Goal: Task Accomplishment & Management: Complete application form

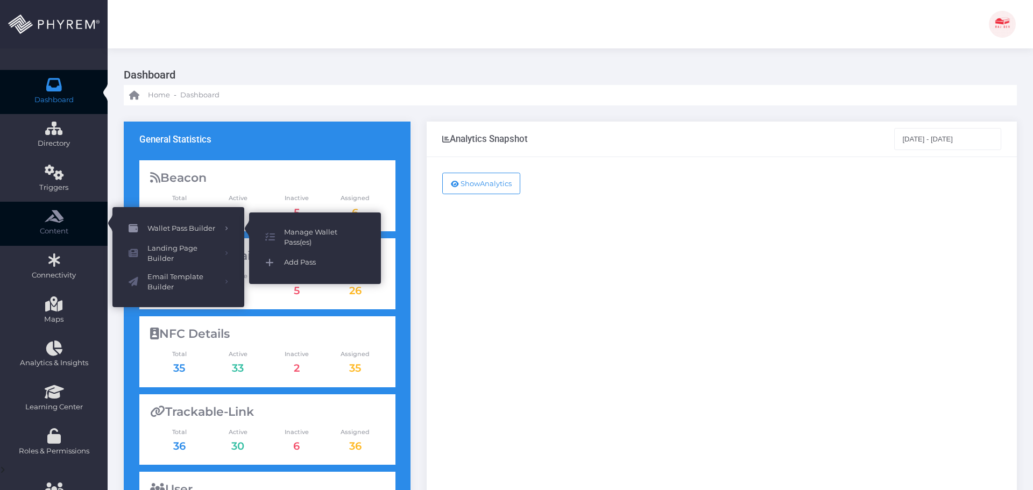
click at [303, 265] on span "Add Pass" at bounding box center [324, 263] width 81 height 14
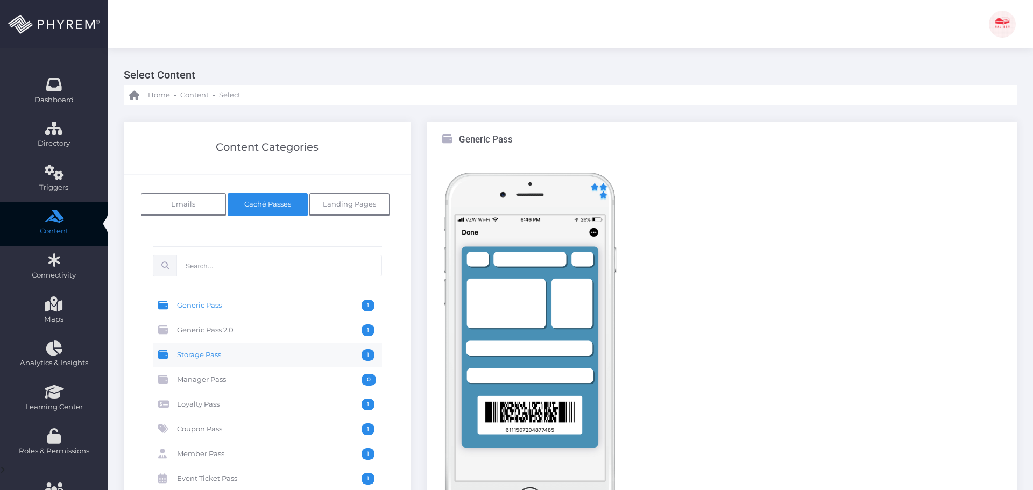
click at [244, 358] on span "Storage Pass" at bounding box center [269, 355] width 185 height 12
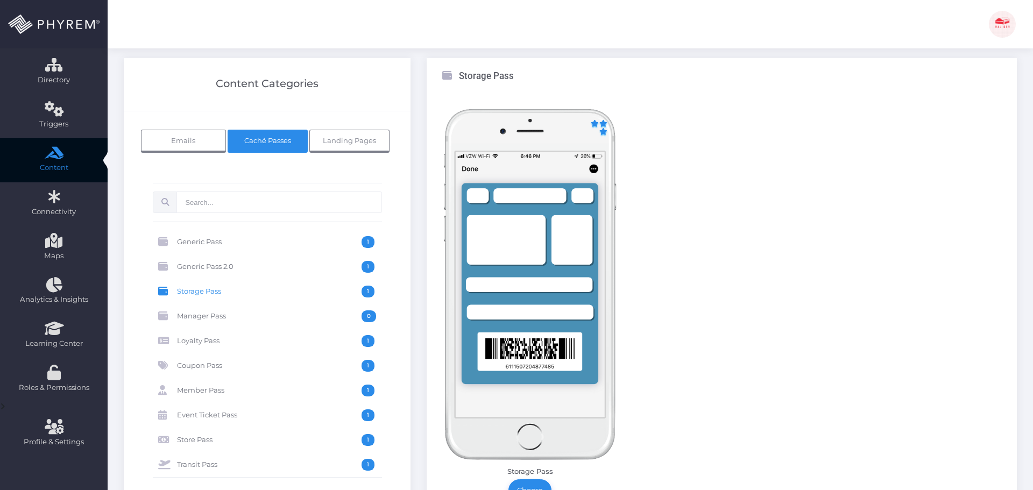
scroll to position [161, 0]
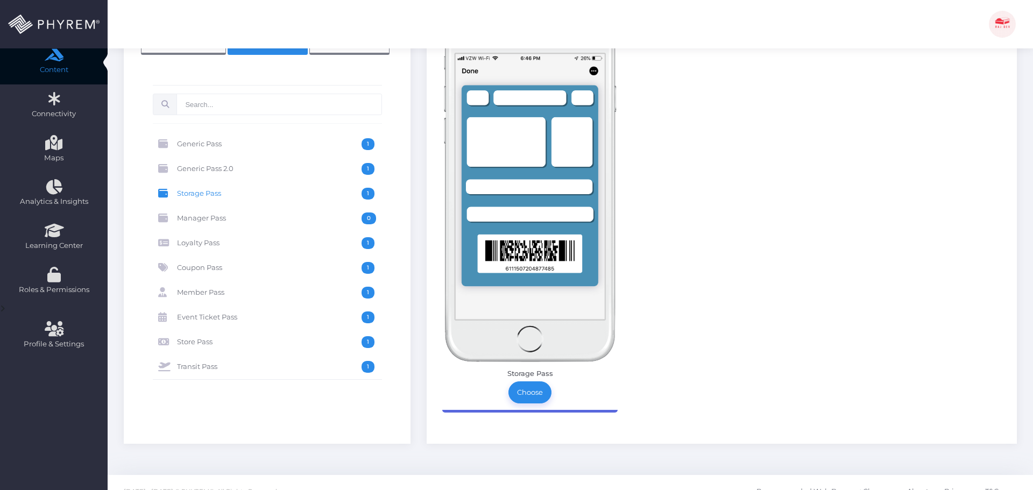
click at [540, 257] on img at bounding box center [529, 186] width 175 height 351
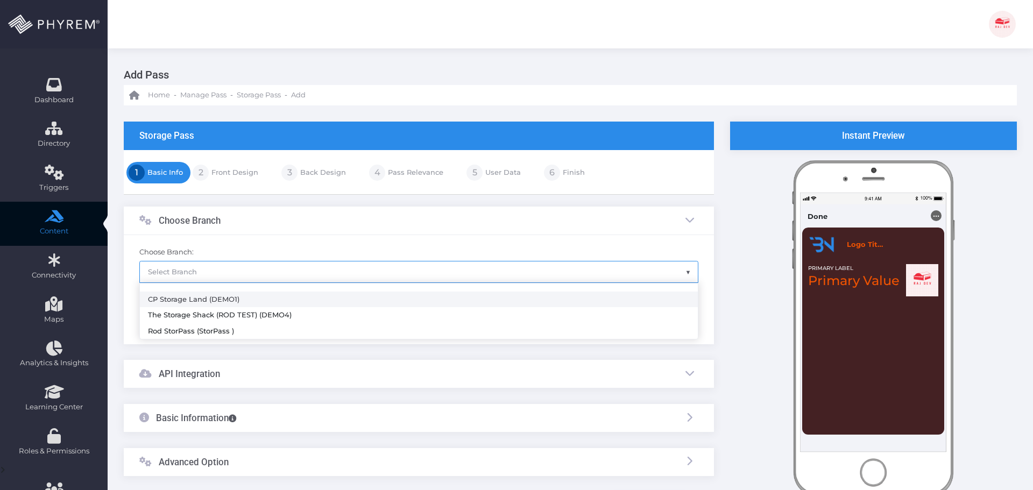
click at [252, 275] on span "Select Branch" at bounding box center [419, 271] width 558 height 20
select select "782"
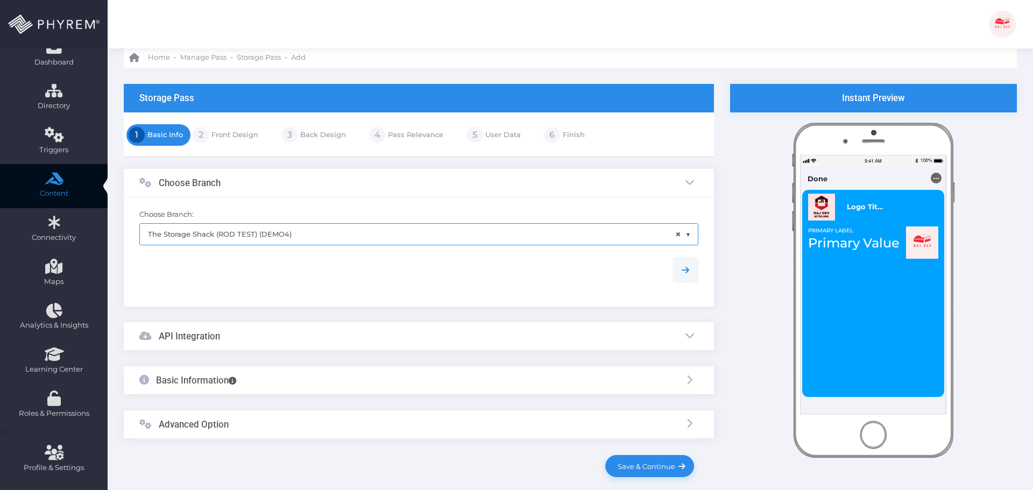
scroll to position [88, 0]
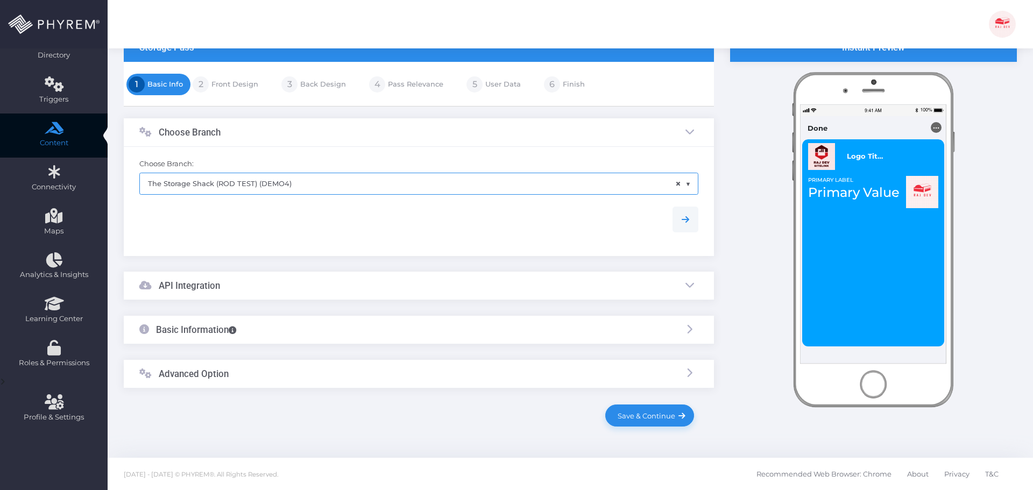
click at [284, 290] on div "API Integration" at bounding box center [419, 286] width 590 height 29
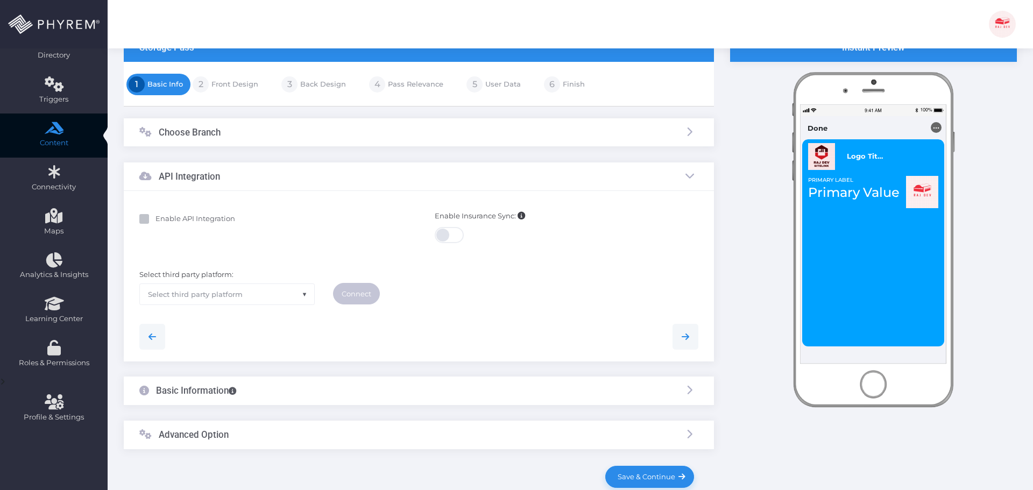
click at [187, 220] on b "Enable API Integration" at bounding box center [195, 218] width 80 height 9
click at [162, 220] on input "Enable API Integration" at bounding box center [158, 217] width 7 height 7
checkbox input "true"
click at [253, 294] on span "Select third party platform" at bounding box center [227, 294] width 174 height 20
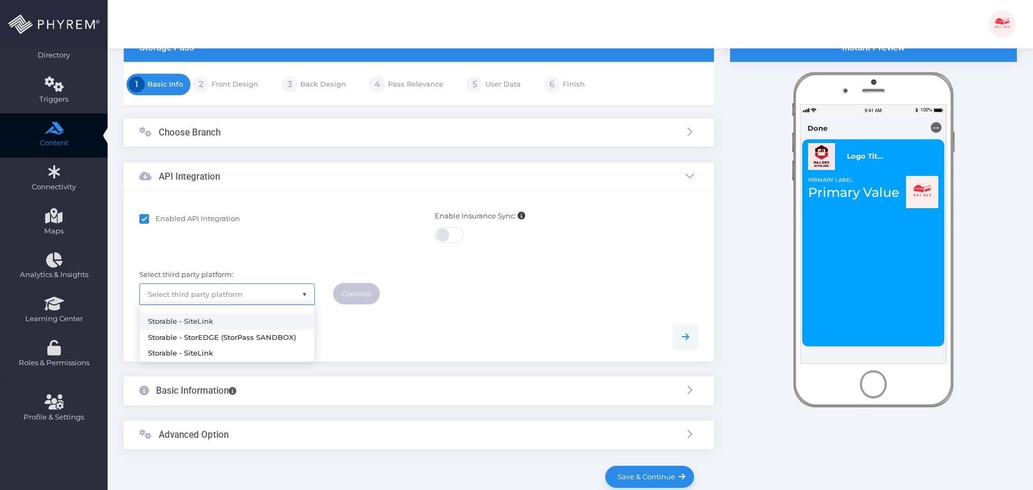
select select "sitelink"
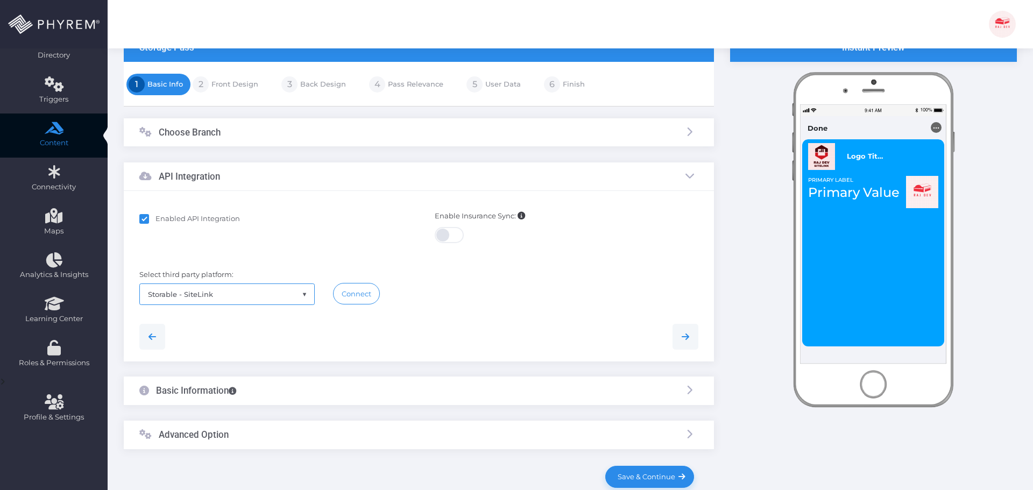
click at [384, 330] on div at bounding box center [418, 337] width 575 height 26
click at [355, 293] on link "Connect" at bounding box center [356, 294] width 47 height 22
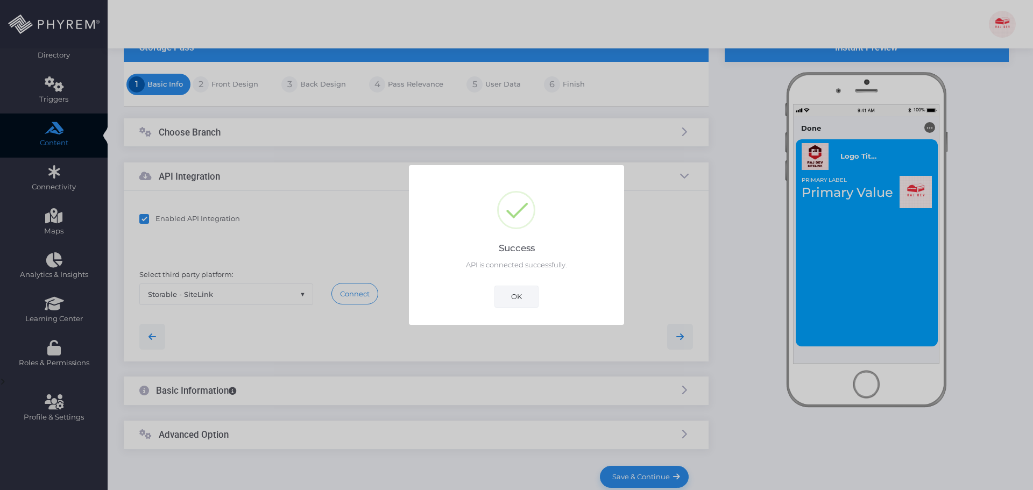
click at [532, 298] on button "OK" at bounding box center [516, 297] width 44 height 22
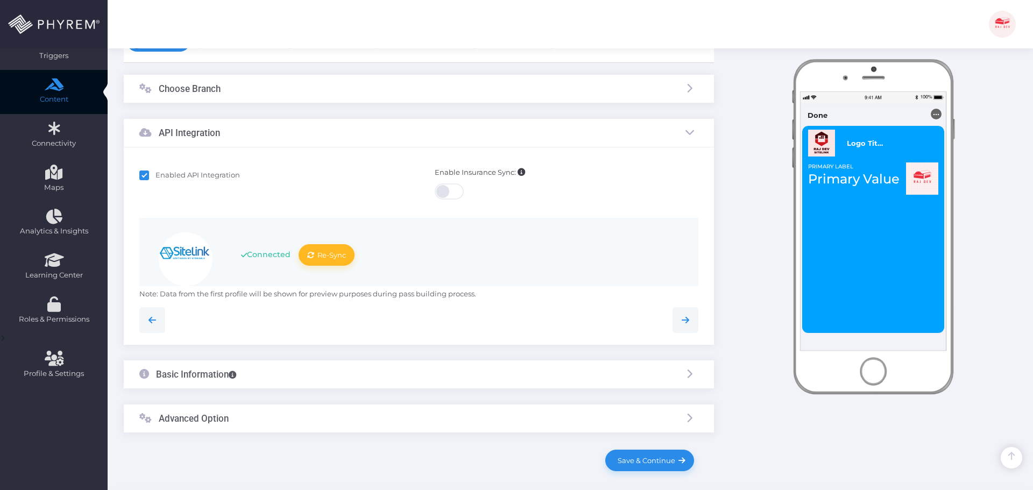
scroll to position [177, 0]
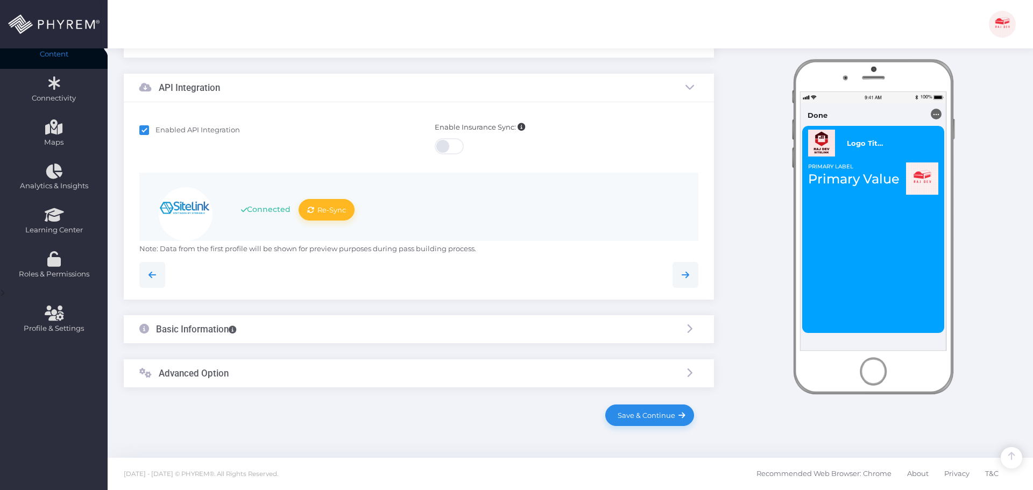
click at [293, 331] on div "Basic Information" at bounding box center [419, 329] width 590 height 29
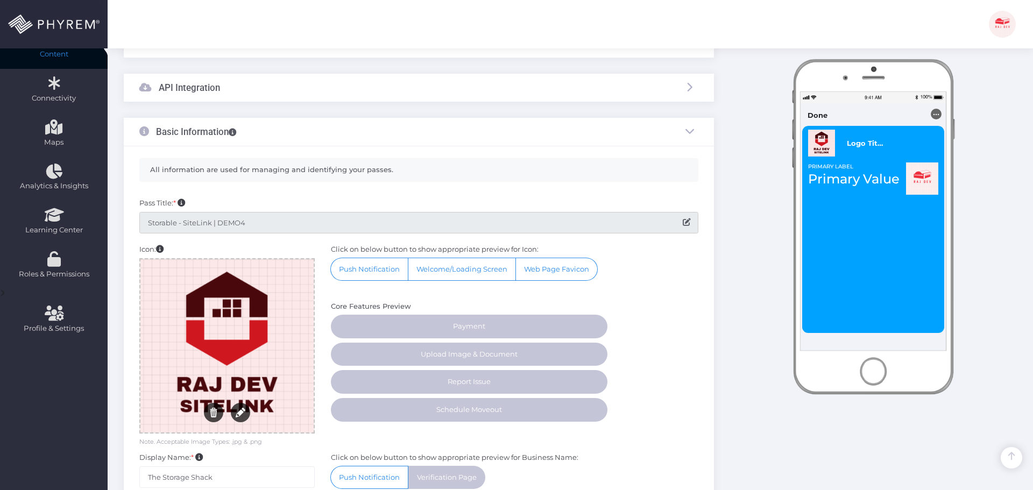
click at [258, 222] on input "Storable - SiteLink | DEMO4" at bounding box center [418, 223] width 559 height 22
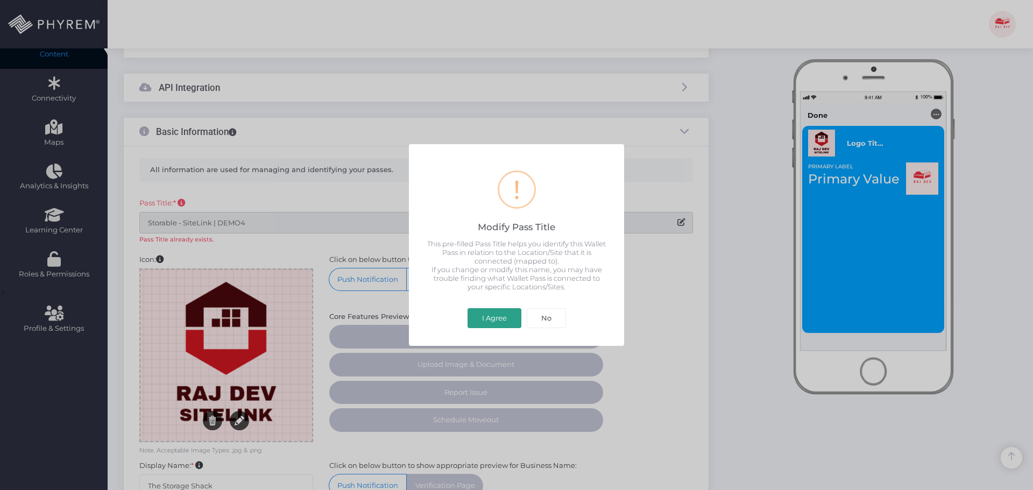
click at [491, 321] on button "I Agree" at bounding box center [495, 318] width 54 height 20
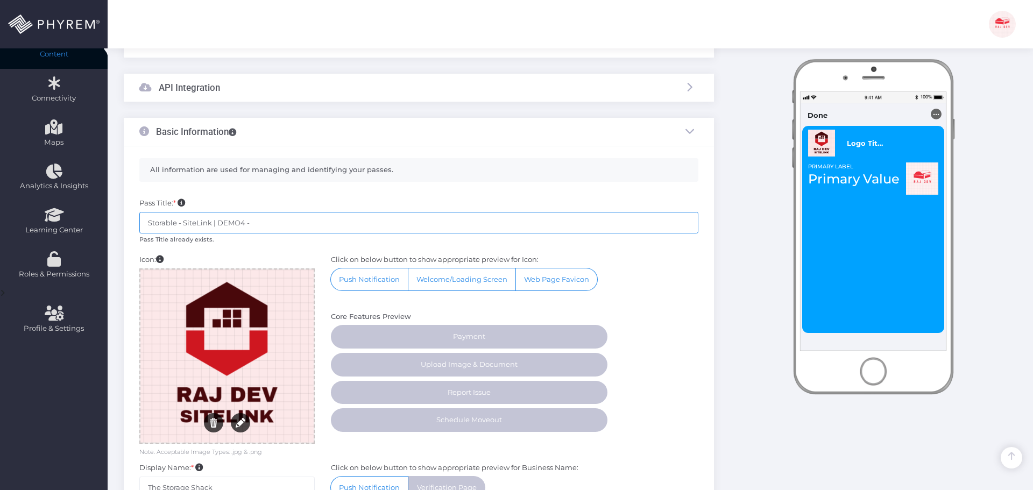
paste input "SDG-I460"
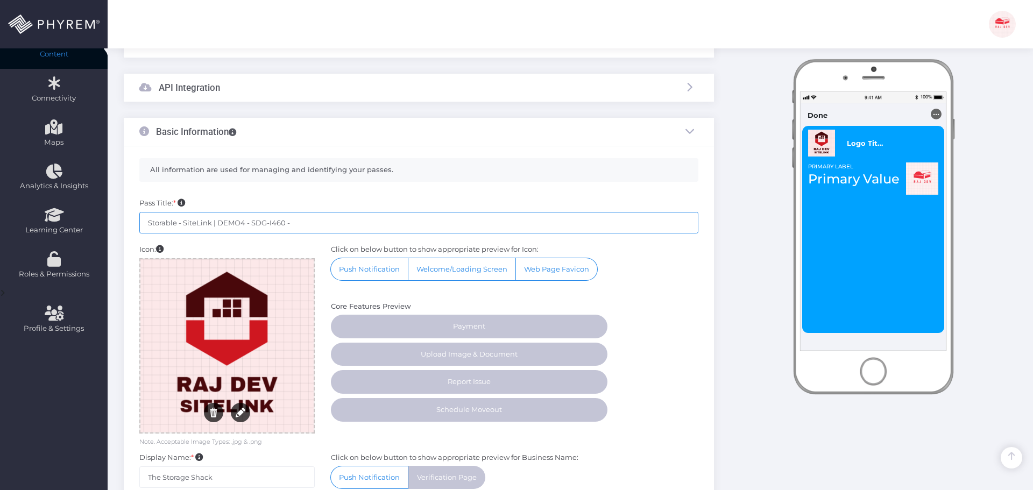
paste input "Change the SMS content for initial install wallet pass"
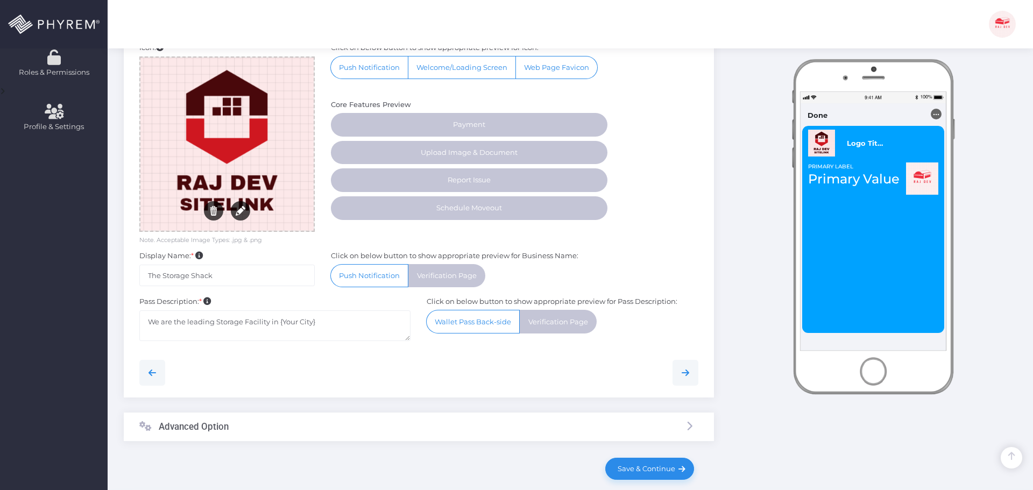
scroll to position [432, 0]
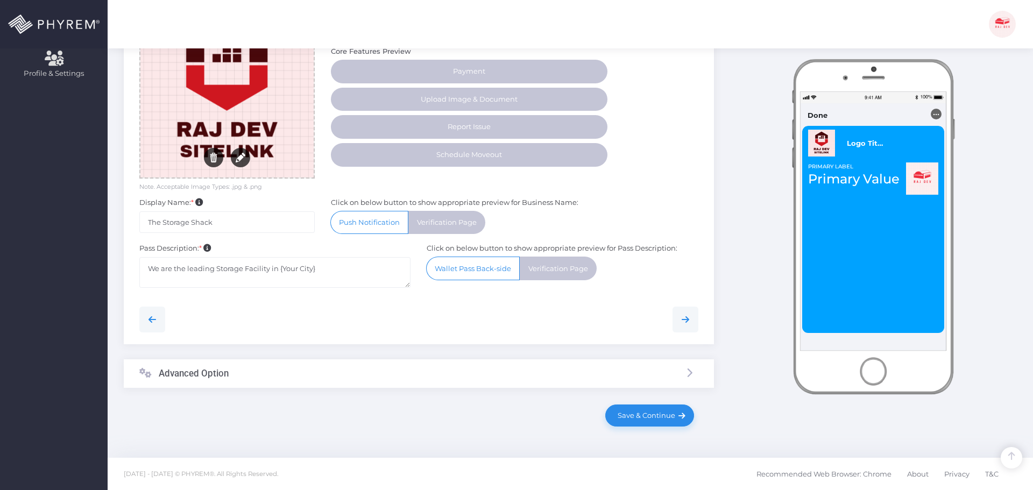
type input "Storable - SiteLink | DEMO4 - SDG-I460 - Change the SMS content for initial ins…"
click at [369, 376] on div "Advanced Option" at bounding box center [419, 373] width 590 height 29
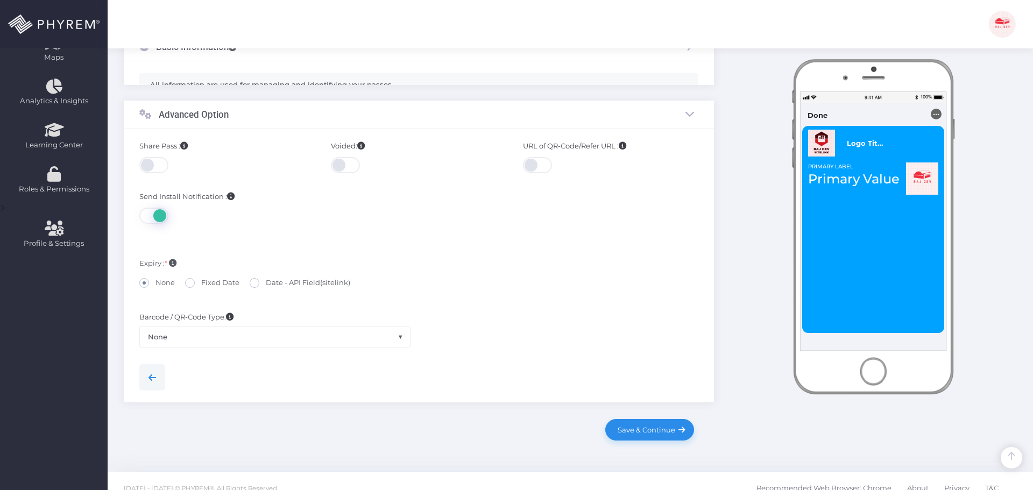
scroll to position [252, 0]
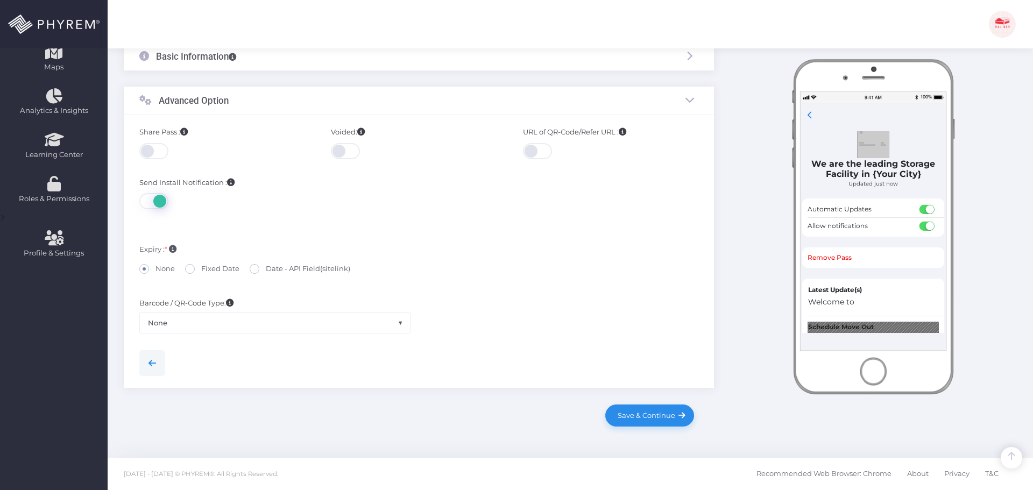
click at [153, 147] on span at bounding box center [154, 151] width 31 height 16
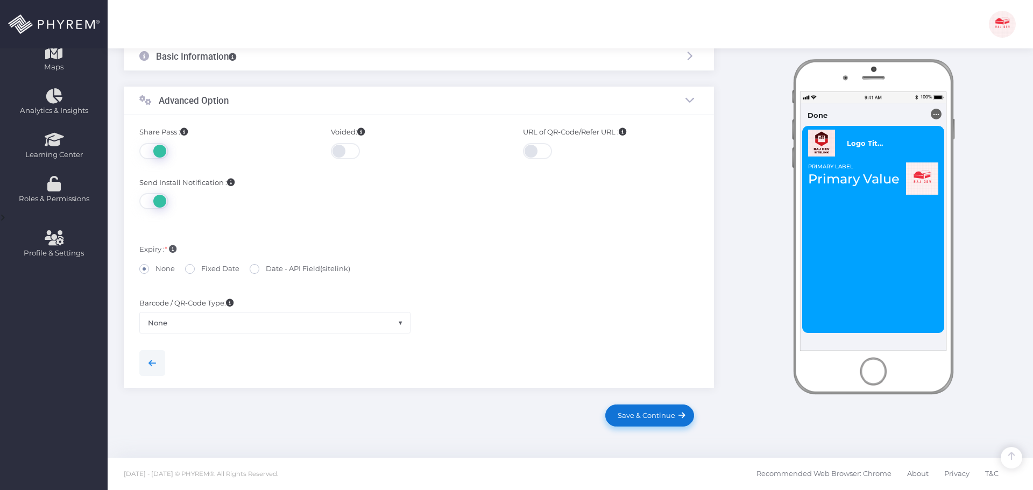
click at [651, 415] on span "Save & Continue" at bounding box center [644, 415] width 61 height 9
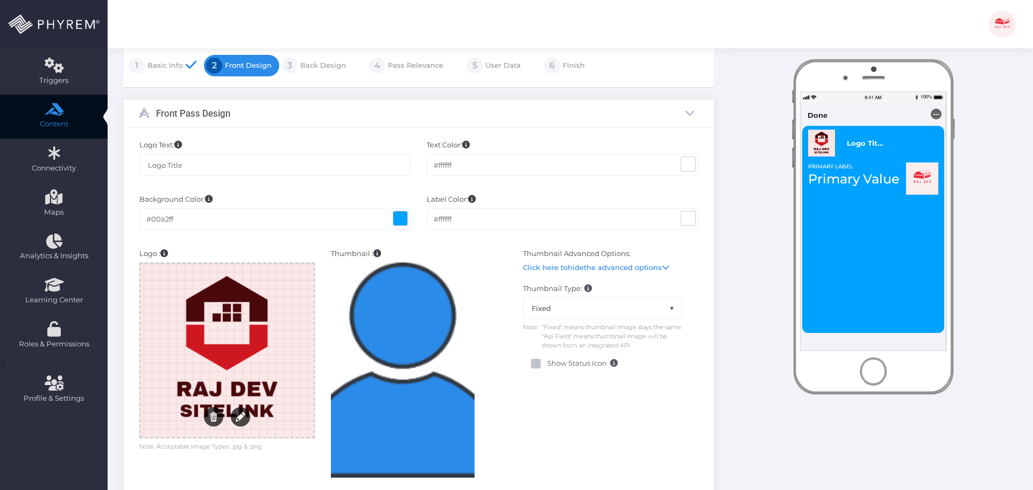
scroll to position [108, 0]
click at [209, 165] on input "Logo Title" at bounding box center [275, 164] width 272 height 22
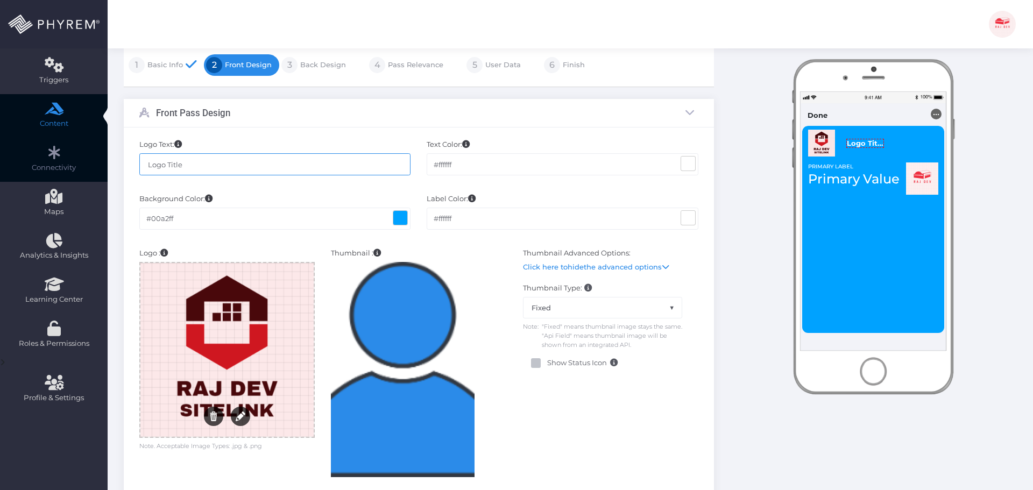
drag, startPoint x: 225, startPoint y: 165, endPoint x: 104, endPoint y: 164, distance: 121.6
click at [104, 164] on div "Dashboard Directory Directory User Manage User(s) Add User View Deleted User(s)…" at bounding box center [516, 460] width 1033 height 1136
paste input "Storable - SiteLink | DEMO4 - SDG-I460 - Change the SMS content for initial ins…"
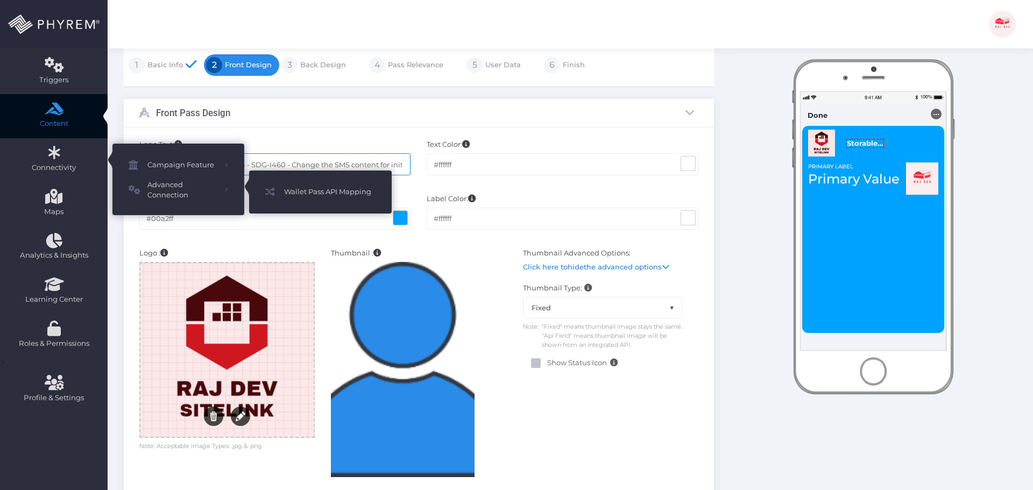
drag, startPoint x: 179, startPoint y: 165, endPoint x: 251, endPoint y: 139, distance: 76.6
click at [251, 138] on div "Logo Text: Storable - SiteLink | DEMO4 - SDG-I460 - Change the SMS content for …" at bounding box center [419, 483] width 590 height 710
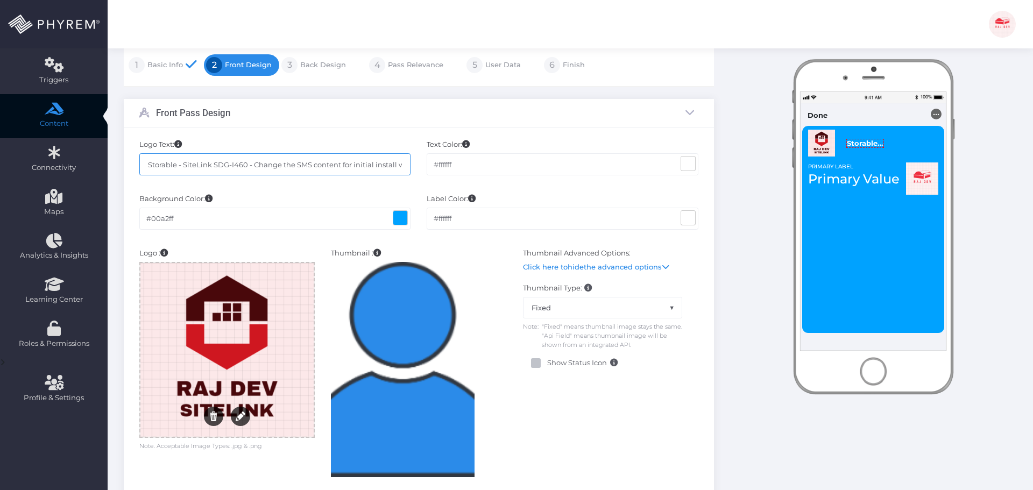
click at [185, 165] on input "Storable - SiteLink SDG-I460 - Change the SMS content for initial install walle…" at bounding box center [275, 164] width 272 height 22
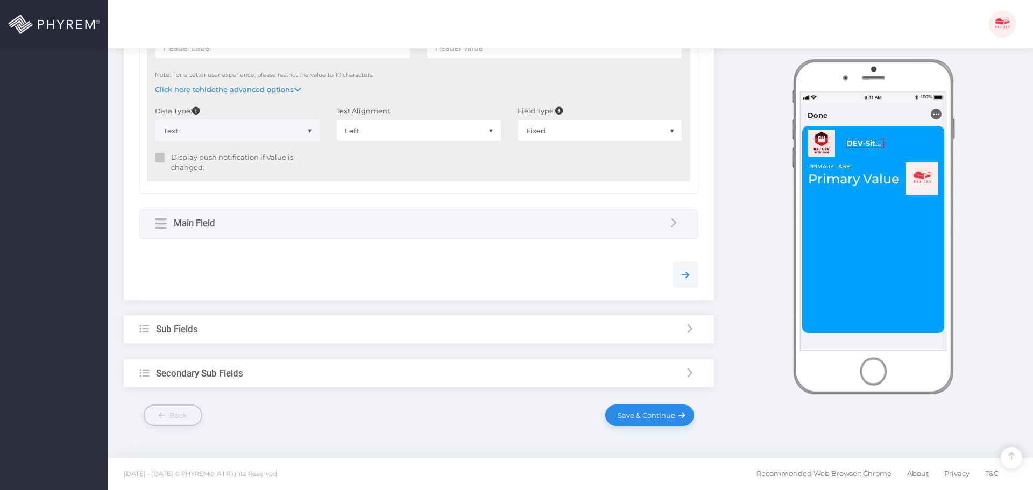
type input "DEV-SiteLink SDG-I460 - Change the SMS content for initial install wallet pass"
click at [314, 226] on div "Main Field" at bounding box center [419, 223] width 558 height 29
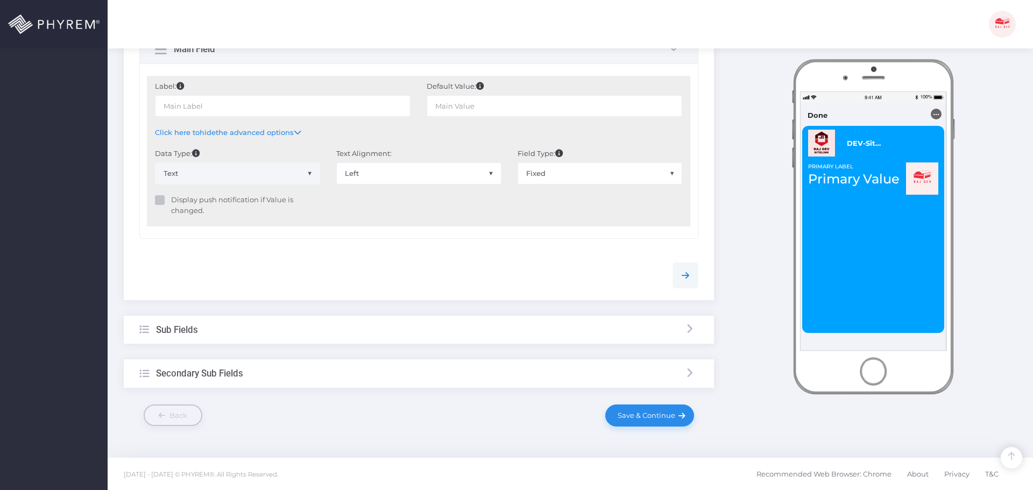
scroll to position [633, 0]
click at [575, 176] on span "Fixed" at bounding box center [600, 173] width 164 height 20
select select "API"
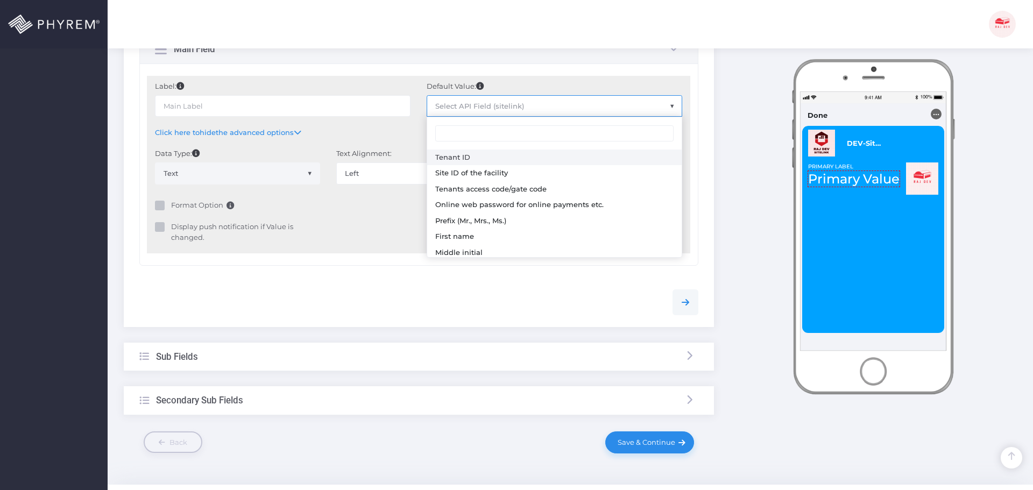
click at [512, 110] on span "Select API Field (sitelink)" at bounding box center [554, 106] width 254 height 20
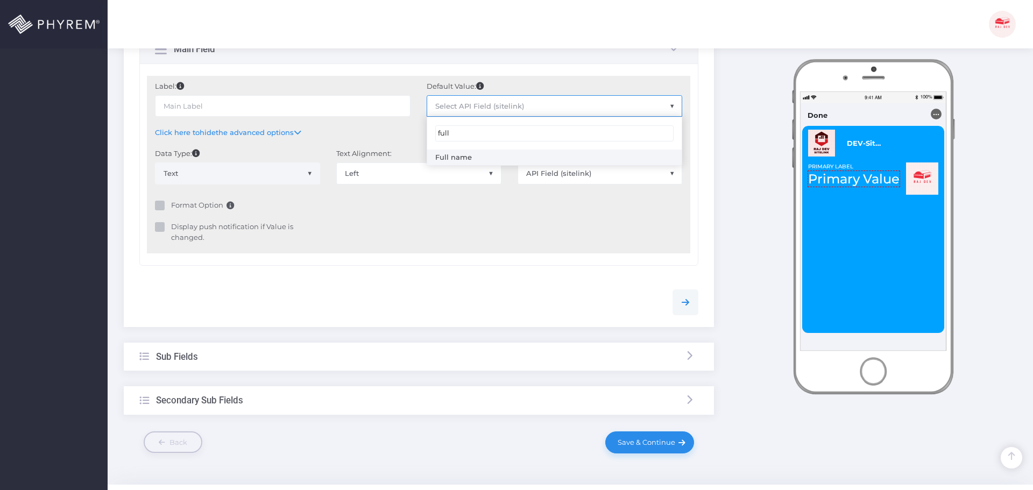
type input "full"
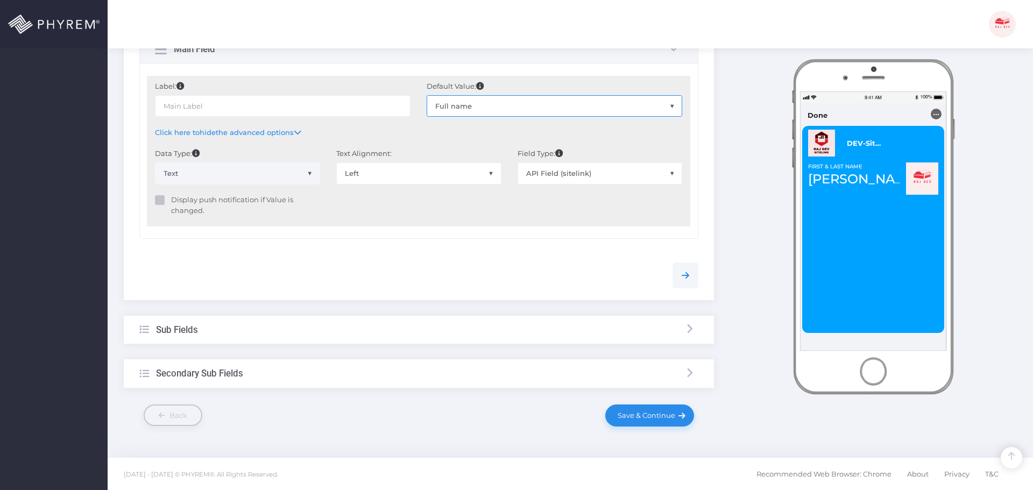
type input "First & Last Name"
select select "sFullName"
click at [369, 328] on div "Sub Fields" at bounding box center [419, 330] width 590 height 29
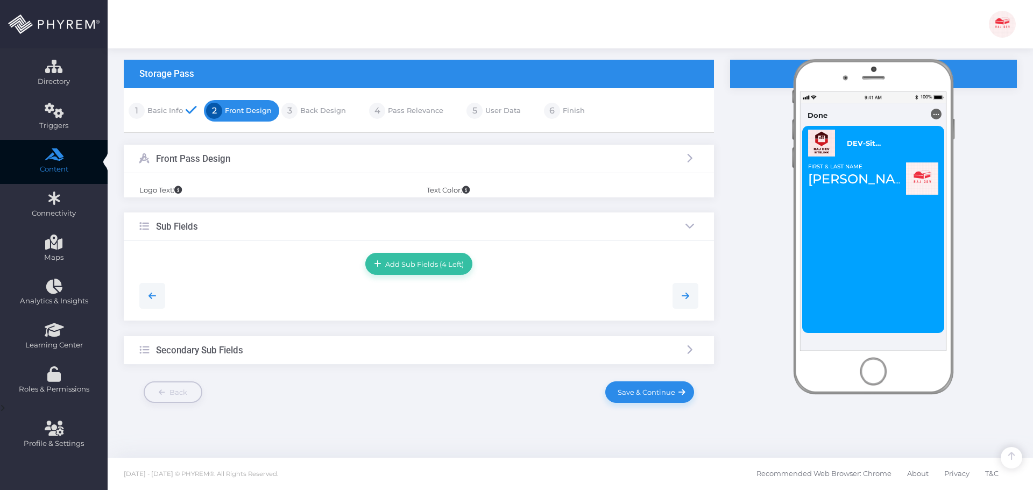
scroll to position [62, 0]
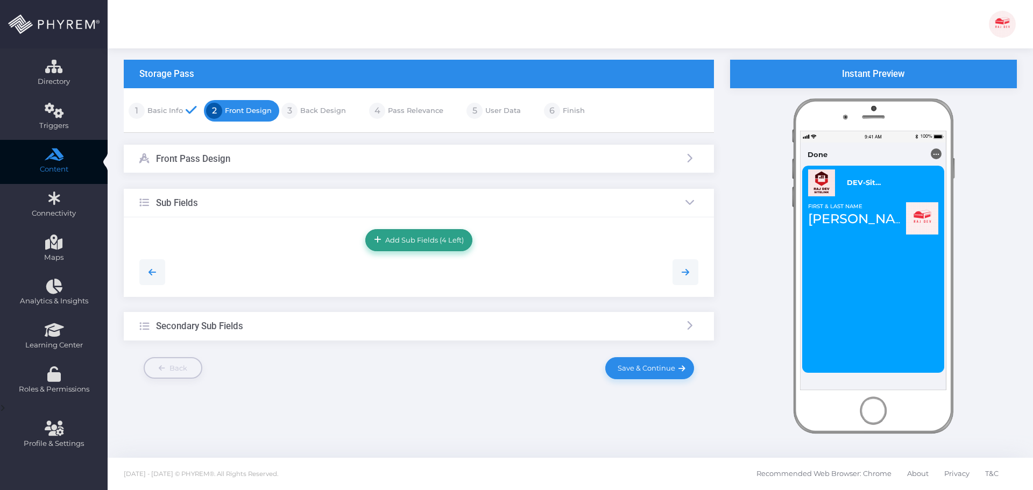
click at [431, 239] on span "Add Sub Fields (4 Left)" at bounding box center [422, 240] width 82 height 9
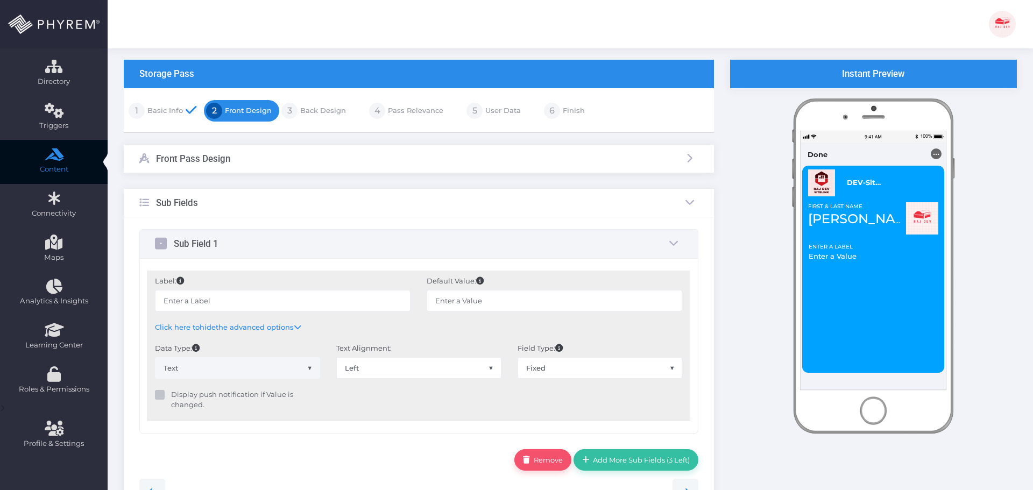
click at [556, 368] on span "Fixed" at bounding box center [600, 368] width 164 height 20
click at [559, 435] on span "Fixed Dynamic API Field (sitelink)" at bounding box center [600, 407] width 165 height 57
drag, startPoint x: 554, startPoint y: 429, endPoint x: 544, endPoint y: 411, distance: 20.7
select select "API"
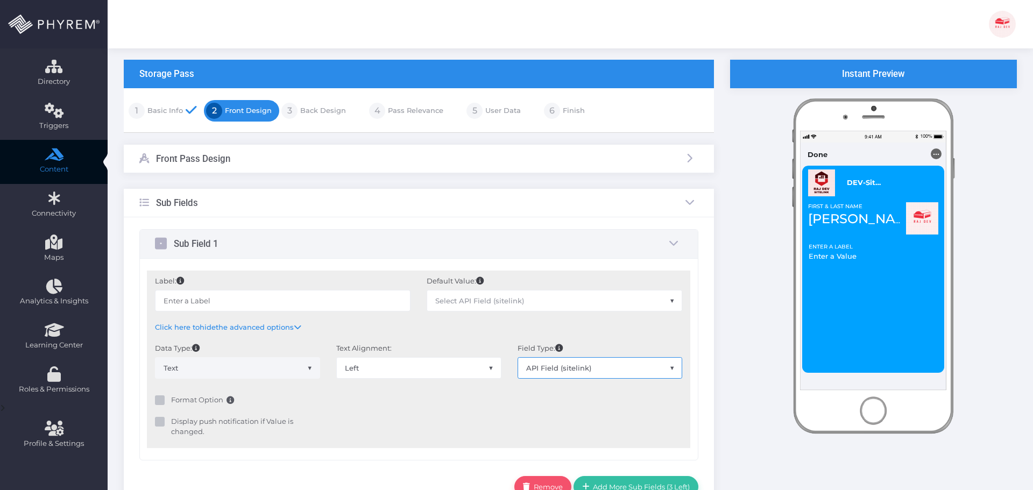
click at [503, 301] on span "Select API Field (sitelink)" at bounding box center [479, 300] width 89 height 9
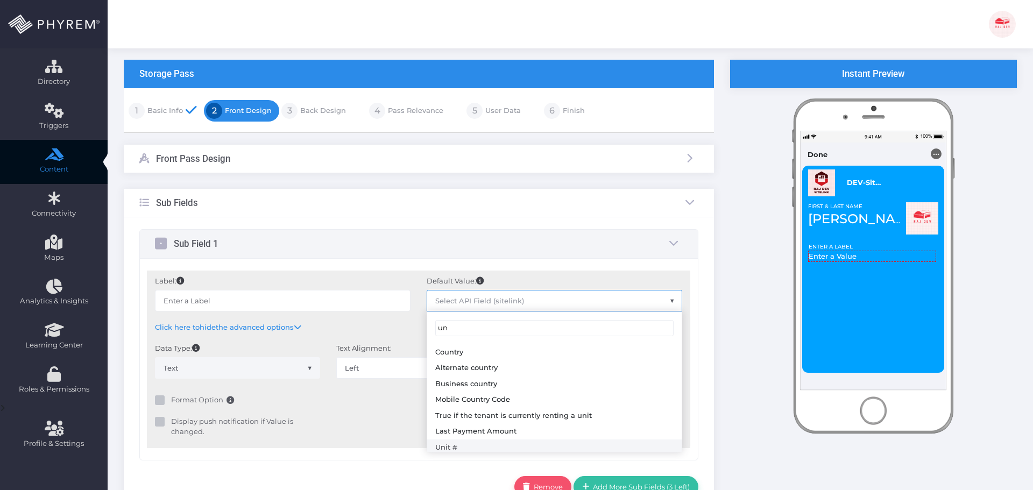
type input "un"
type input "Unit #"
select select "sUnitName"
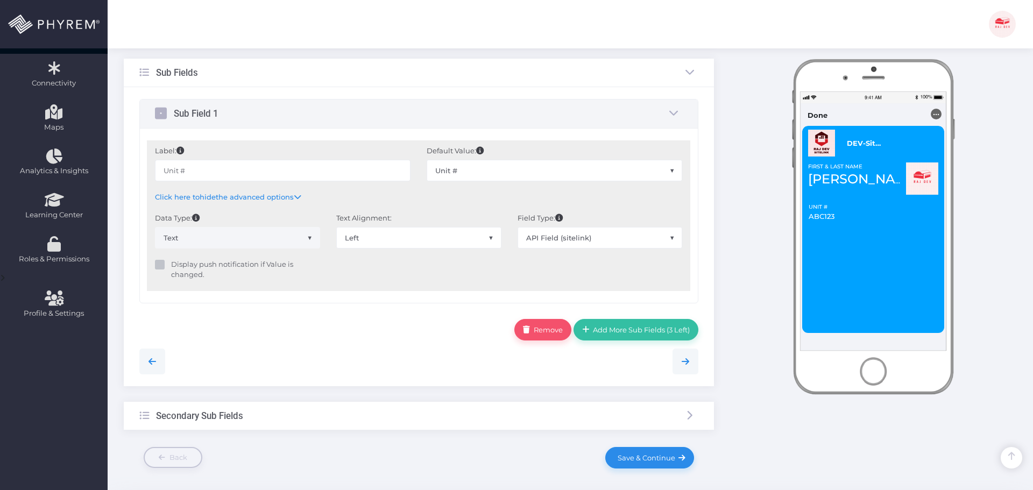
scroll to position [223, 0]
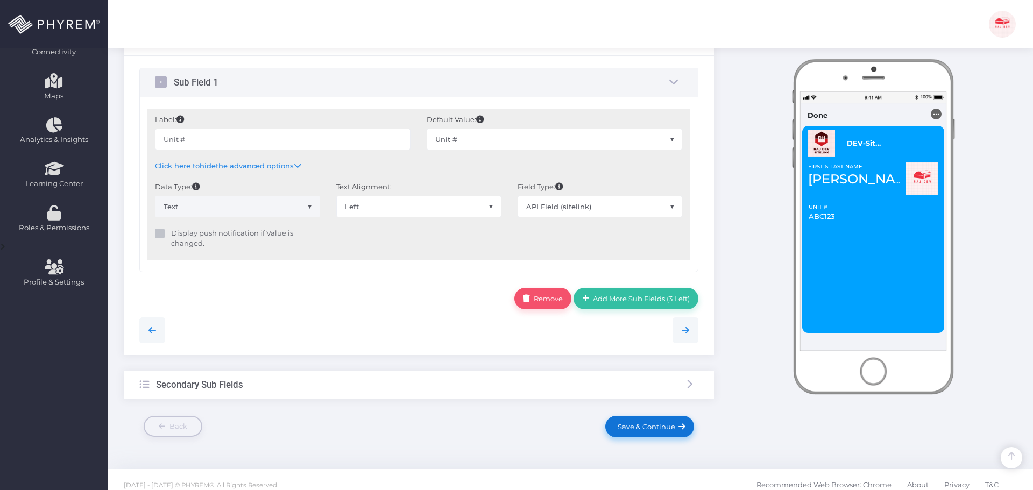
click at [651, 426] on span "Save & Continue" at bounding box center [644, 426] width 61 height 9
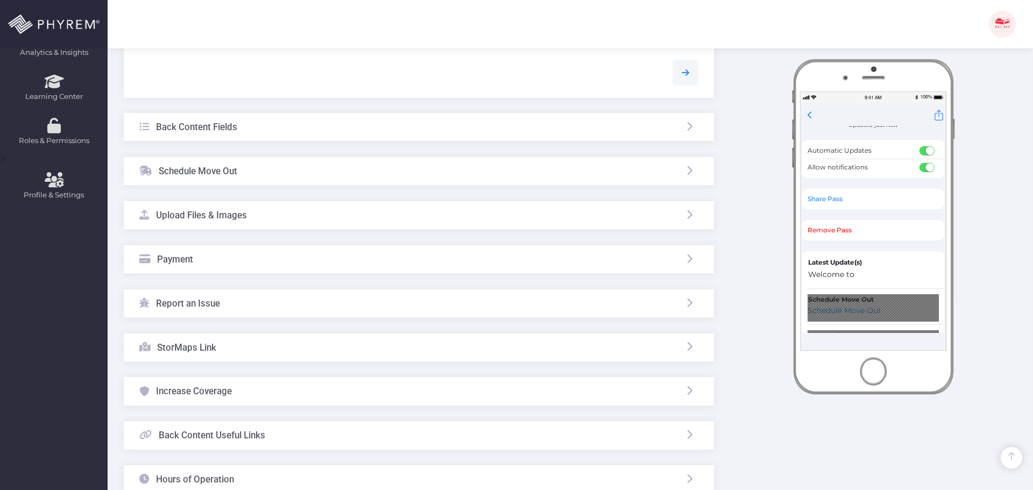
scroll to position [430, 0]
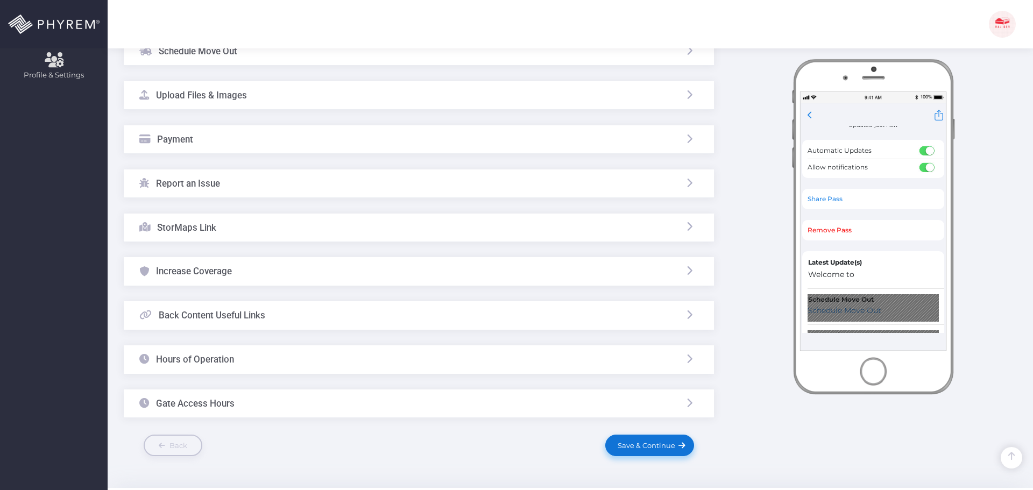
click at [637, 451] on link "Save & Continue" at bounding box center [649, 446] width 88 height 22
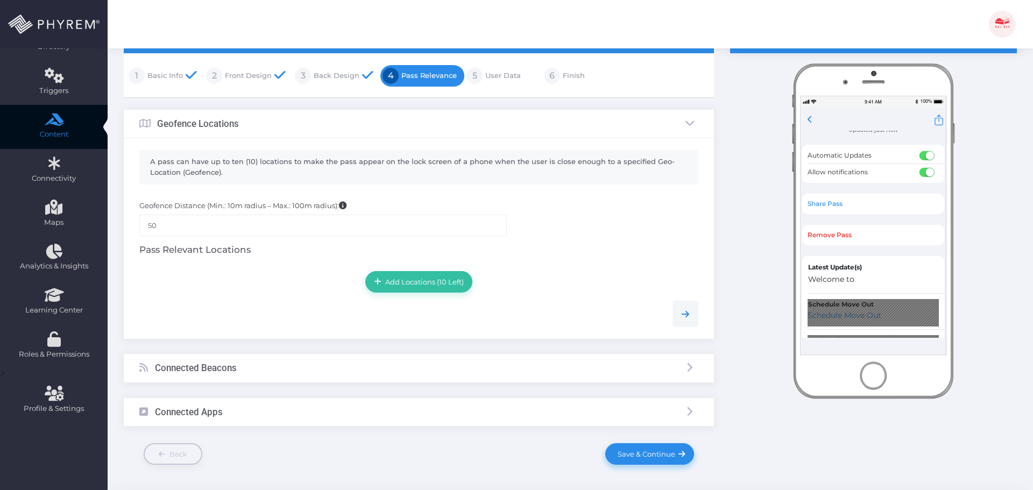
scroll to position [136, 0]
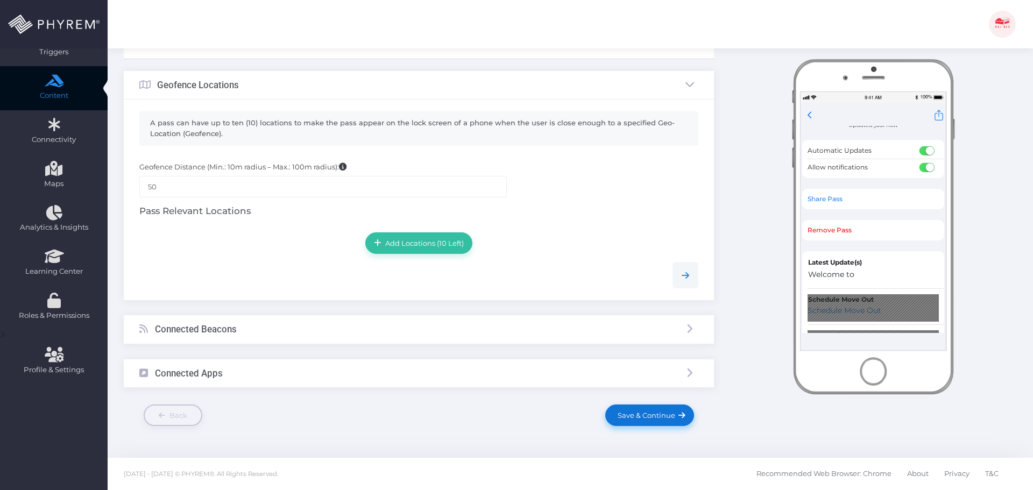
click at [638, 414] on span "Save & Continue" at bounding box center [644, 415] width 61 height 9
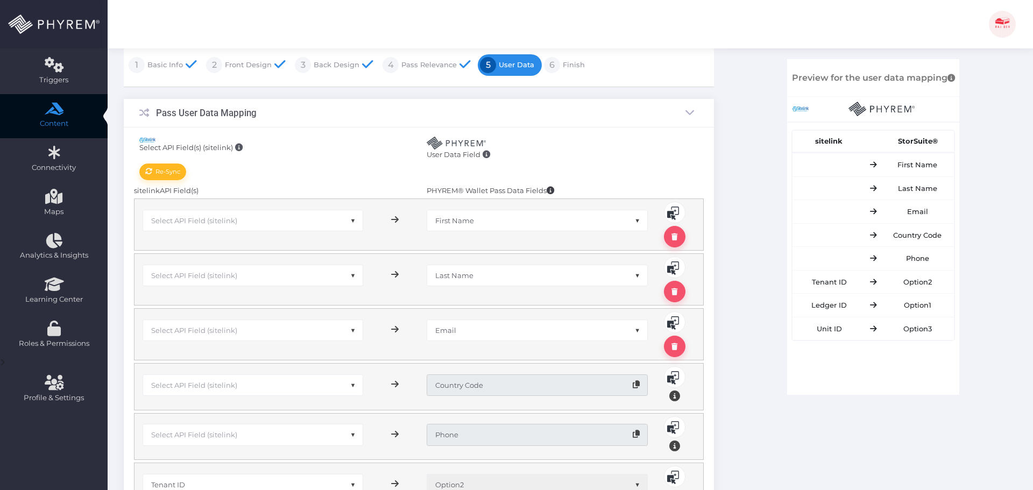
scroll to position [161, 0]
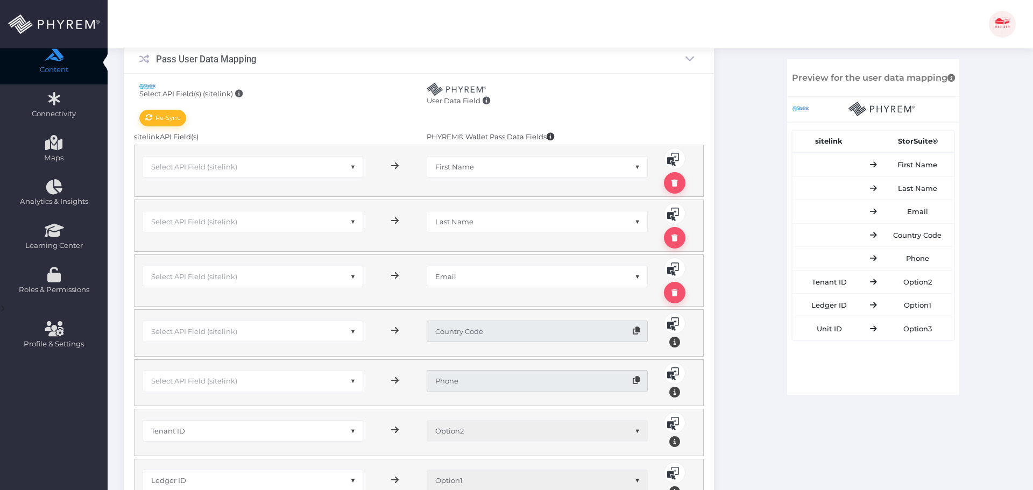
click at [256, 165] on span "Select API Field (sitelink)" at bounding box center [253, 167] width 220 height 20
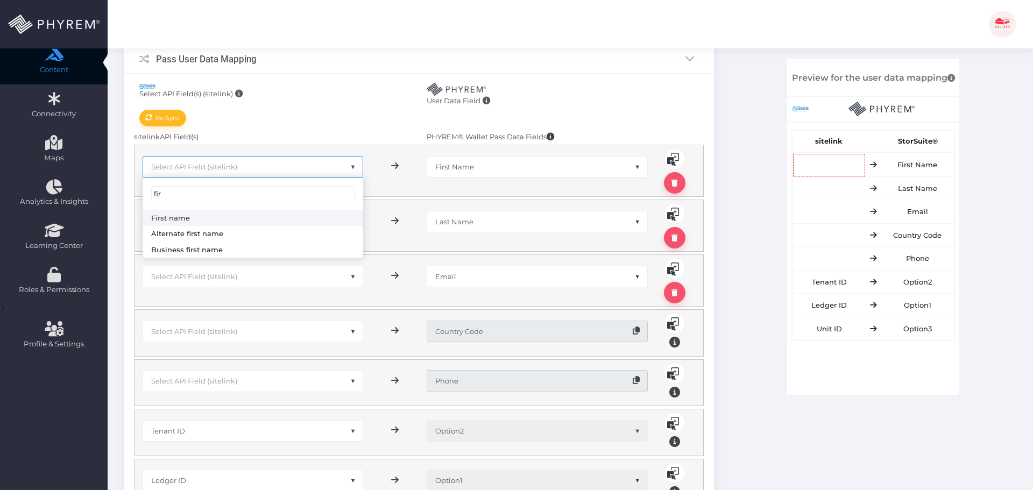
type input "fir"
select select "sFName"
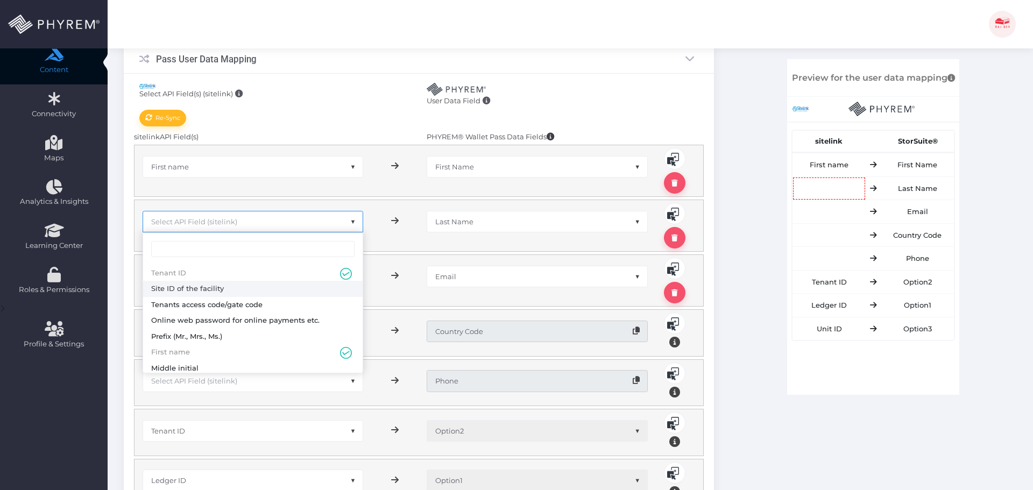
click at [222, 215] on span "Select API Field (sitelink)" at bounding box center [253, 221] width 220 height 20
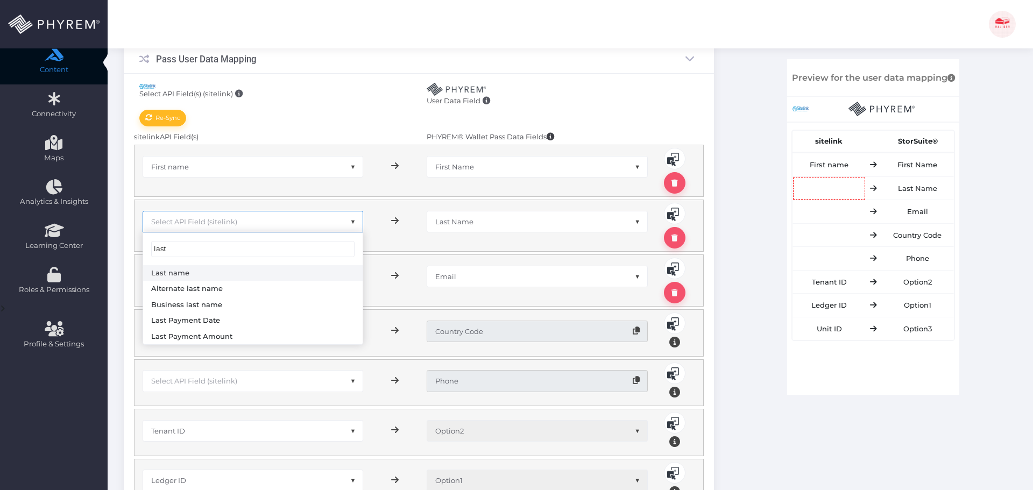
type input "last"
select select "sLName"
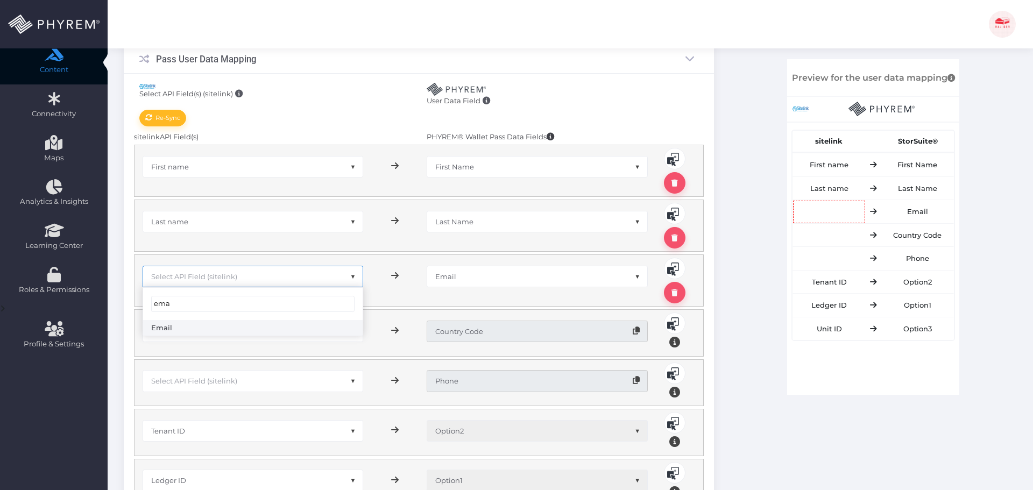
type input "ema"
select select "sEmail"
click at [239, 329] on span "Select API Field (sitelink)" at bounding box center [253, 331] width 220 height 20
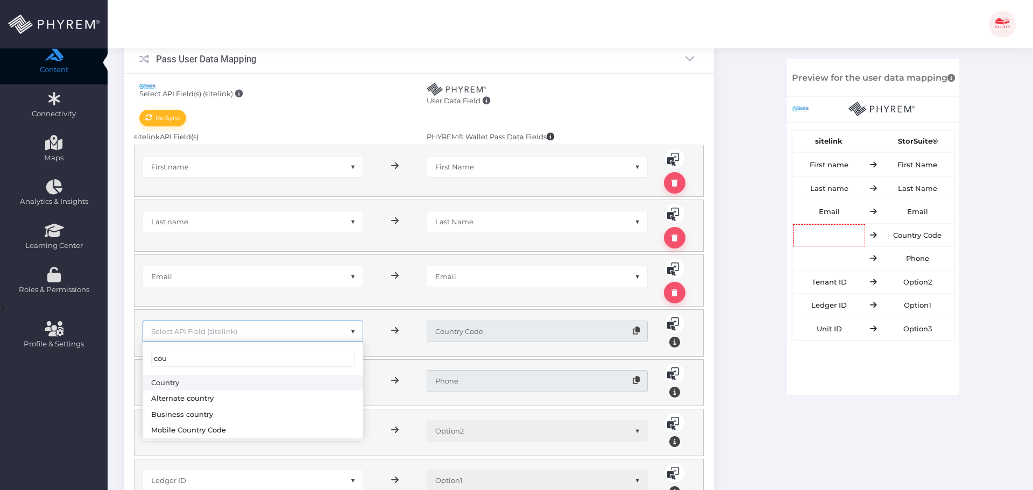
type input "cou"
select select "sCountry"
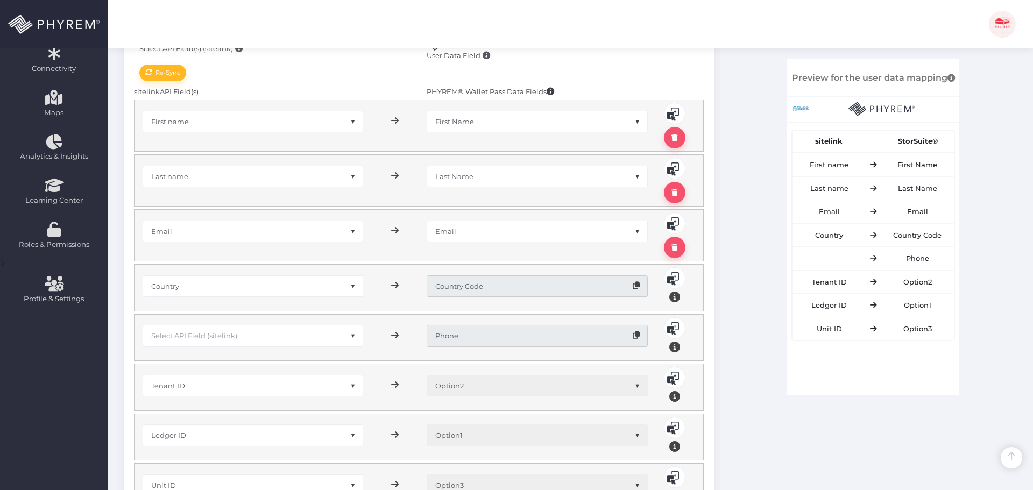
scroll to position [269, 0]
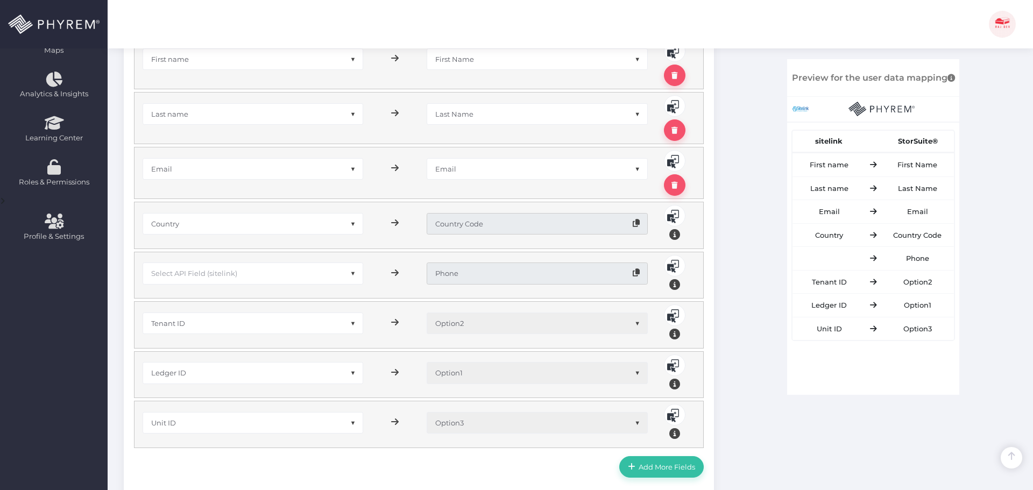
click at [242, 268] on span "Select API Field (sitelink)" at bounding box center [253, 273] width 220 height 20
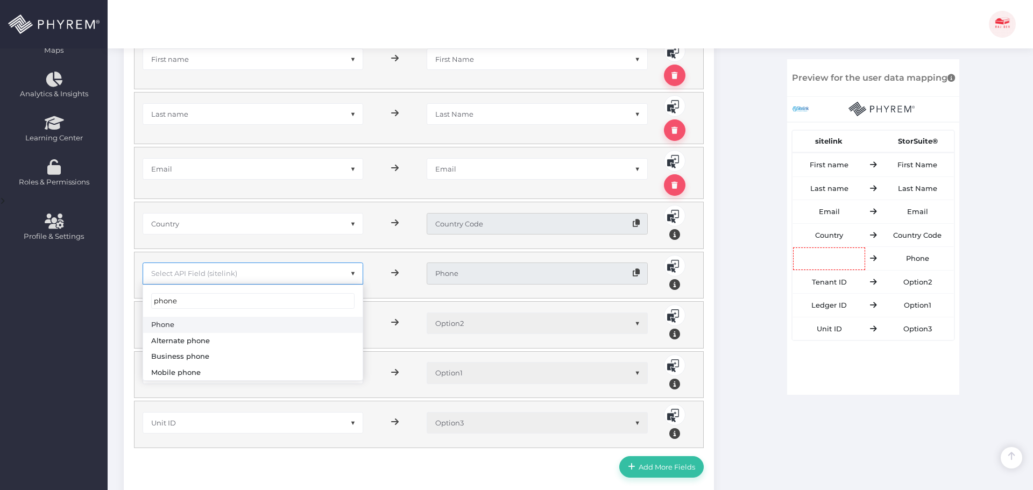
type input "phone"
select select "sPhone"
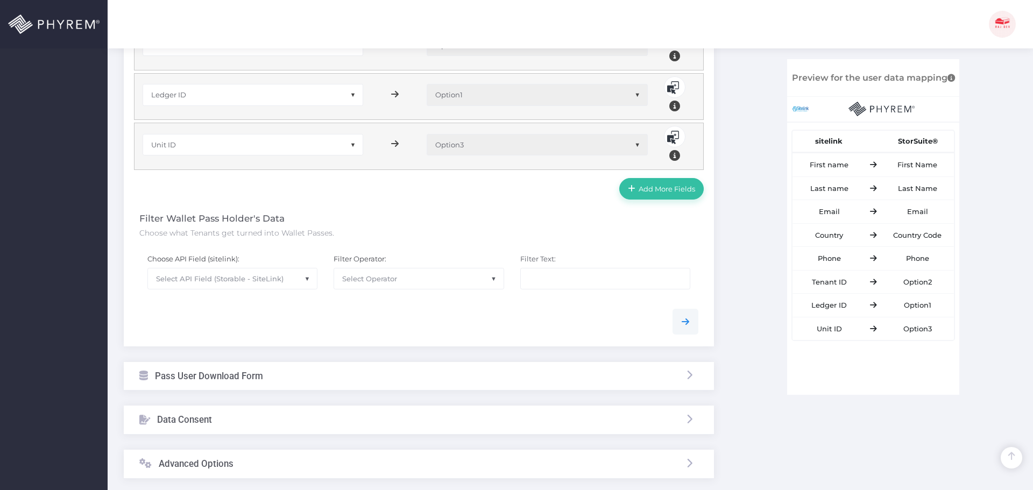
scroll to position [638, 0]
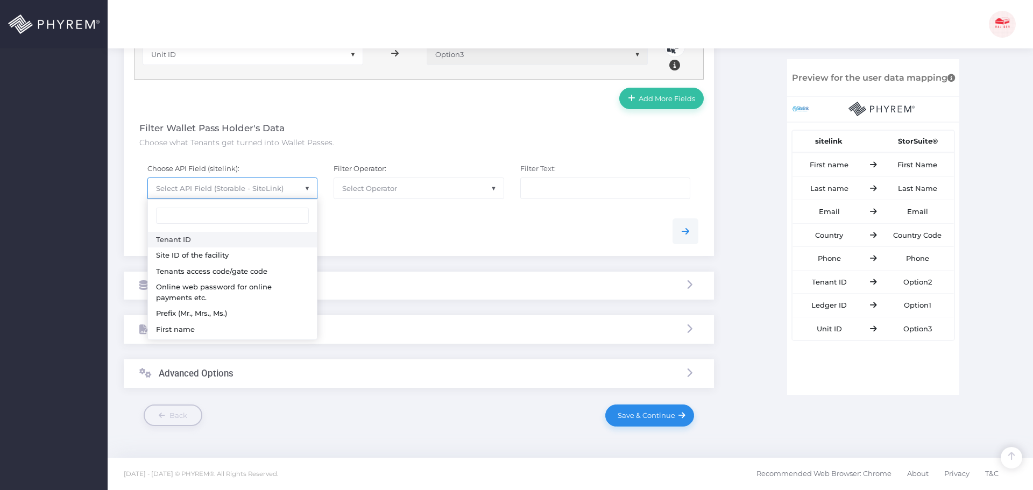
click at [260, 188] on span "Select API Field (Storable - SiteLink)" at bounding box center [220, 188] width 128 height 9
select select "sFName"
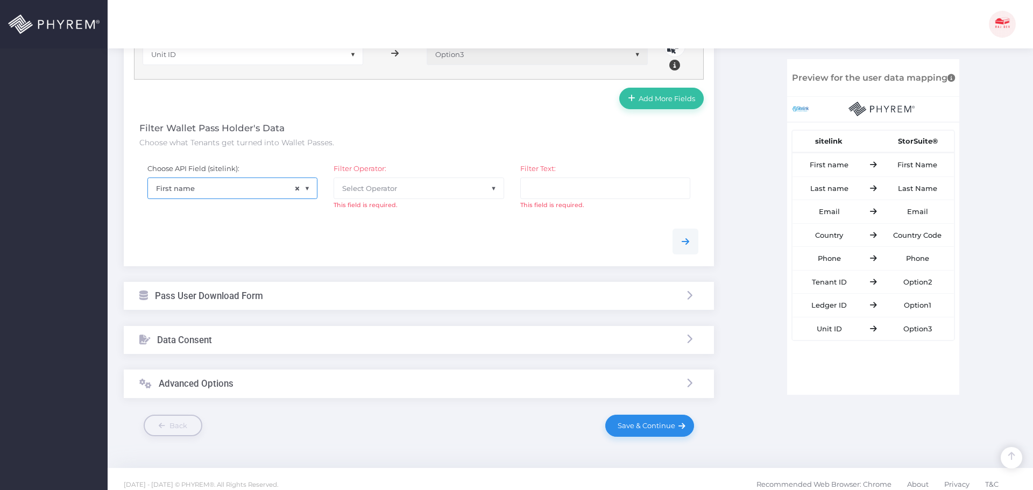
click at [388, 188] on span "Select Operator" at bounding box center [369, 188] width 55 height 9
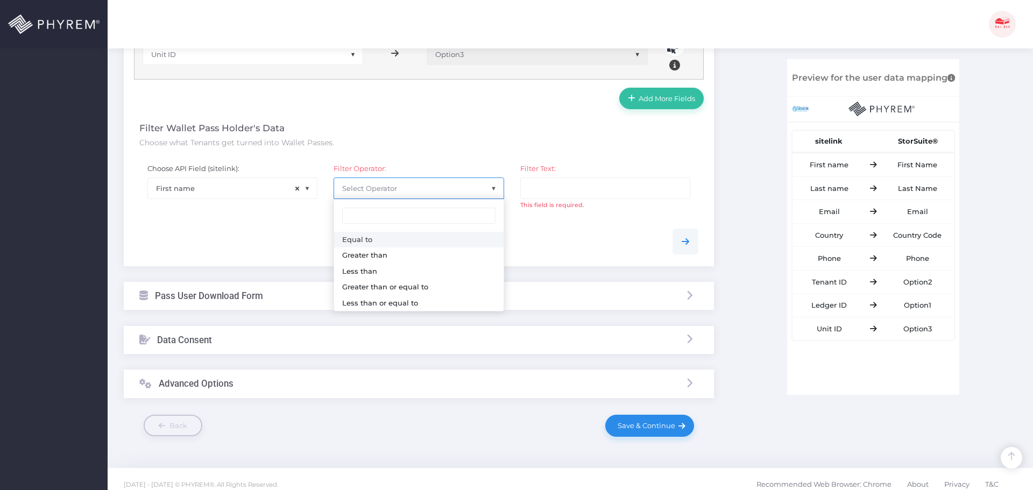
select select "0"
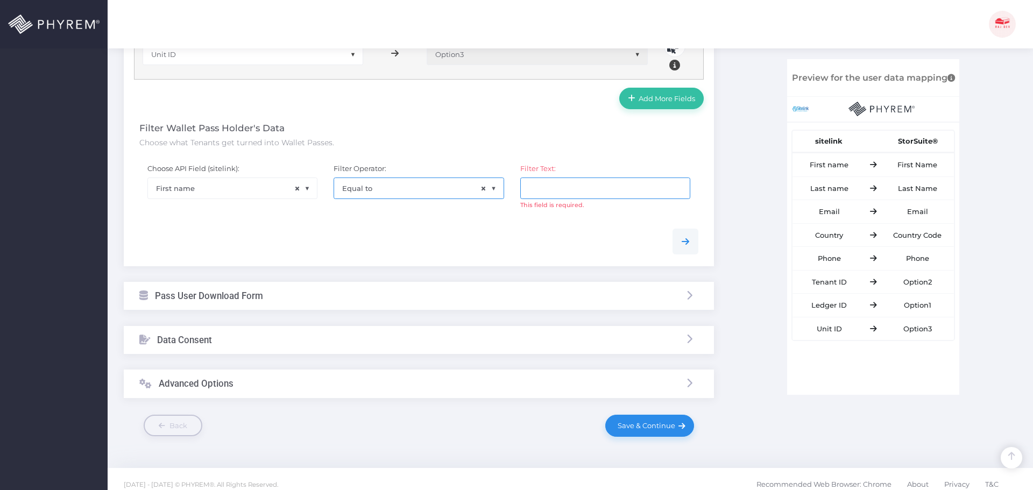
click at [560, 192] on input "text" at bounding box center [605, 189] width 170 height 22
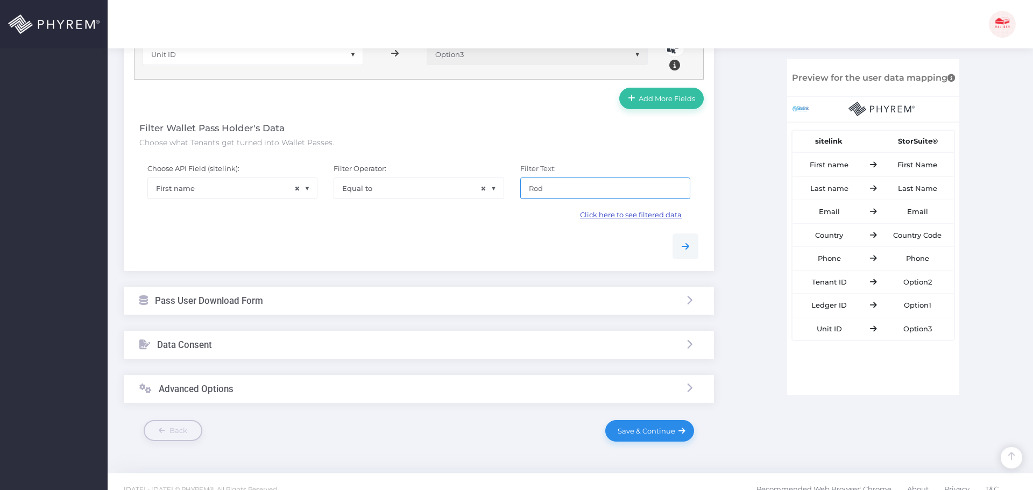
type input "Rod"
click at [612, 213] on span "Click here to see filtered data" at bounding box center [631, 214] width 102 height 9
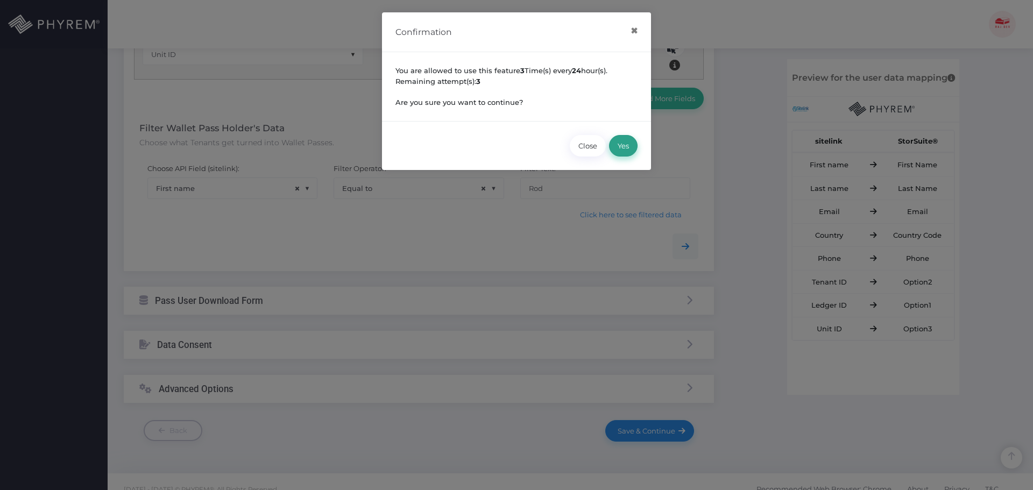
click at [620, 142] on button "Yes" at bounding box center [623, 146] width 29 height 22
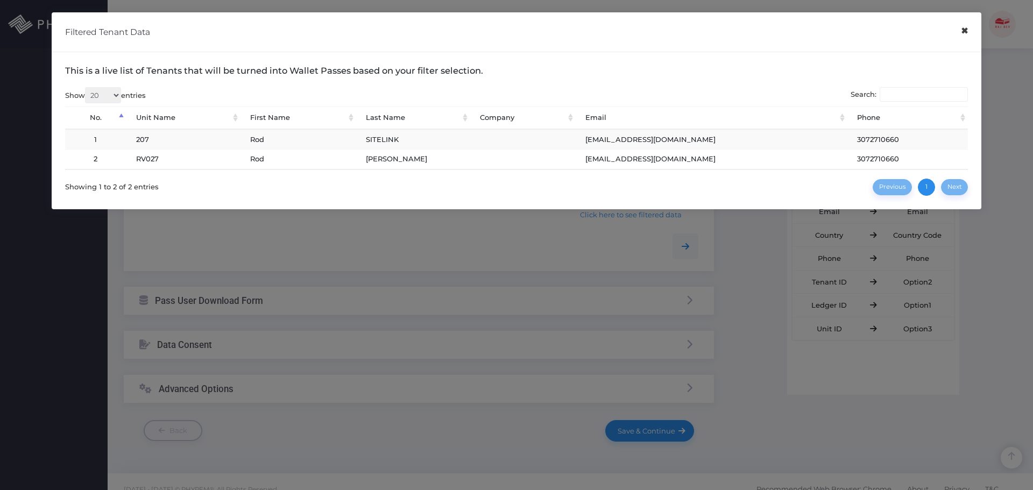
click at [970, 28] on button "×" at bounding box center [964, 31] width 21 height 24
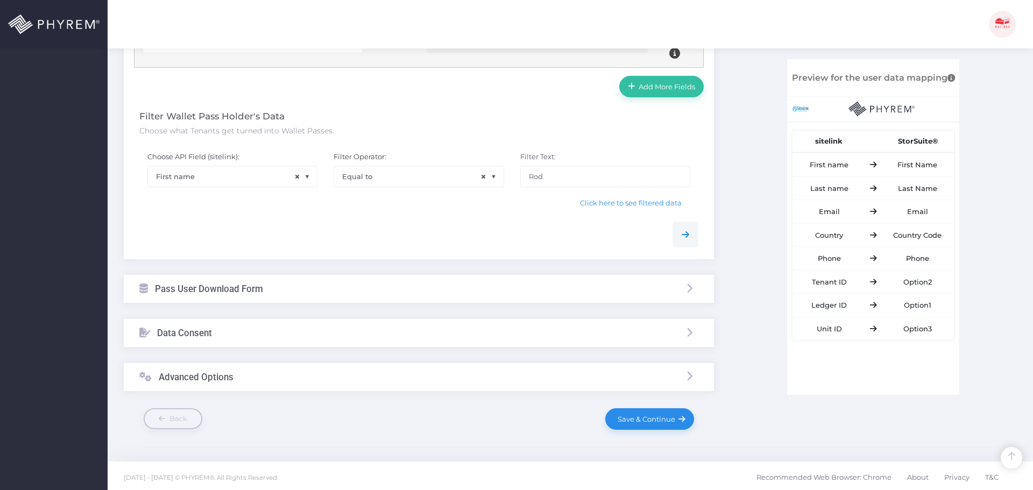
scroll to position [653, 0]
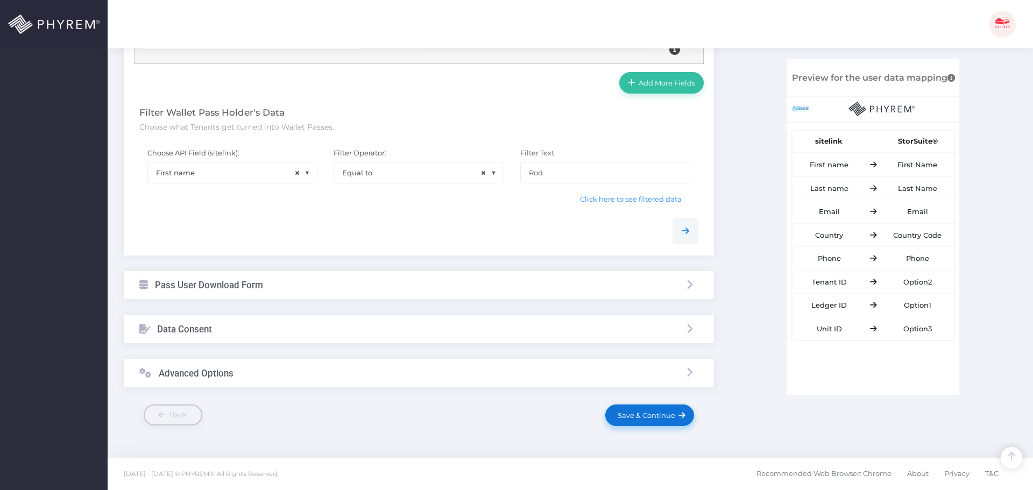
click at [632, 410] on link "Save & Continue" at bounding box center [649, 416] width 88 height 22
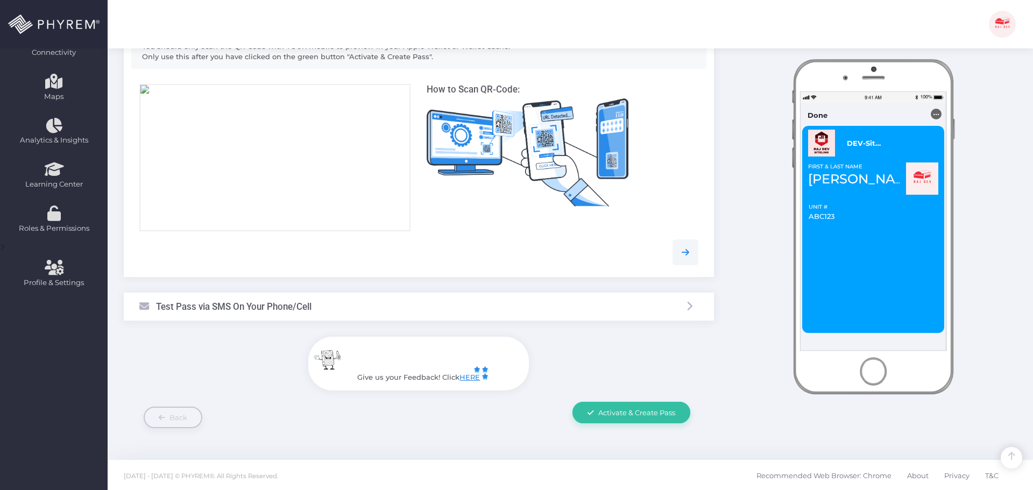
scroll to position [225, 0]
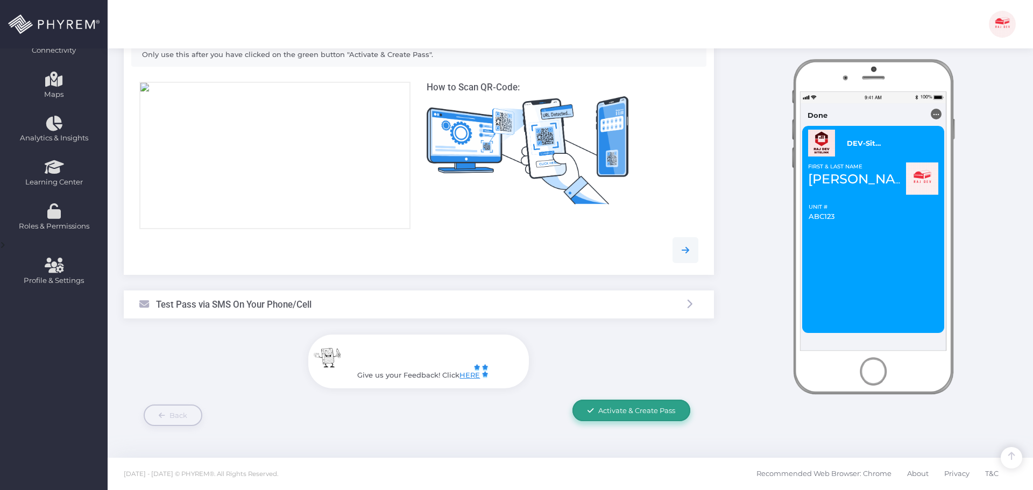
click at [648, 406] on span "Activate & Create Pass" at bounding box center [636, 410] width 77 height 9
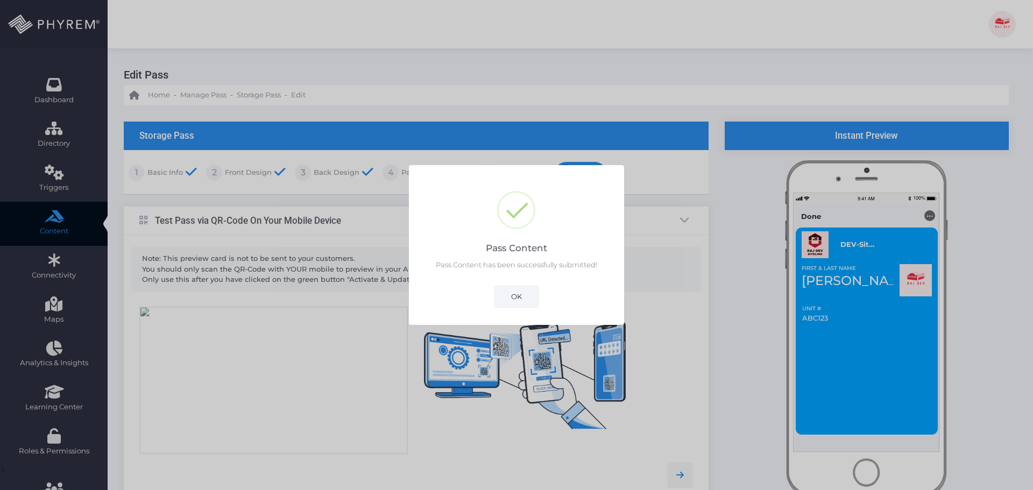
click at [515, 298] on button "OK" at bounding box center [516, 297] width 44 height 22
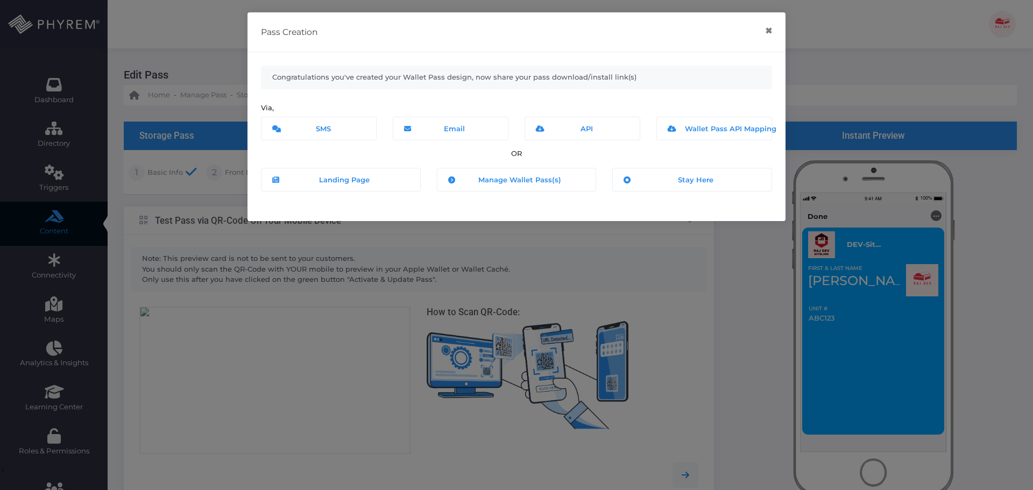
scroll to position [225, 0]
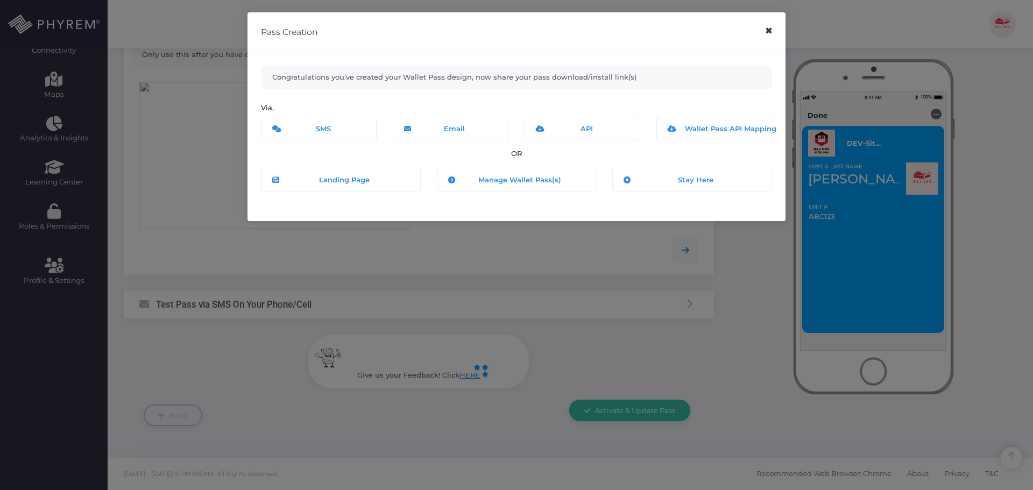
click at [768, 31] on button "×" at bounding box center [768, 31] width 21 height 24
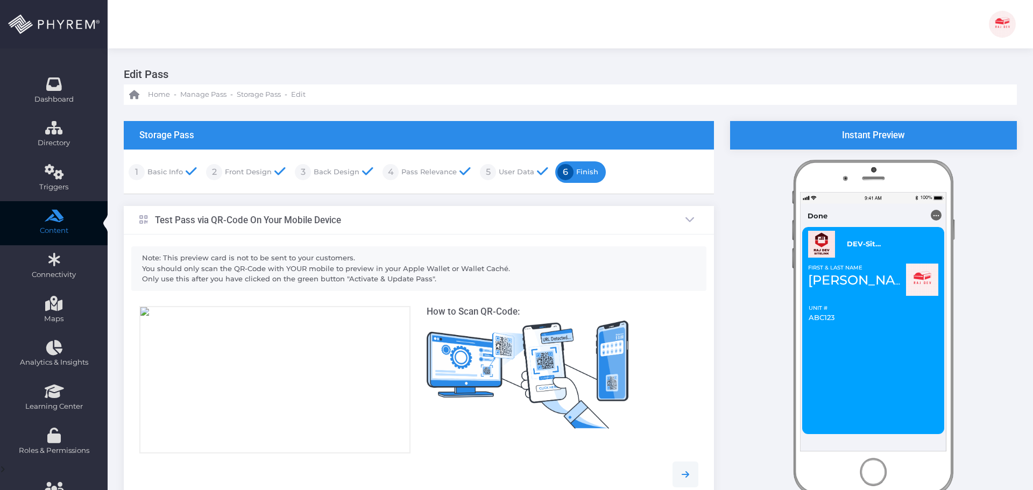
scroll to position [0, 0]
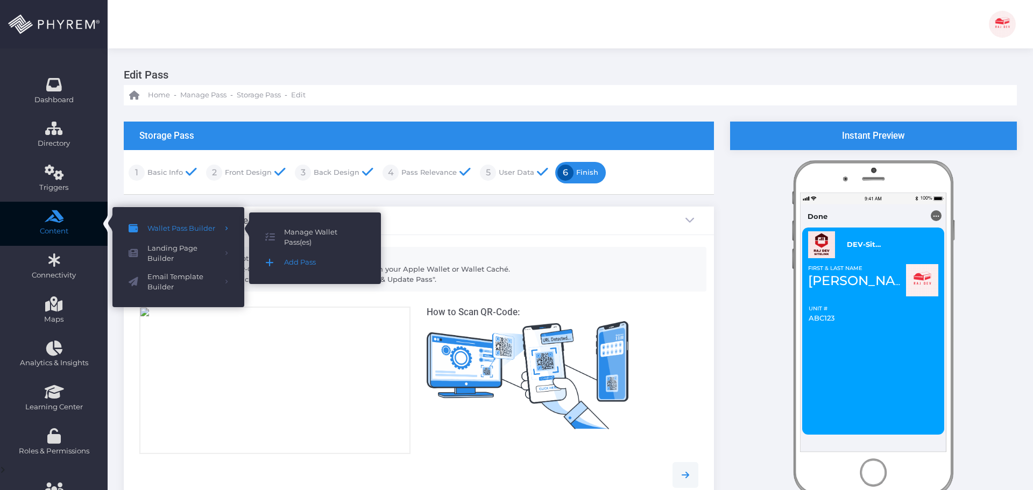
click at [308, 264] on span "Add Pass" at bounding box center [324, 263] width 81 height 14
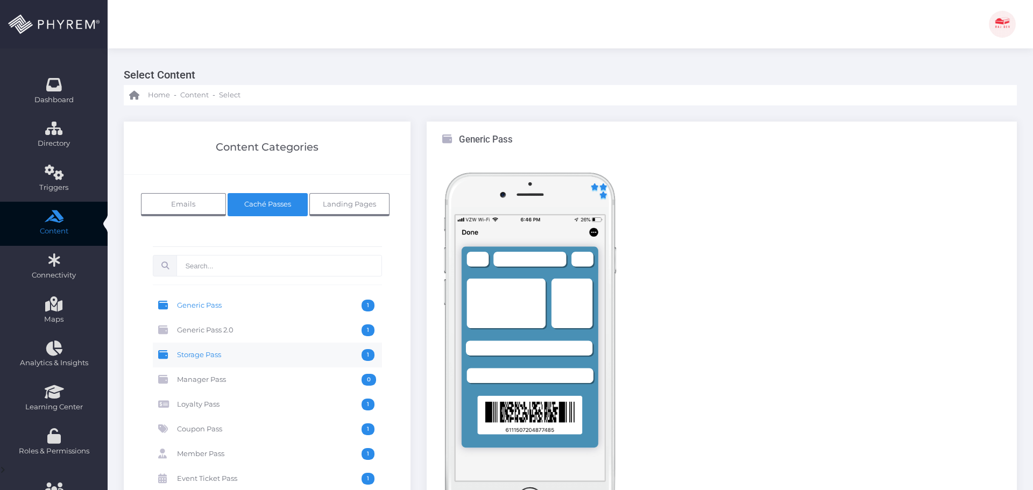
click at [225, 356] on span "Storage Pass" at bounding box center [269, 355] width 185 height 12
click at [536, 312] on img at bounding box center [529, 348] width 175 height 351
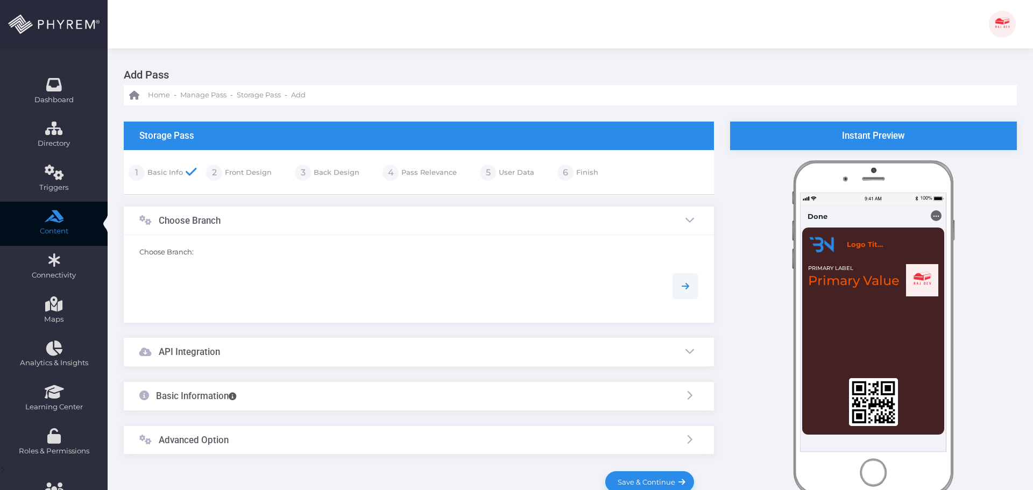
scroll to position [62, 0]
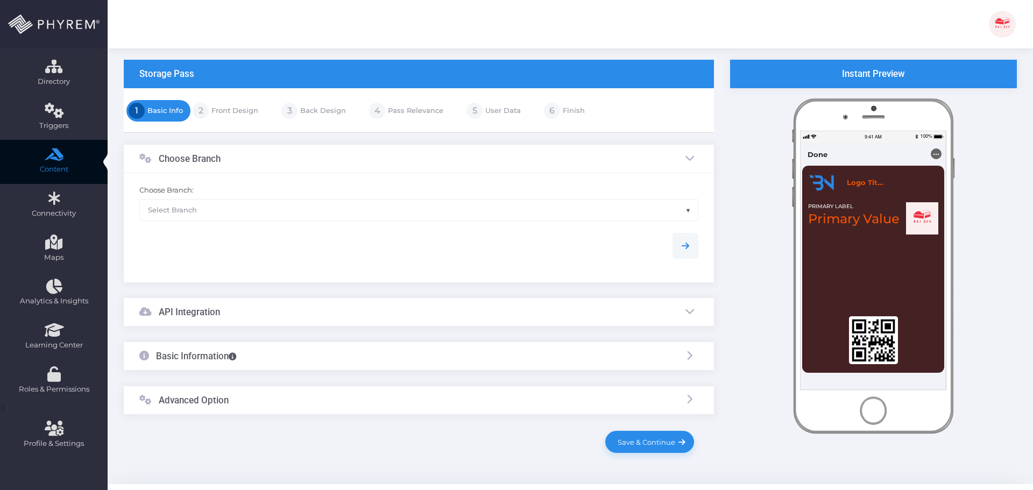
click at [254, 224] on div at bounding box center [418, 246] width 575 height 50
click at [256, 215] on span "Select Branch" at bounding box center [419, 210] width 558 height 20
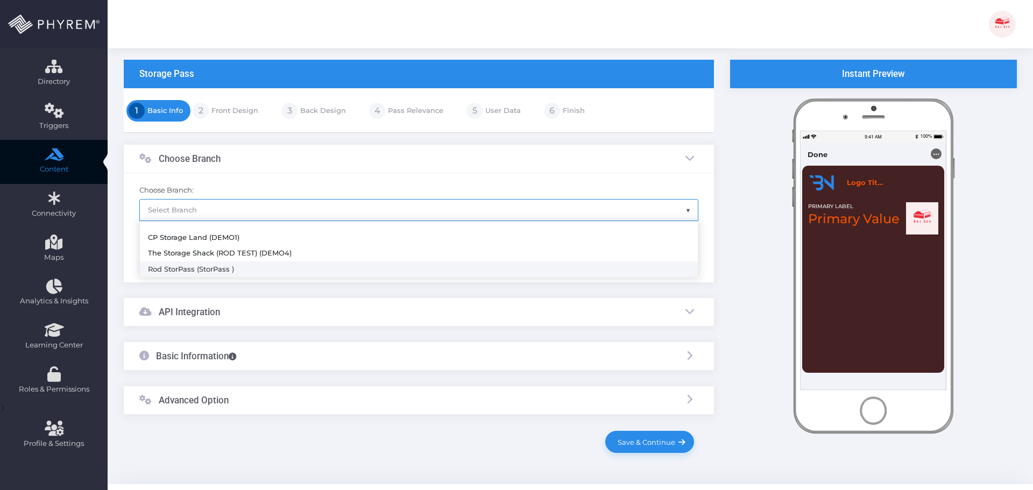
select select "785"
type input "Rod StorPass"
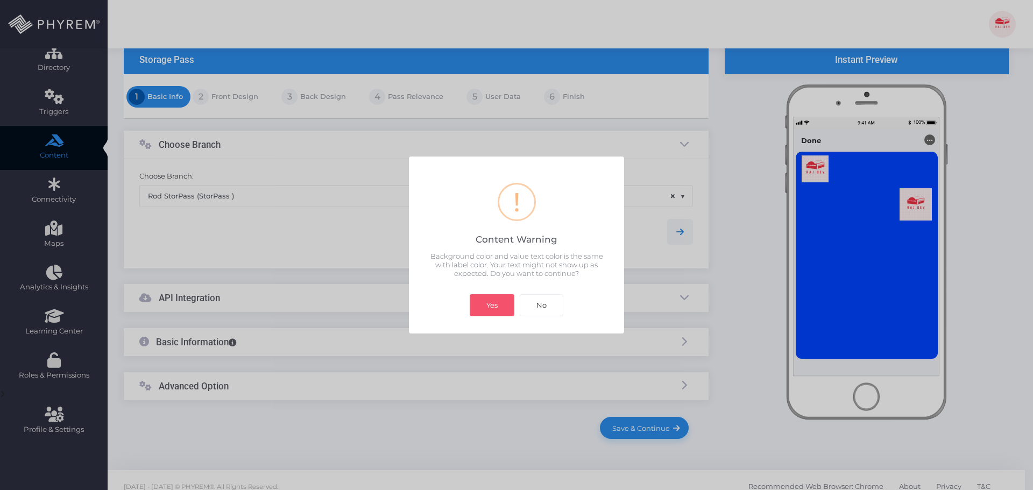
scroll to position [88, 0]
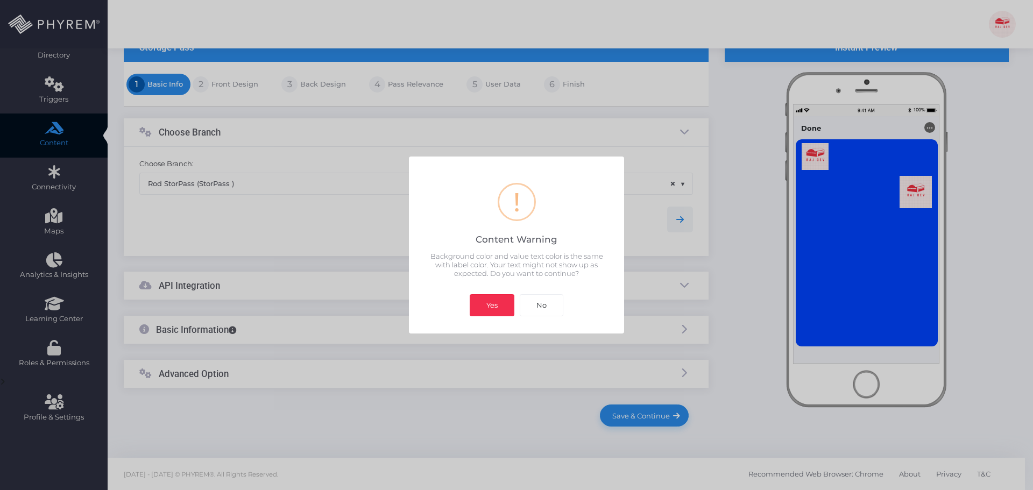
click at [493, 306] on button "Yes" at bounding box center [492, 305] width 45 height 22
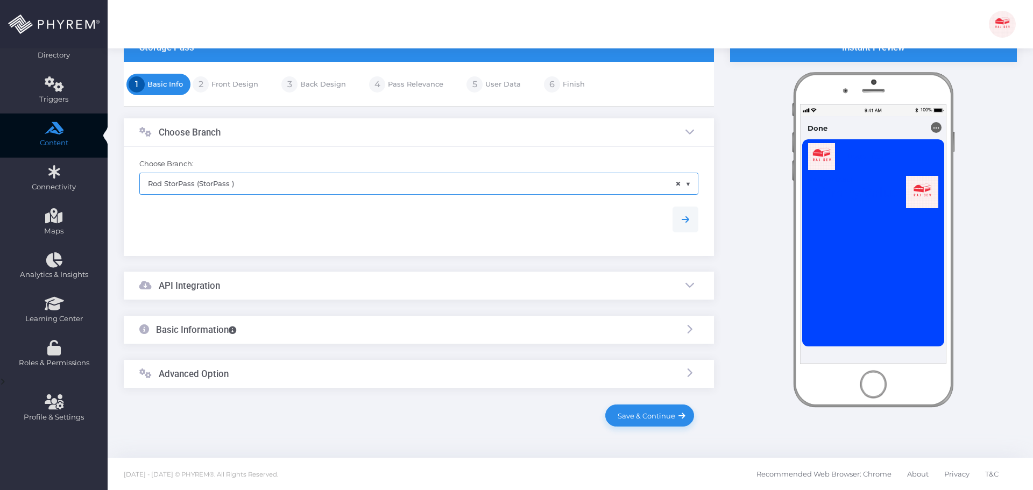
click at [250, 291] on div "API Integration" at bounding box center [419, 286] width 590 height 29
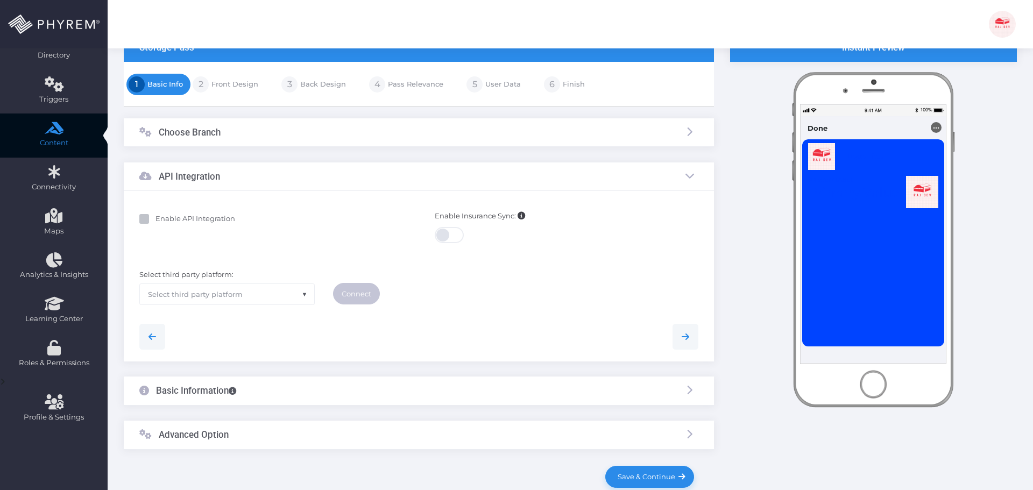
click at [203, 222] on b "Enable API Integration" at bounding box center [195, 218] width 80 height 9
click at [162, 221] on input "Enable API Integration" at bounding box center [158, 217] width 7 height 7
checkbox input "true"
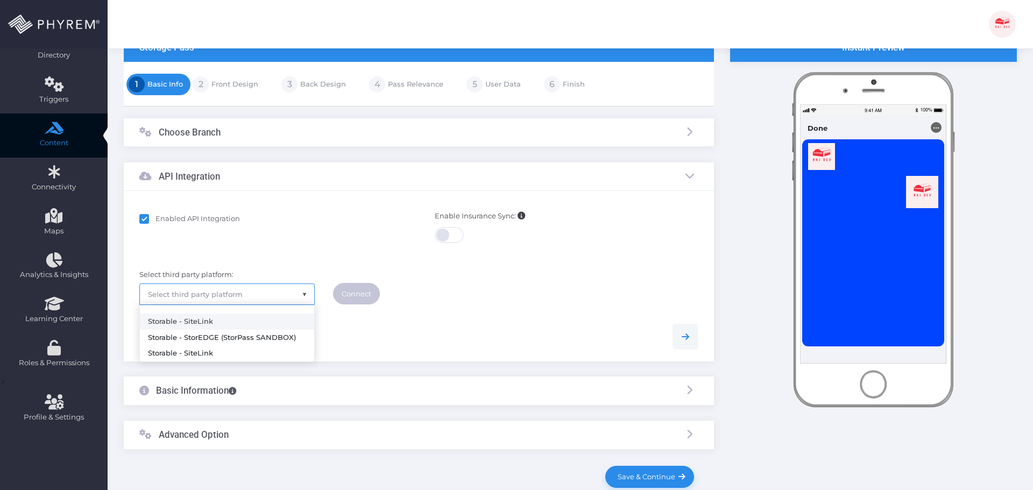
click at [276, 295] on span "Select third party platform" at bounding box center [227, 294] width 174 height 20
select select "storedge"
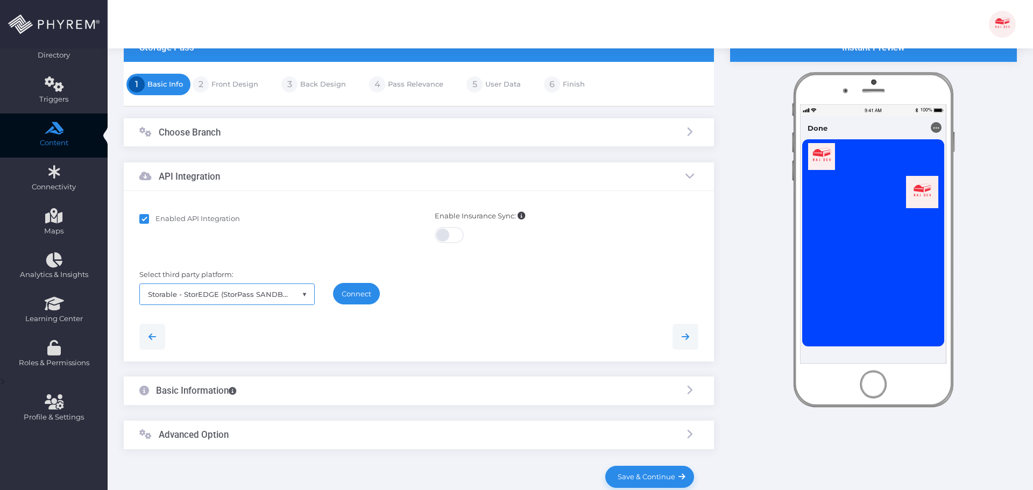
click at [365, 288] on link "Connect" at bounding box center [356, 294] width 47 height 22
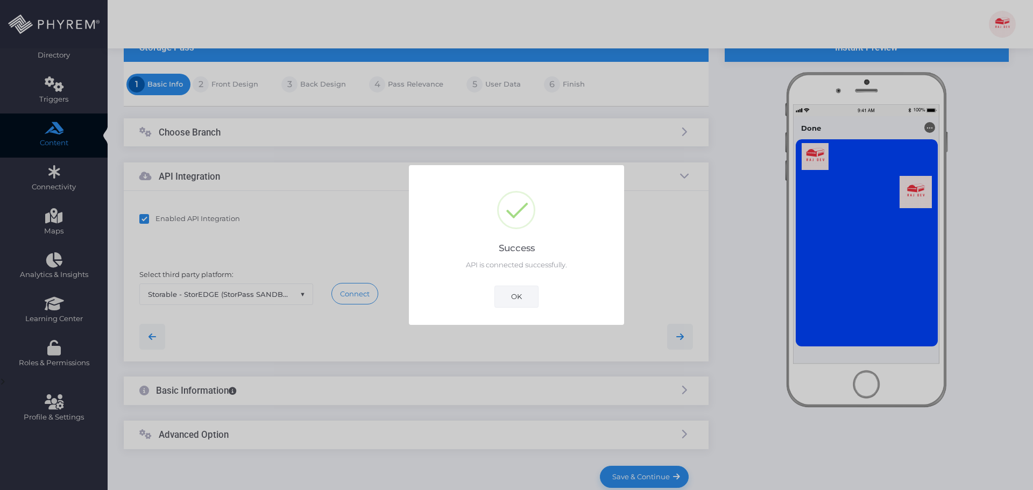
click at [512, 291] on button "OK" at bounding box center [516, 297] width 44 height 22
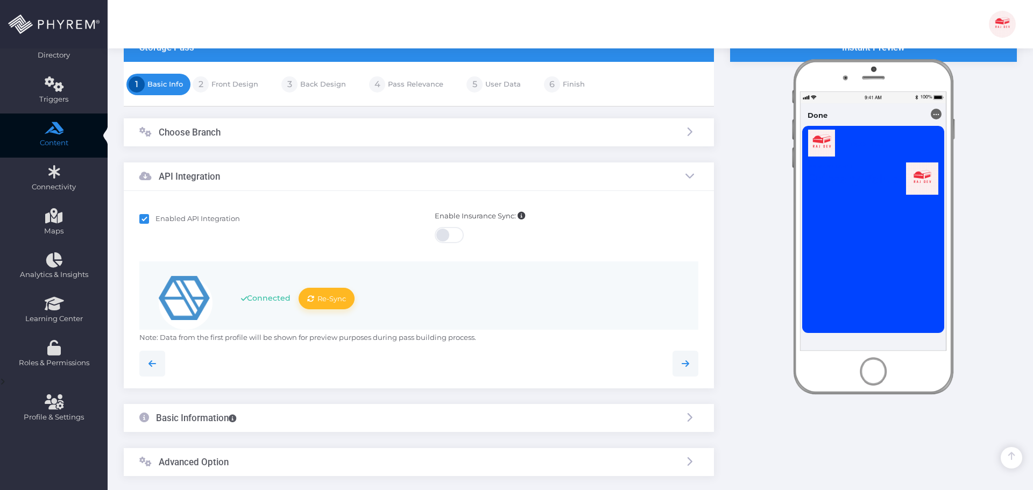
scroll to position [177, 0]
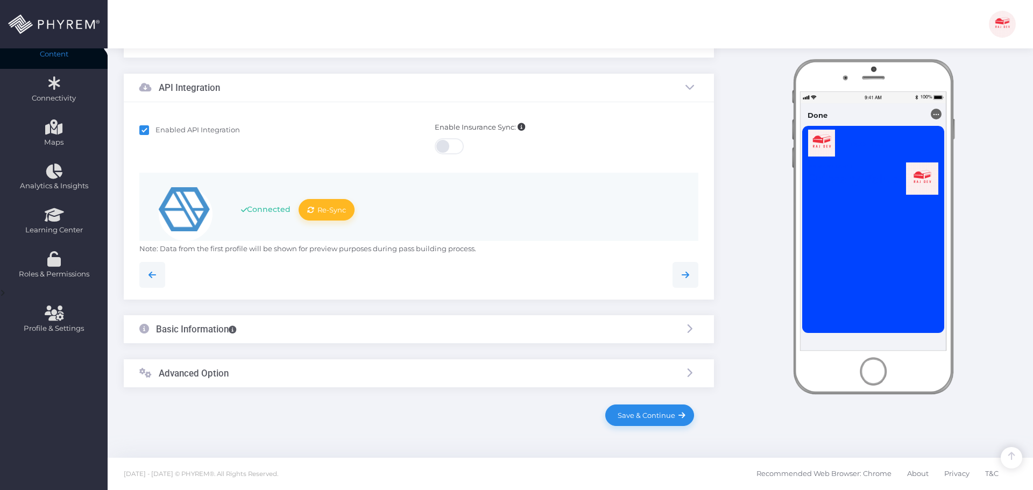
click at [330, 323] on div "Basic Information" at bounding box center [419, 329] width 590 height 29
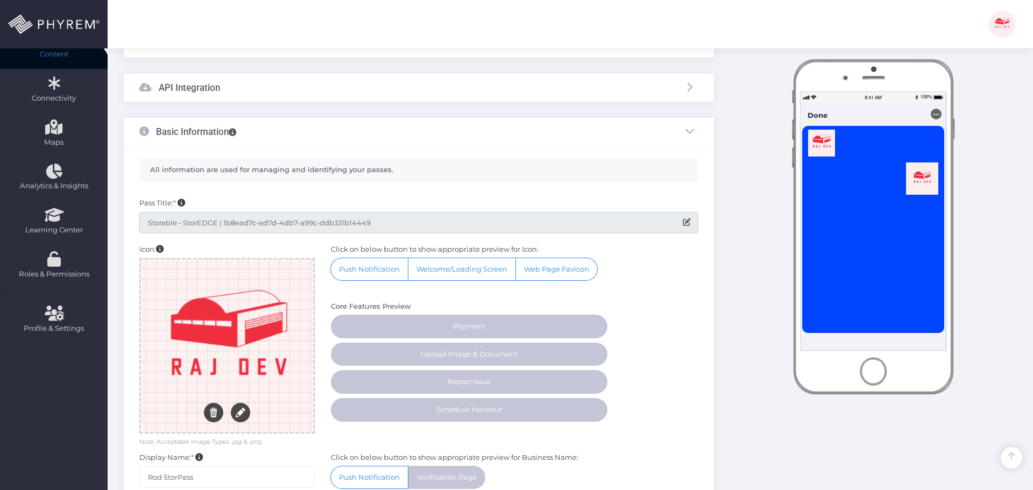
click at [190, 224] on input "Storable - StorEDGE | 1b8ead7c-ed7d-4db7-a99c-ddb331b14449" at bounding box center [418, 223] width 559 height 22
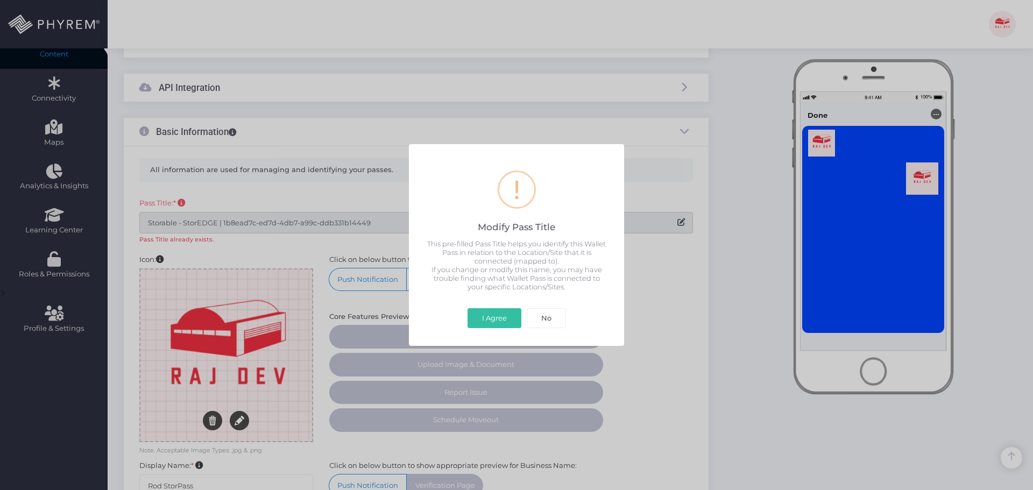
drag, startPoint x: 497, startPoint y: 322, endPoint x: 440, endPoint y: 315, distance: 57.5
click at [497, 322] on button "I Agree" at bounding box center [495, 318] width 54 height 20
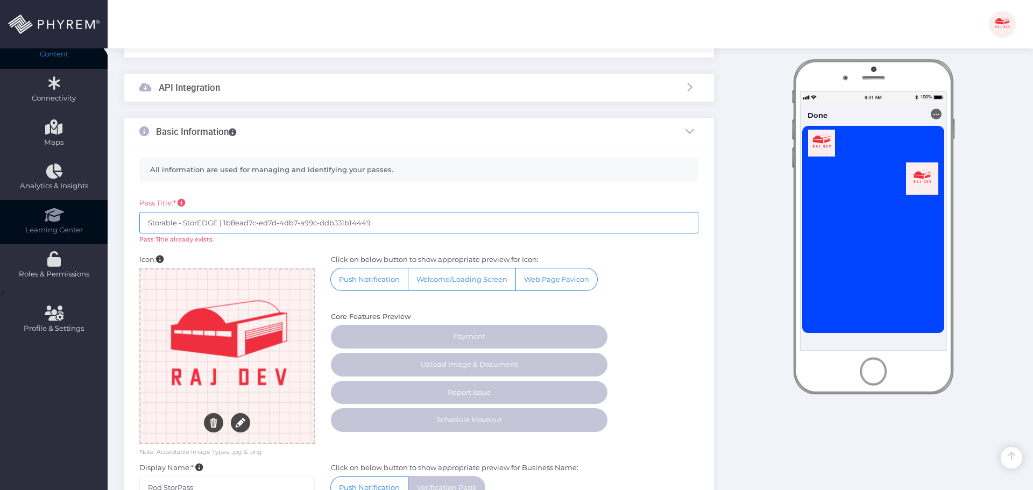
drag, startPoint x: 183, startPoint y: 224, endPoint x: 77, endPoint y: 219, distance: 106.1
click at [79, 219] on div "Dashboard Directory Directory User Manage User(s) Add User View Deleted User(s)…" at bounding box center [516, 289] width 1033 height 932
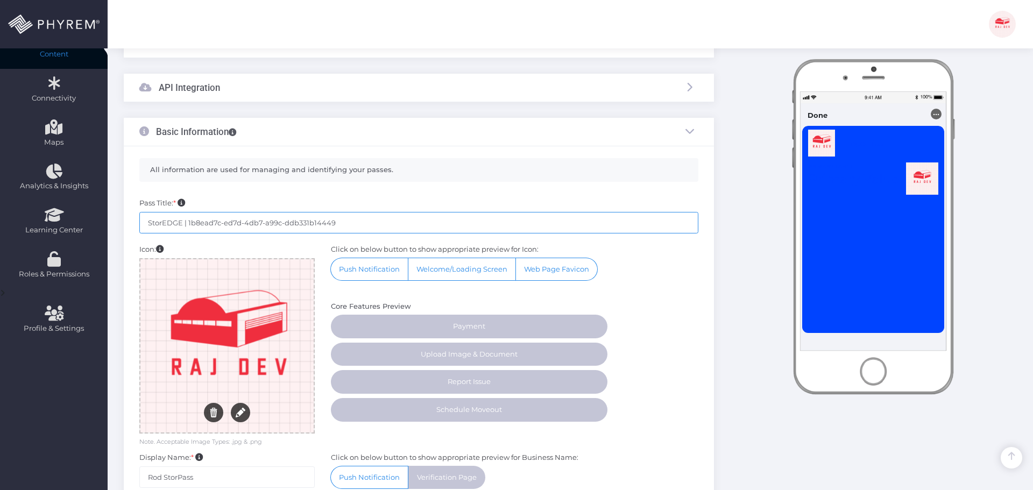
drag, startPoint x: 185, startPoint y: 222, endPoint x: 429, endPoint y: 228, distance: 244.9
click at [429, 228] on input "StorEDGE | 1b8ead7c-ed7d-4db7-a99c-ddb331b14449" at bounding box center [418, 223] width 559 height 22
paste input "SDG-I460"
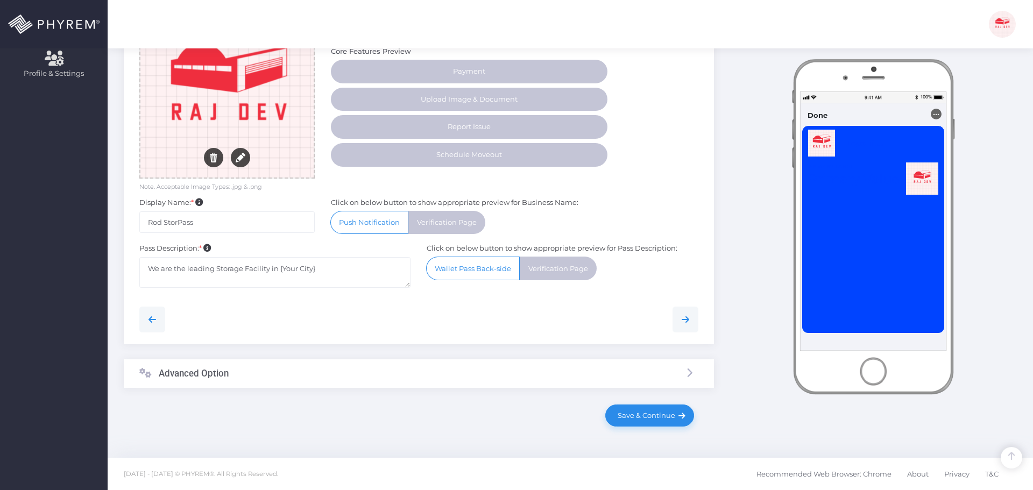
type input "StorEDGE- SDG-I460-DEV"
click at [209, 372] on h3 "Advanced Option" at bounding box center [194, 373] width 70 height 11
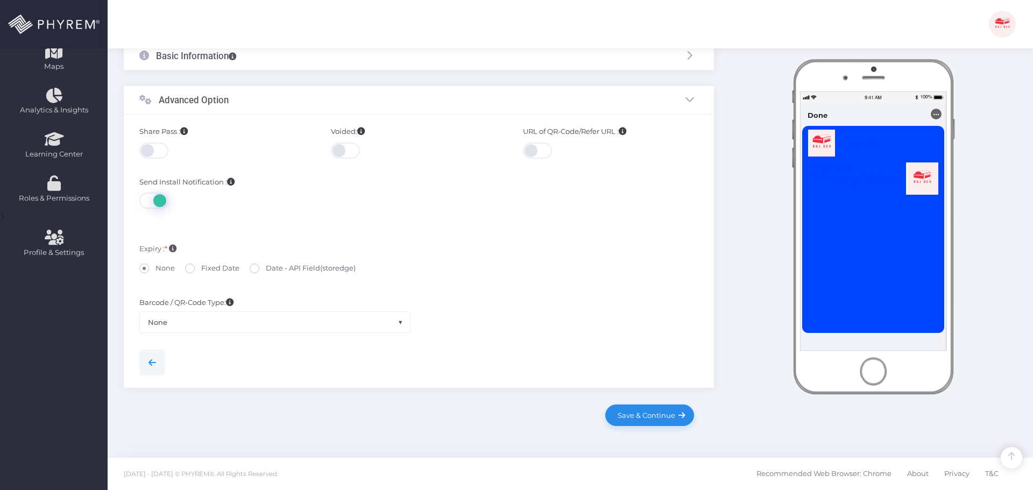
scroll to position [252, 0]
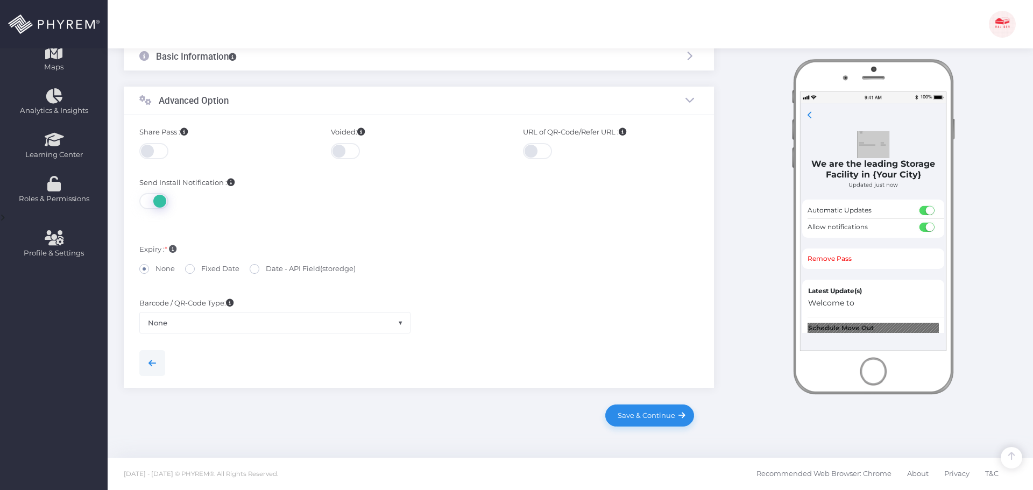
click at [155, 149] on span at bounding box center [154, 151] width 31 height 16
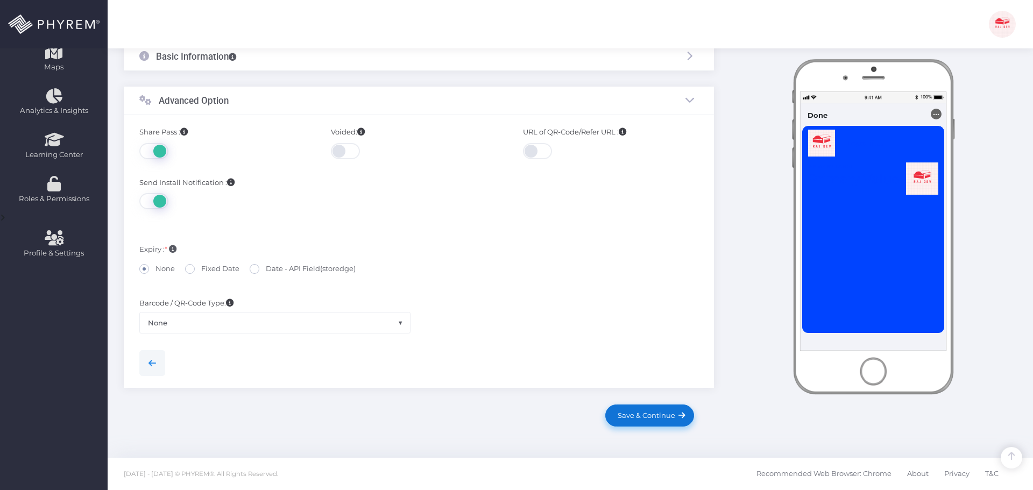
click at [651, 411] on span "Save & Continue" at bounding box center [644, 415] width 61 height 9
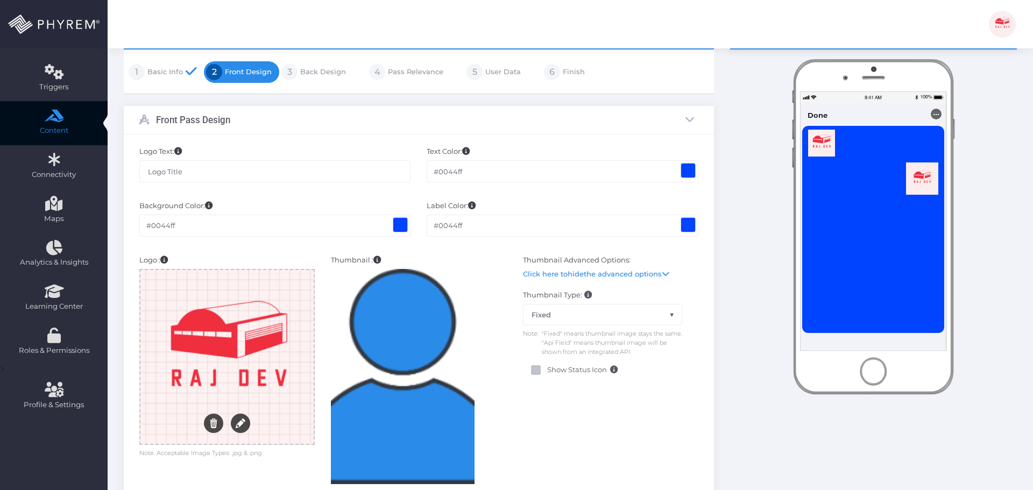
scroll to position [108, 0]
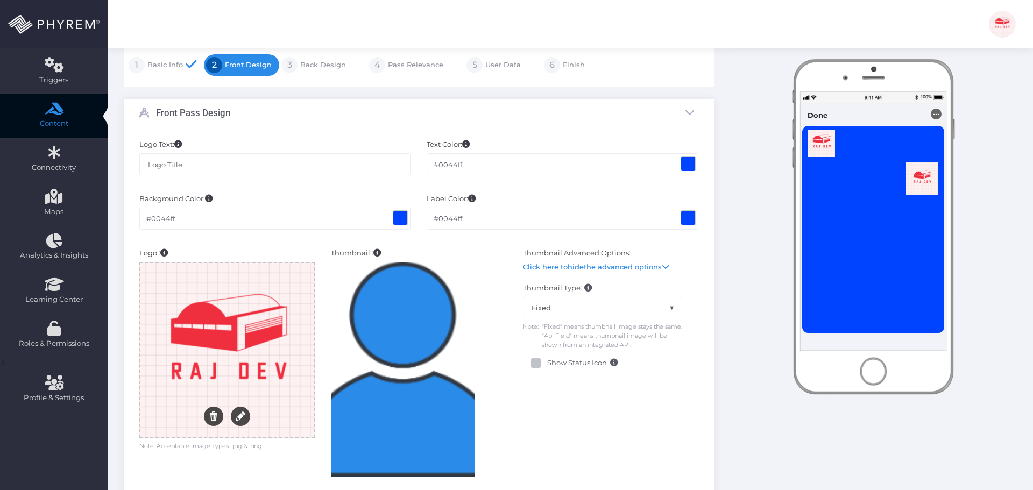
click at [690, 160] on span at bounding box center [688, 164] width 14 height 14
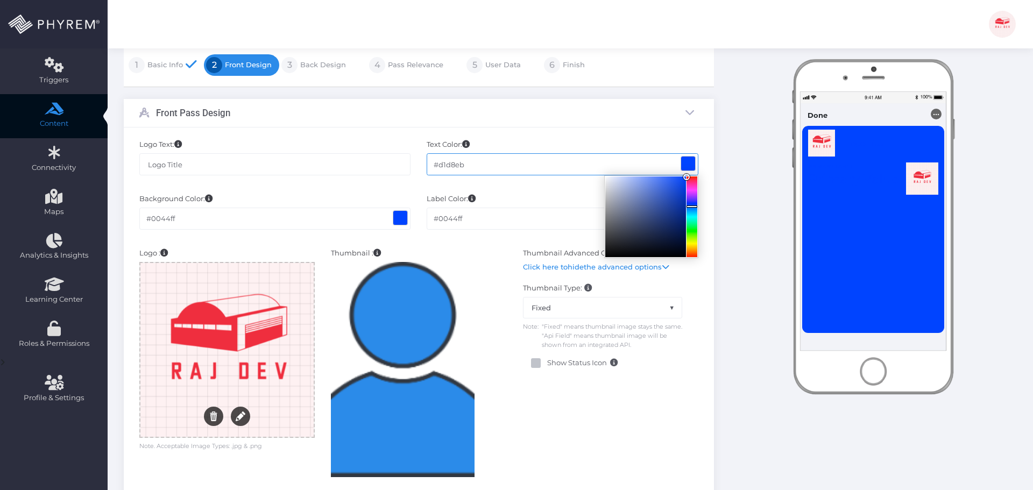
type input "#ffffff"
drag, startPoint x: 627, startPoint y: 192, endPoint x: 489, endPoint y: 146, distance: 146.0
click at [506, 148] on div "Text Color: Customize the colors that appear on your card. Use the color picker…" at bounding box center [563, 162] width 288 height 46
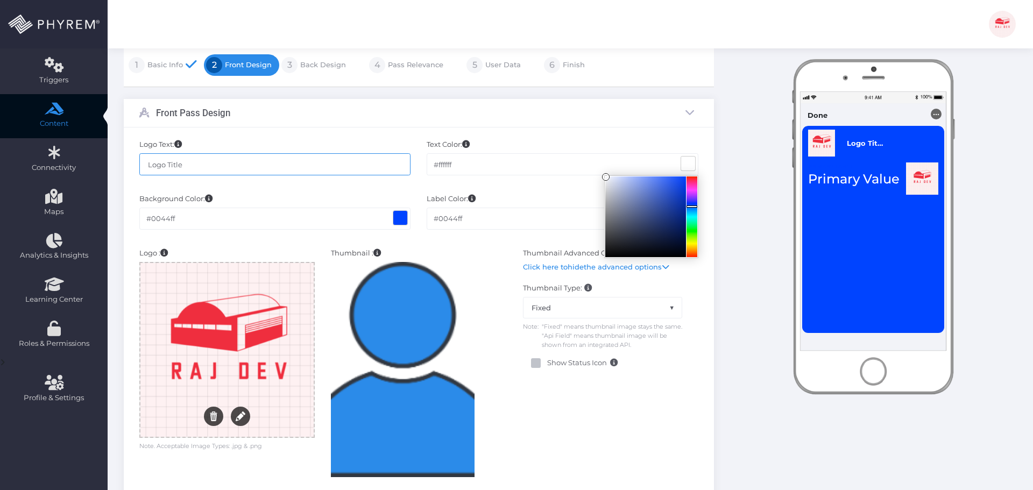
click at [338, 158] on input "Logo Title" at bounding box center [275, 164] width 272 height 22
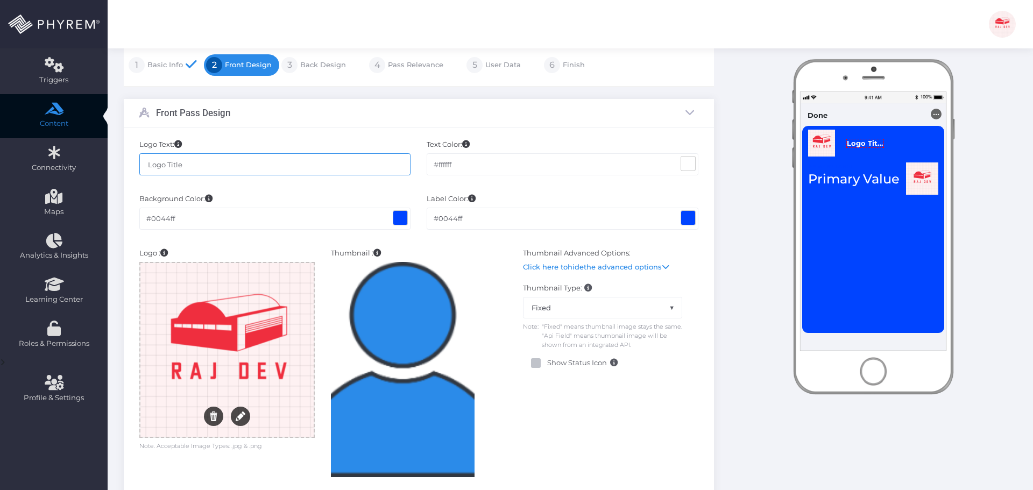
click at [692, 223] on span at bounding box center [688, 218] width 14 height 14
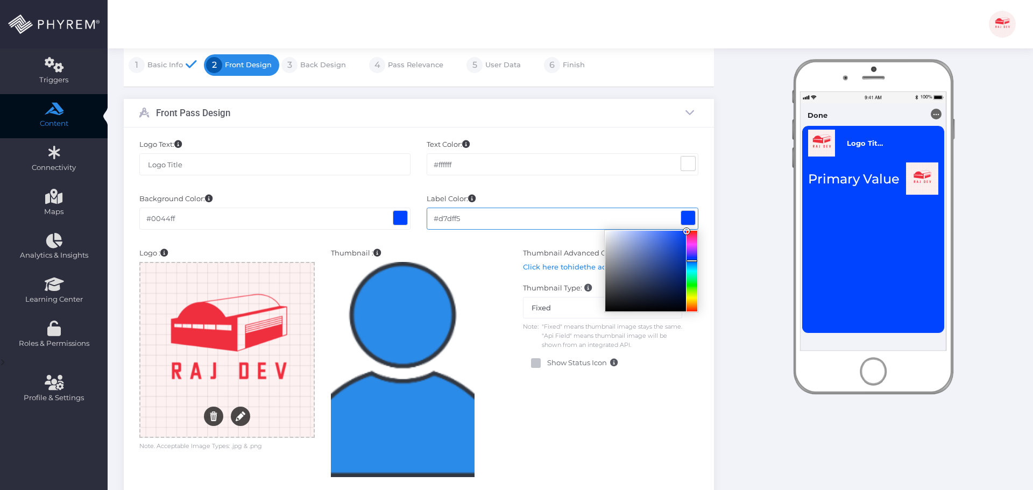
type input "#ffffff"
drag, startPoint x: 600, startPoint y: 229, endPoint x: 494, endPoint y: 203, distance: 109.5
click at [527, 208] on div "#ffffff" at bounding box center [563, 219] width 272 height 22
click at [520, 119] on div "Front Pass Design" at bounding box center [419, 113] width 590 height 29
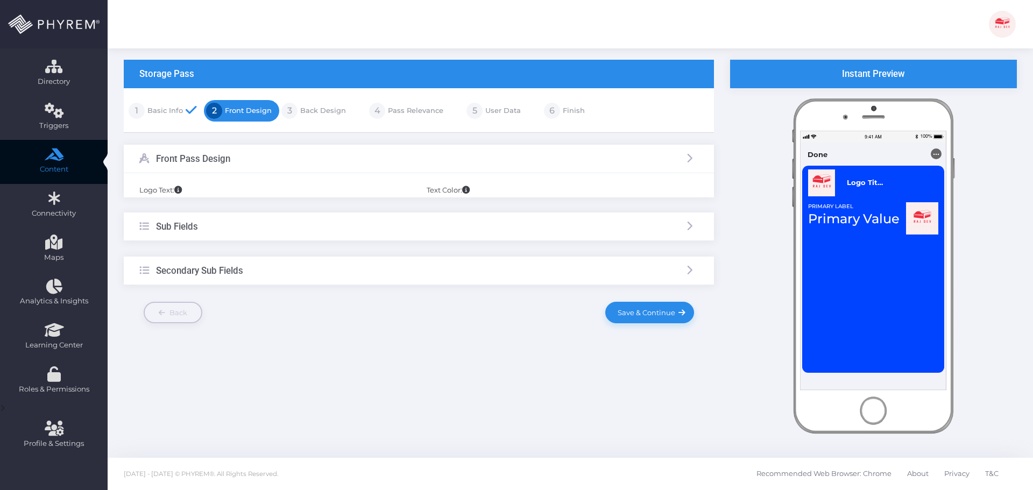
scroll to position [62, 0]
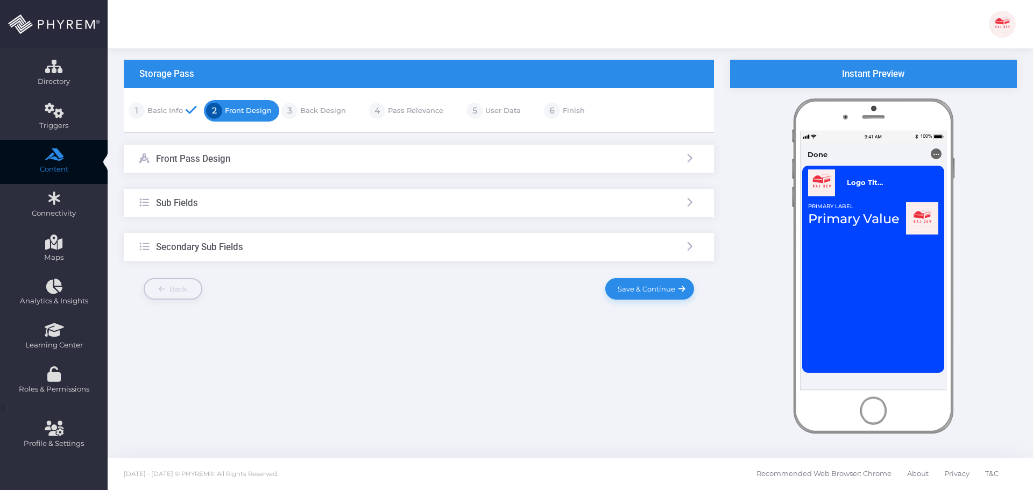
click at [363, 152] on div "Front Pass Design" at bounding box center [419, 159] width 590 height 29
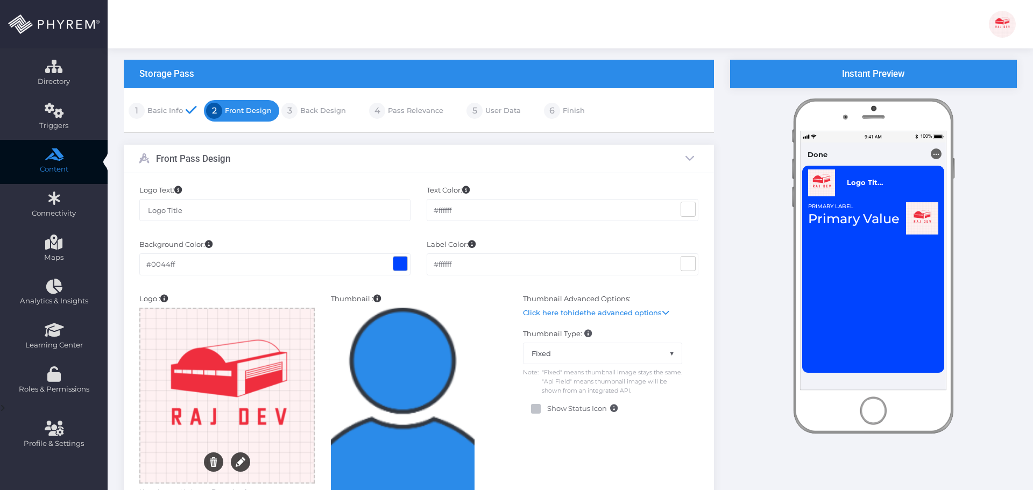
scroll to position [93, 0]
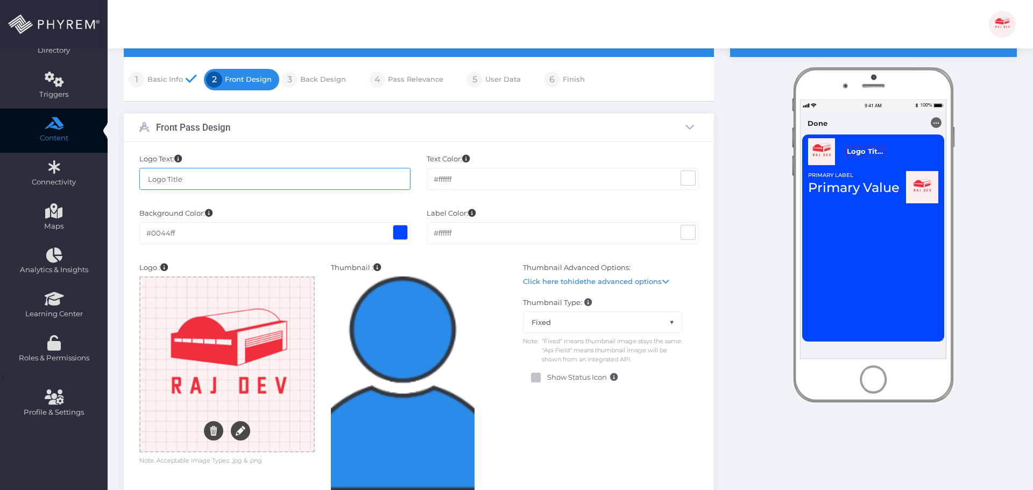
drag, startPoint x: 243, startPoint y: 179, endPoint x: 125, endPoint y: 174, distance: 117.9
paste input "SDG-I460"
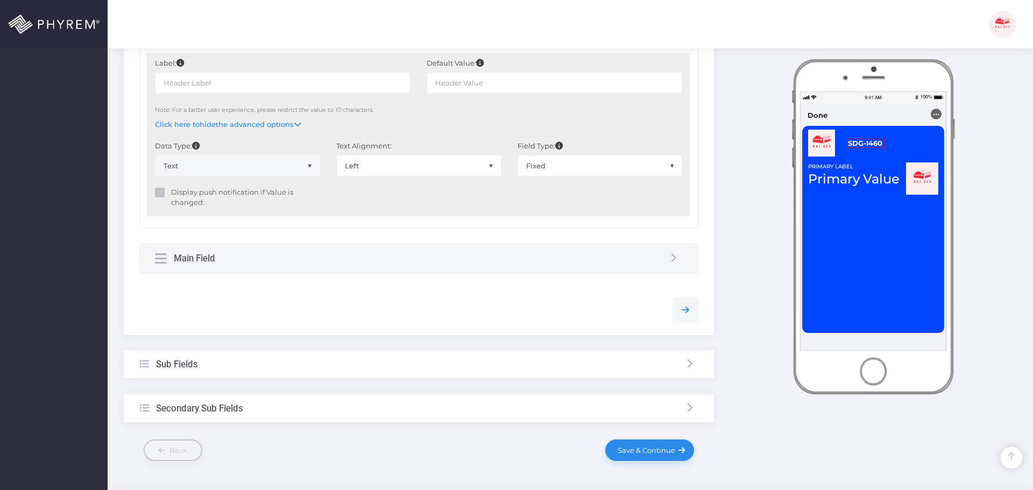
scroll to position [646, 0]
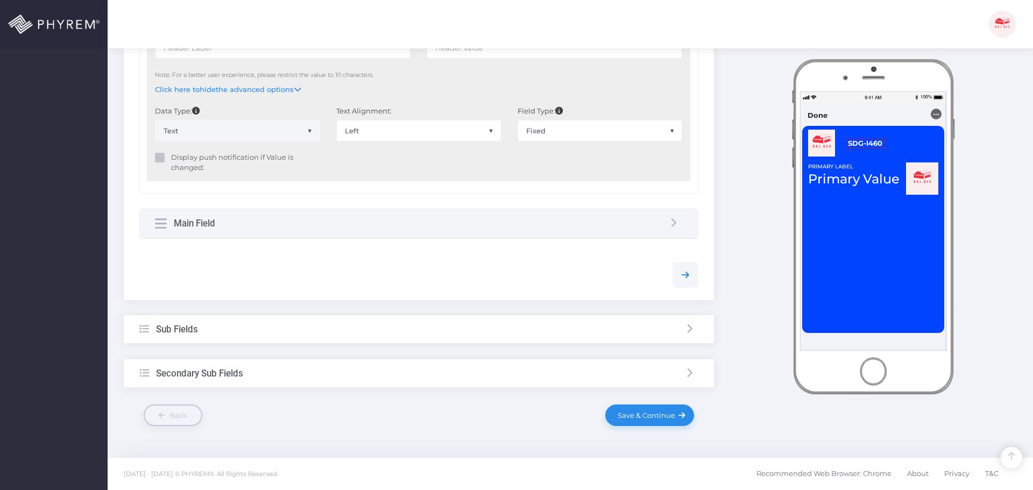
type input "SDG-I460"
click at [322, 231] on div "Main Field" at bounding box center [419, 223] width 558 height 29
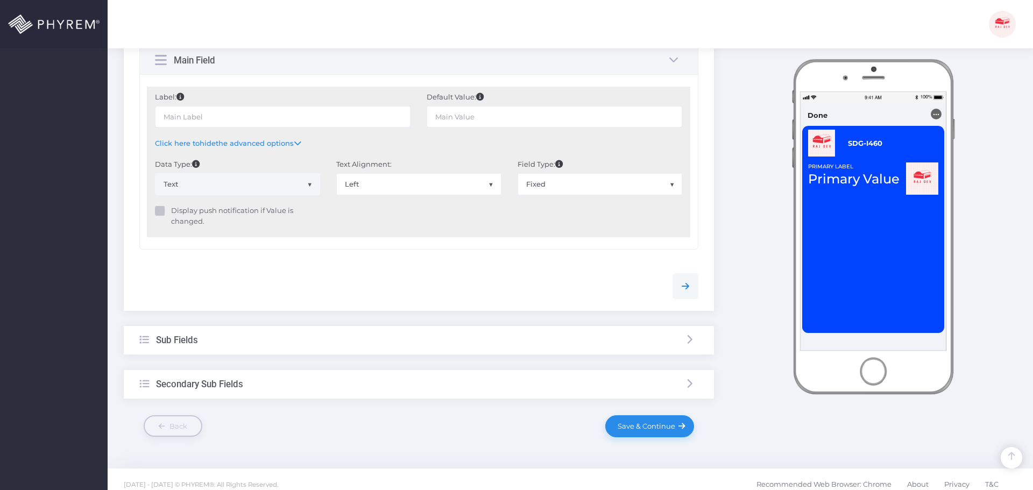
scroll to position [633, 0]
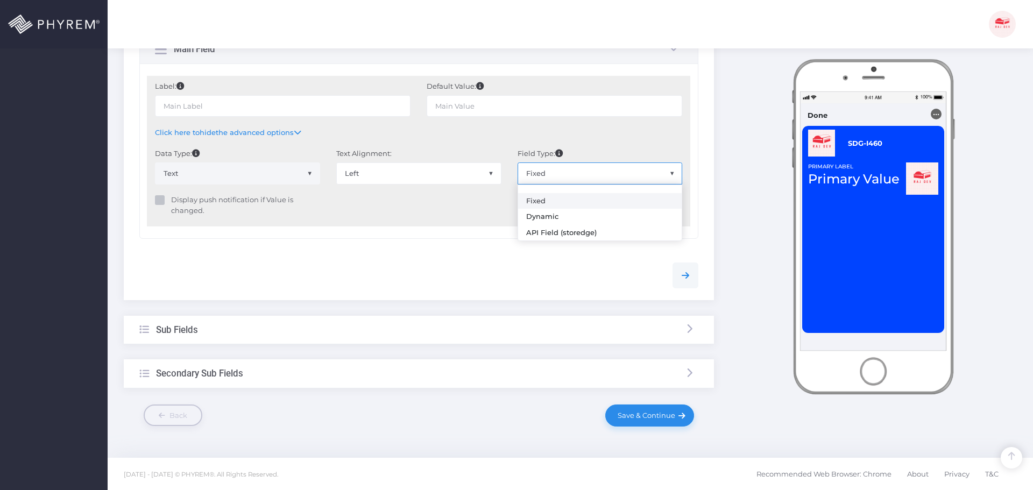
click at [552, 178] on span "Fixed" at bounding box center [600, 173] width 164 height 20
select select "API"
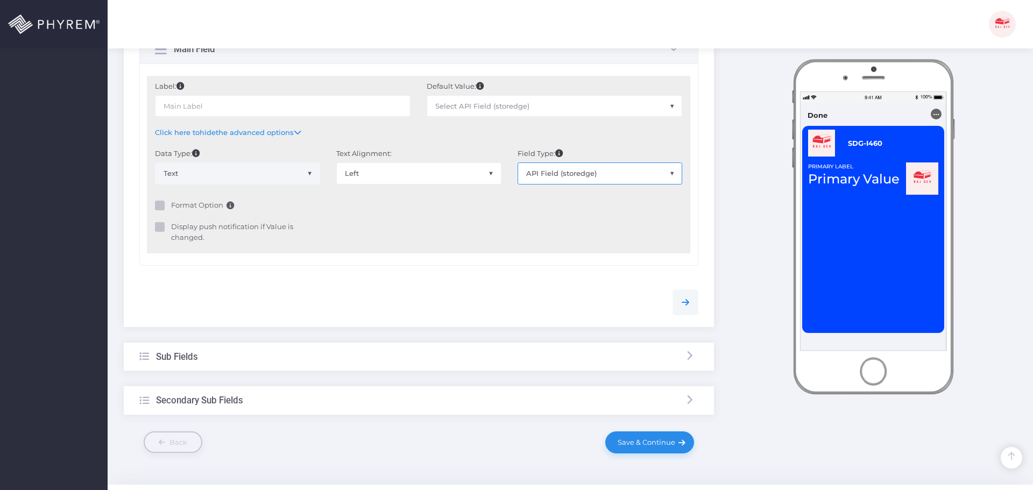
click at [487, 109] on span "Select API Field (storedge)" at bounding box center [482, 106] width 94 height 9
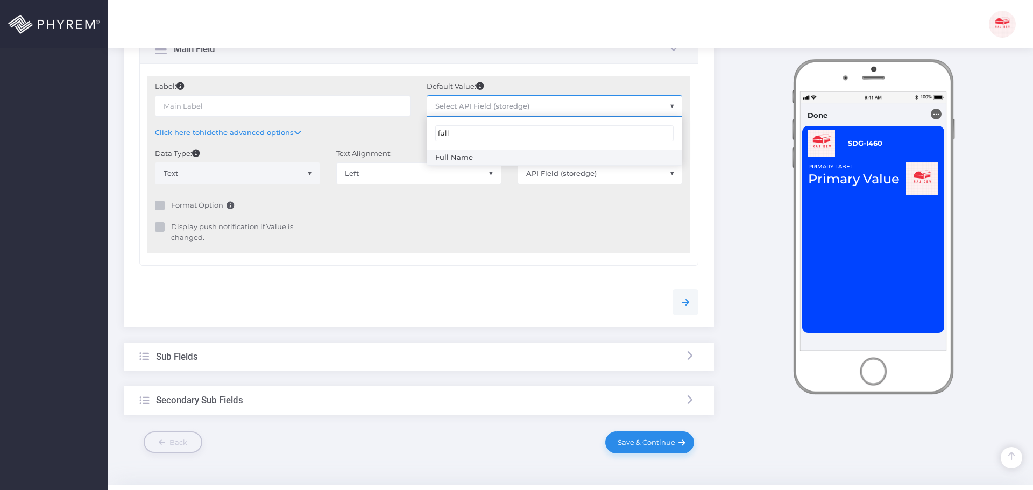
type input "full"
type input "First & Last Name"
select select "full_name"
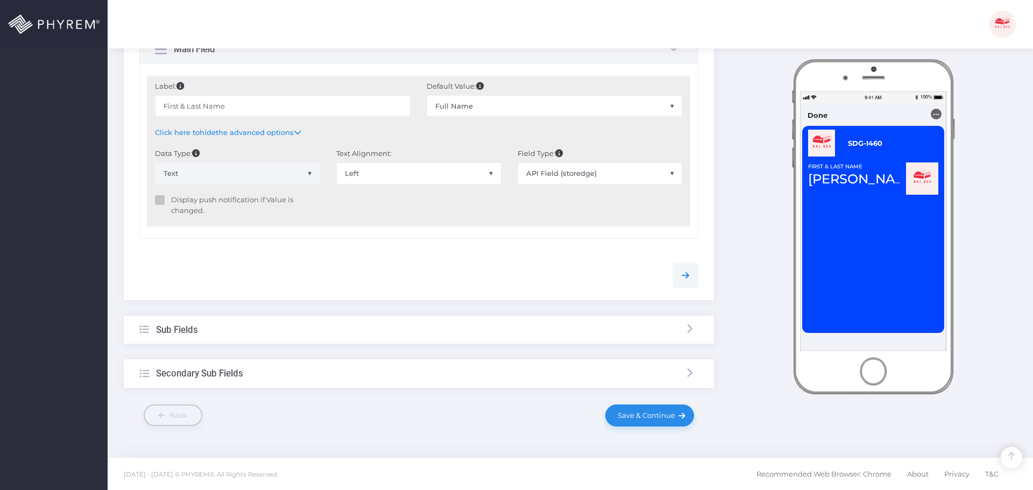
click at [475, 254] on div at bounding box center [418, 271] width 575 height 34
click at [468, 317] on div "Sub Fields" at bounding box center [419, 330] width 590 height 29
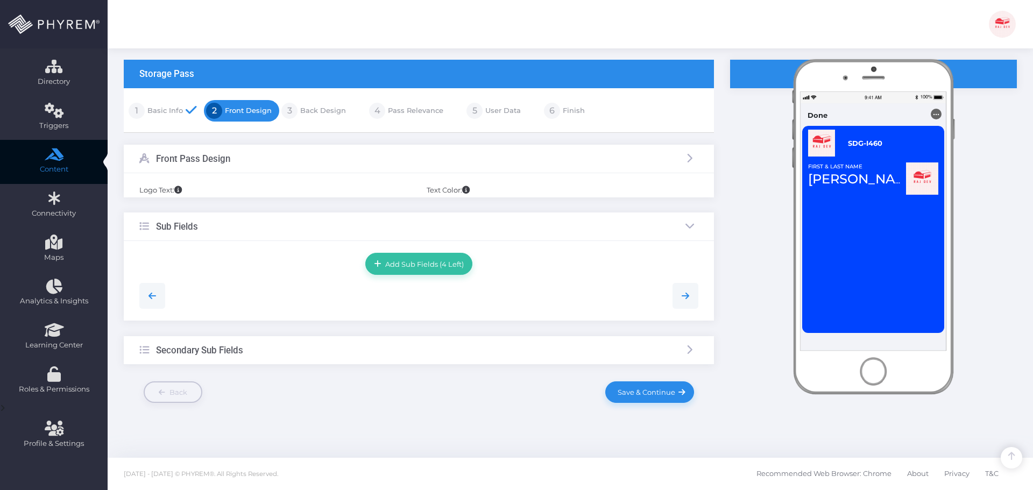
scroll to position [62, 0]
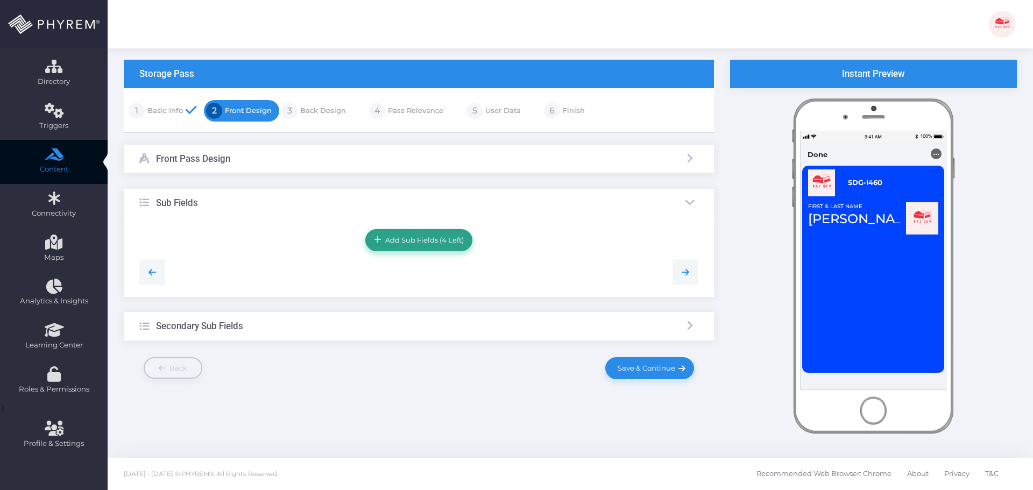
click at [435, 242] on span "Add Sub Fields (4 Left)" at bounding box center [422, 240] width 82 height 9
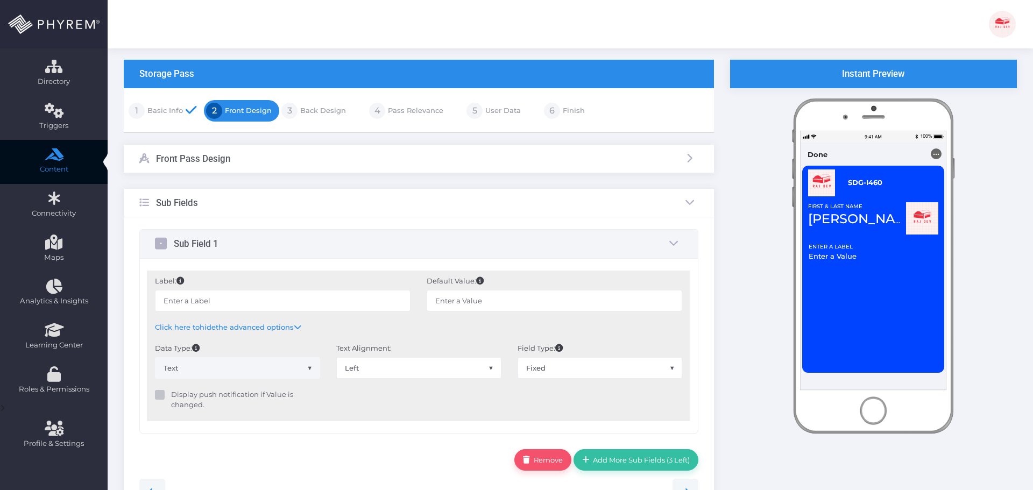
click at [549, 367] on span "Fixed" at bounding box center [600, 368] width 164 height 20
select select "API"
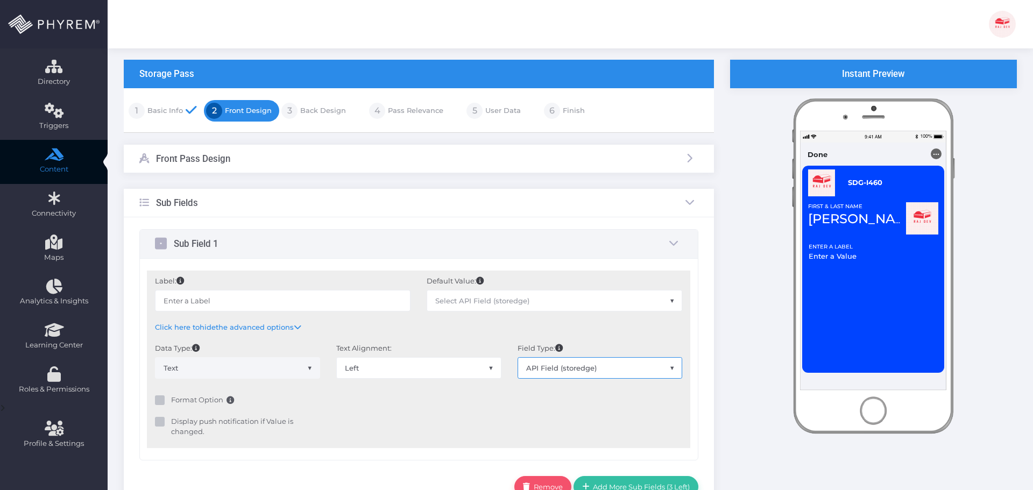
click at [470, 300] on span "Select API Field (storedge)" at bounding box center [482, 300] width 94 height 9
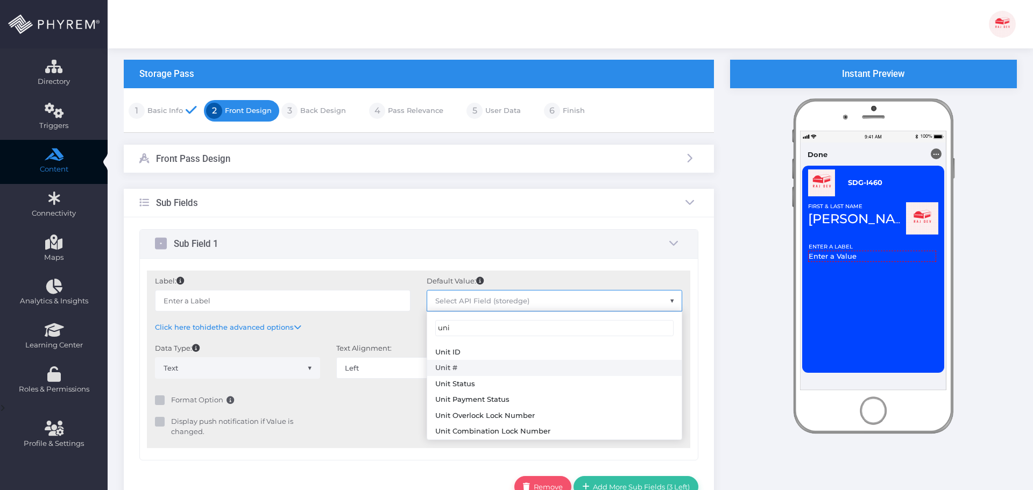
type input "uni"
type input "Unit #"
select select "[URL][DOMAIN_NAME]"
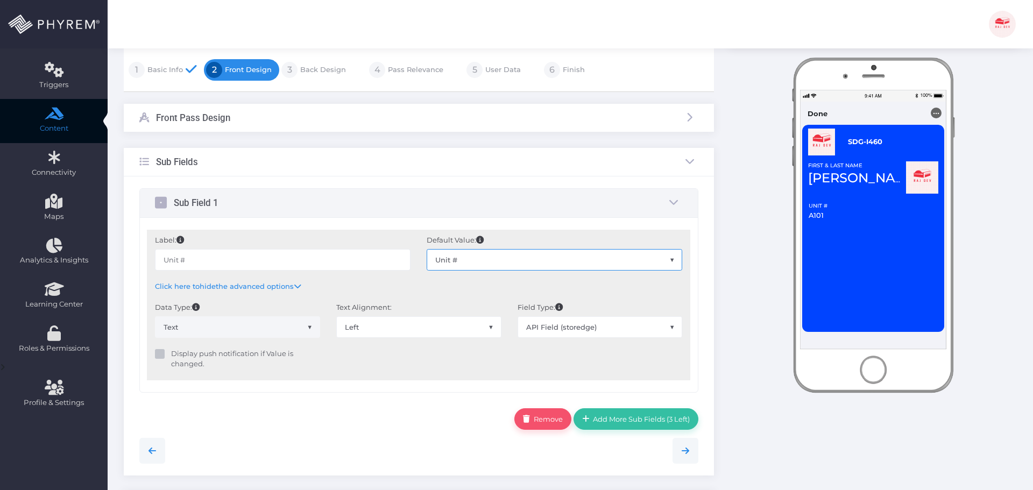
scroll to position [223, 0]
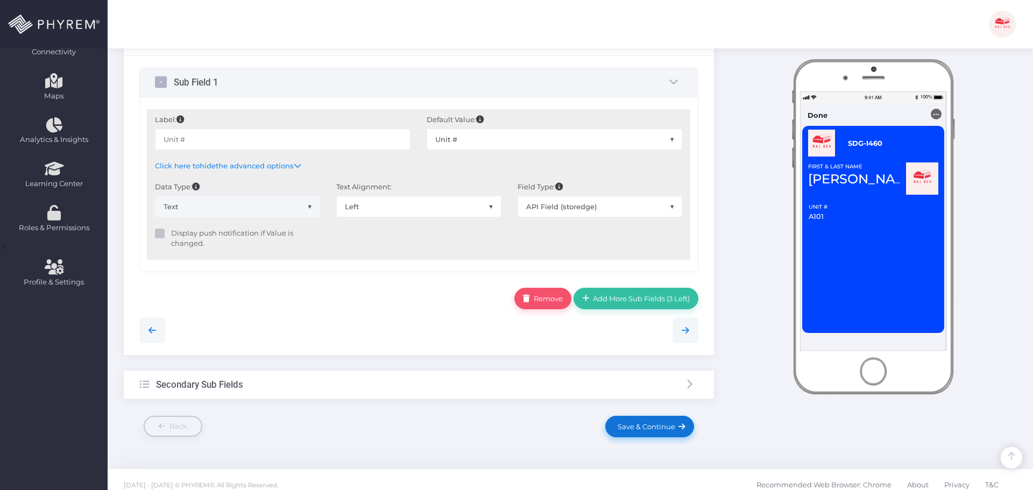
click at [651, 423] on span "Save & Continue" at bounding box center [644, 426] width 61 height 9
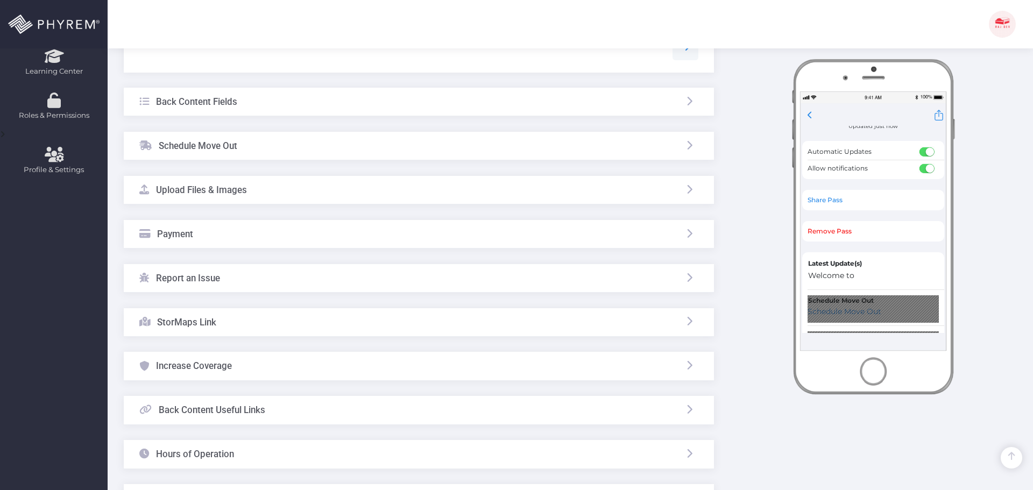
scroll to position [432, 0]
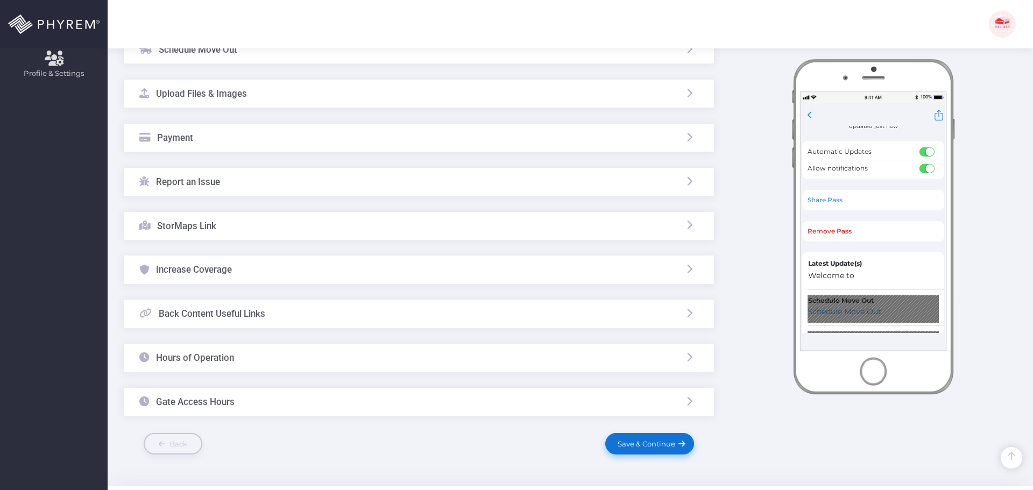
click at [644, 442] on span "Save & Continue" at bounding box center [644, 444] width 61 height 9
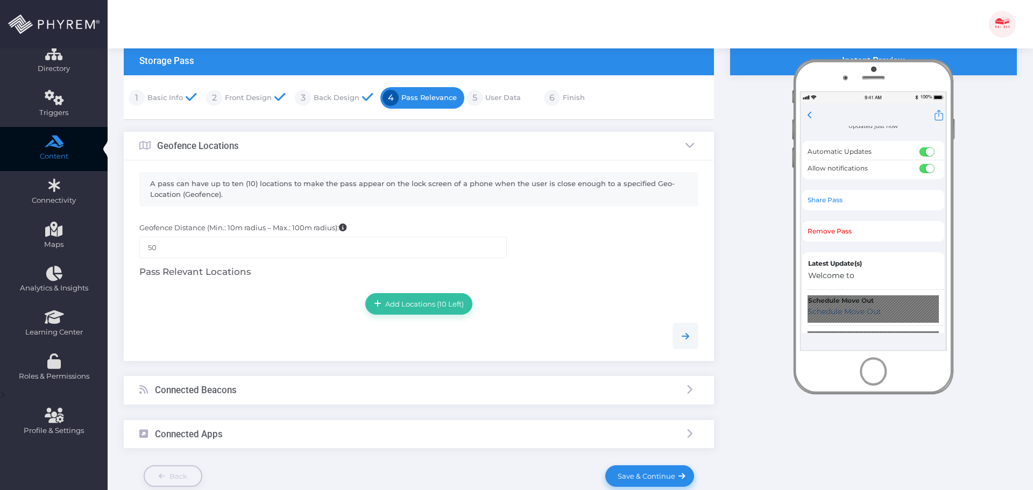
scroll to position [136, 0]
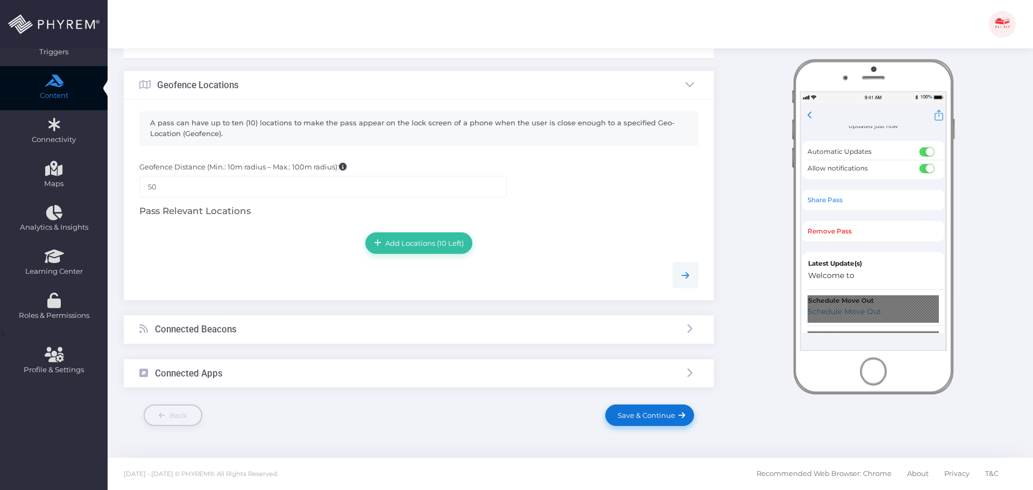
click at [644, 415] on span "Save & Continue" at bounding box center [644, 415] width 61 height 9
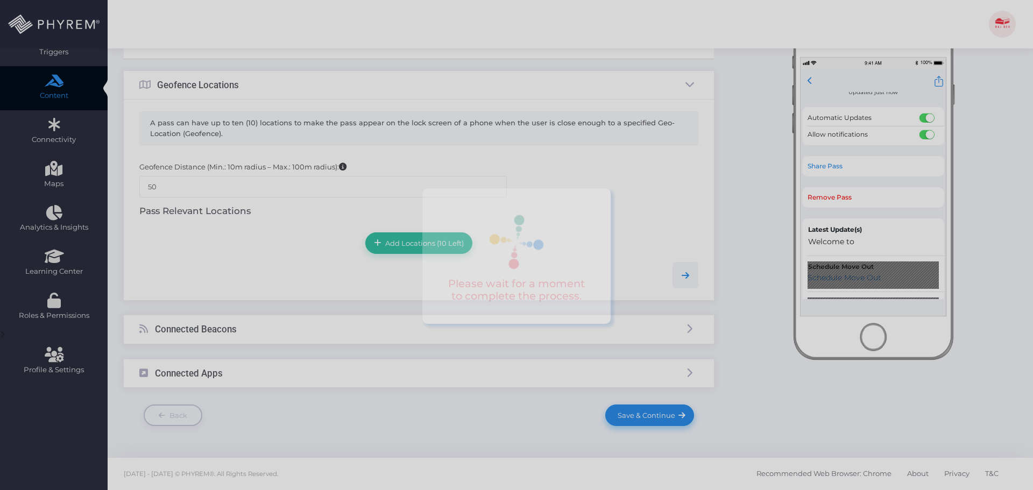
scroll to position [0, 0]
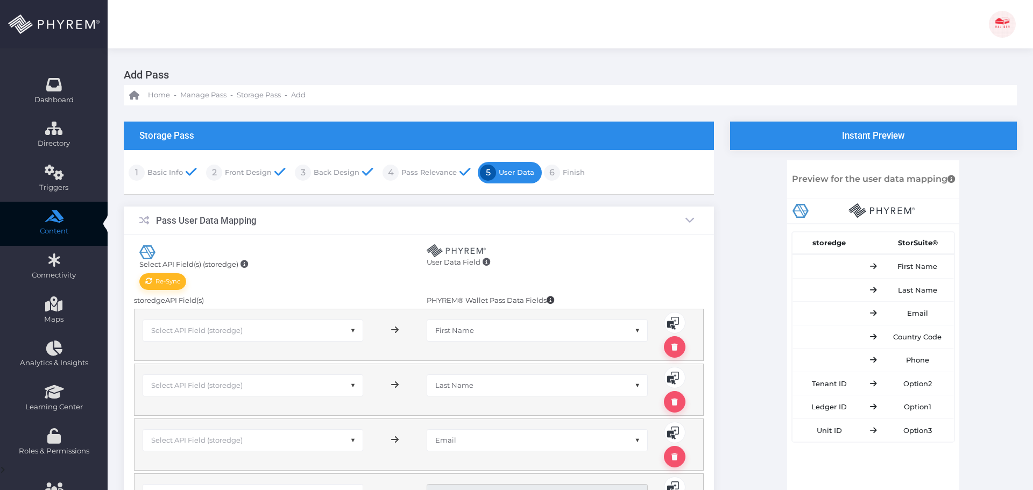
click at [235, 329] on span "Select API Field (storedge)" at bounding box center [196, 330] width 91 height 9
type input "fir"
select select "pr_storage_tenant.first_name"
type input "las"
select select "pr_storage_tenant.last_name"
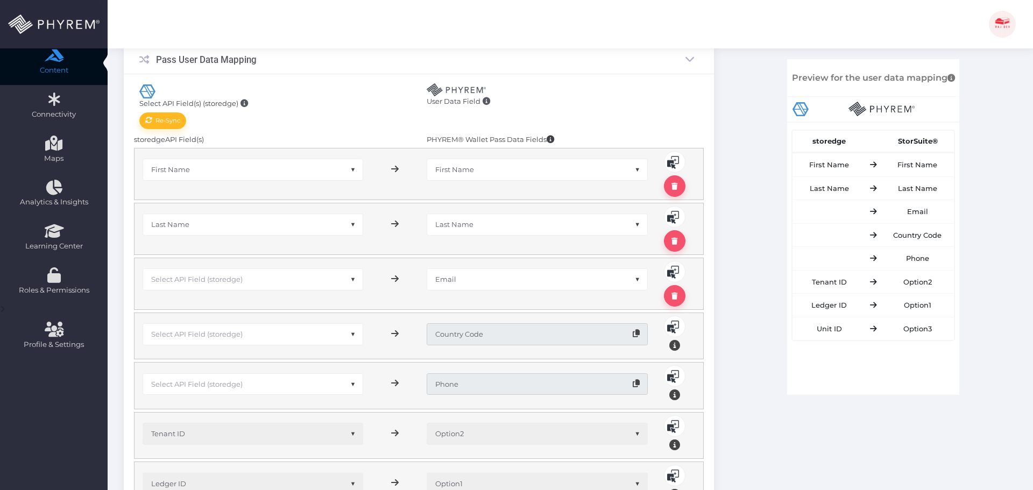
scroll to position [161, 0]
click at [248, 277] on span "Select API Field (storedge)" at bounding box center [253, 278] width 220 height 20
type input "ema"
select select "pr_storage_[DOMAIN_NAME]"
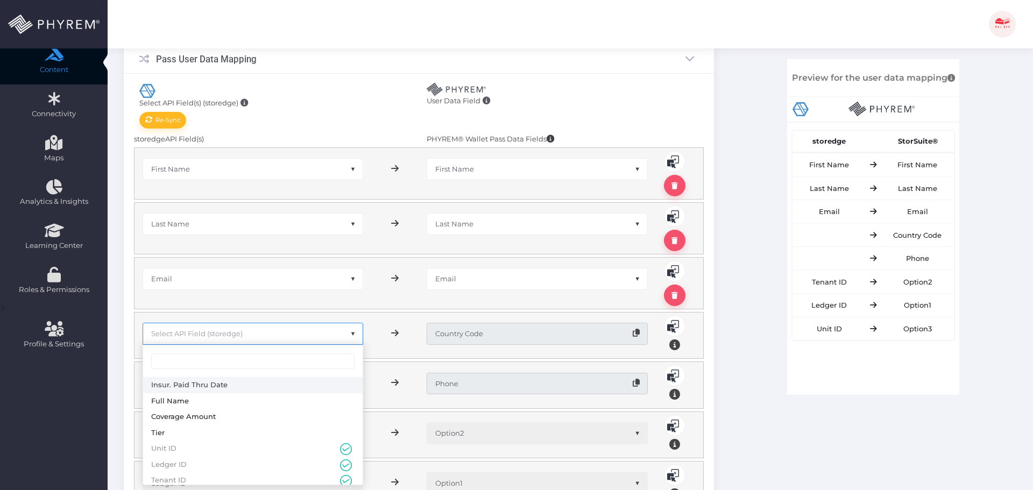
click at [257, 334] on span "Select API Field (storedge)" at bounding box center [253, 333] width 220 height 20
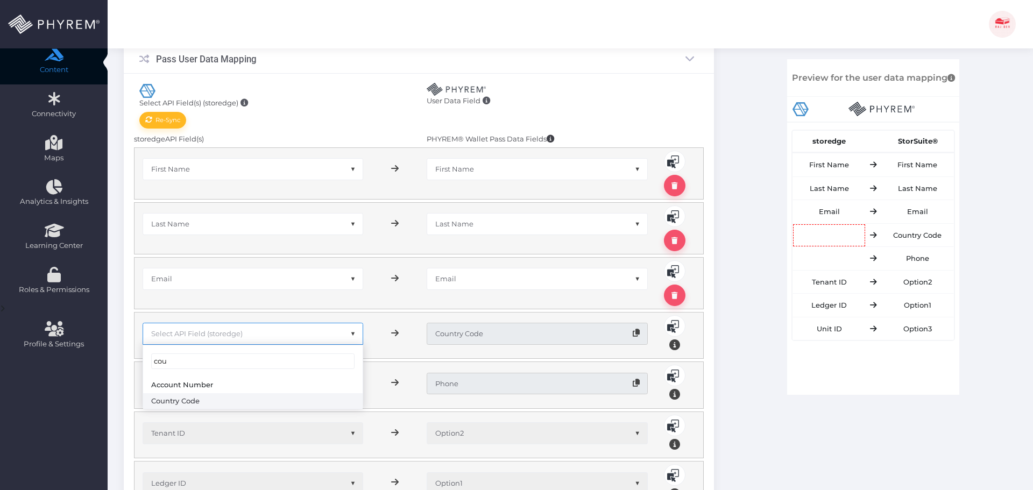
type input "cou"
select select "pr_storage_[DOMAIN_NAME]_code"
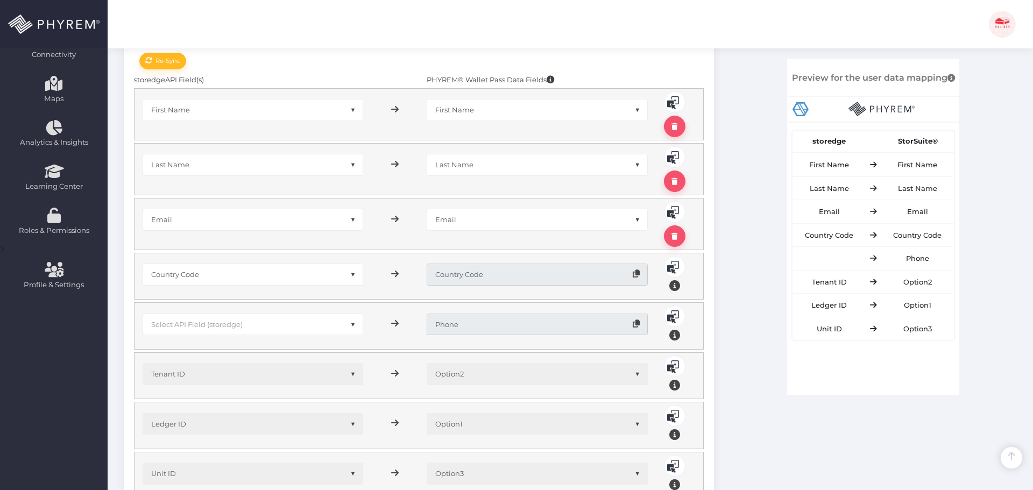
scroll to position [323, 0]
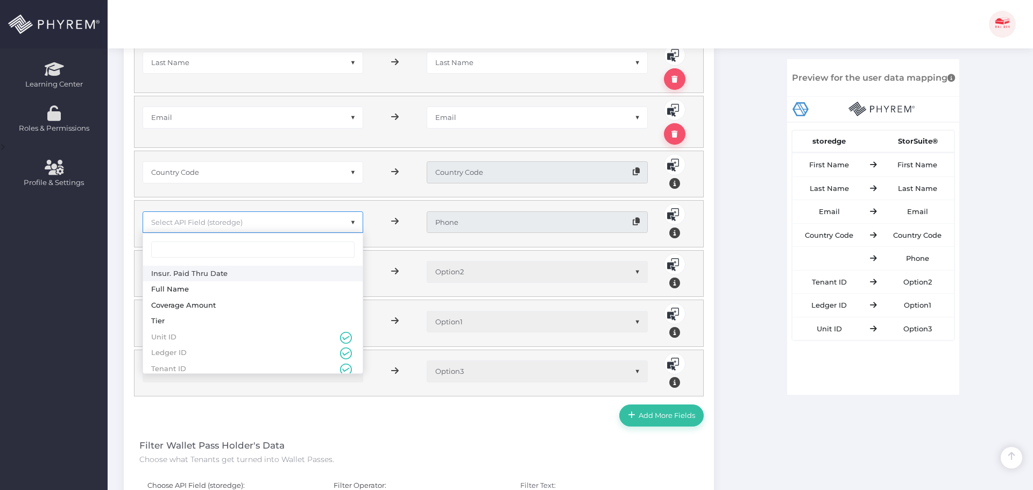
click at [245, 220] on span "Select API Field (storedge)" at bounding box center [253, 222] width 220 height 20
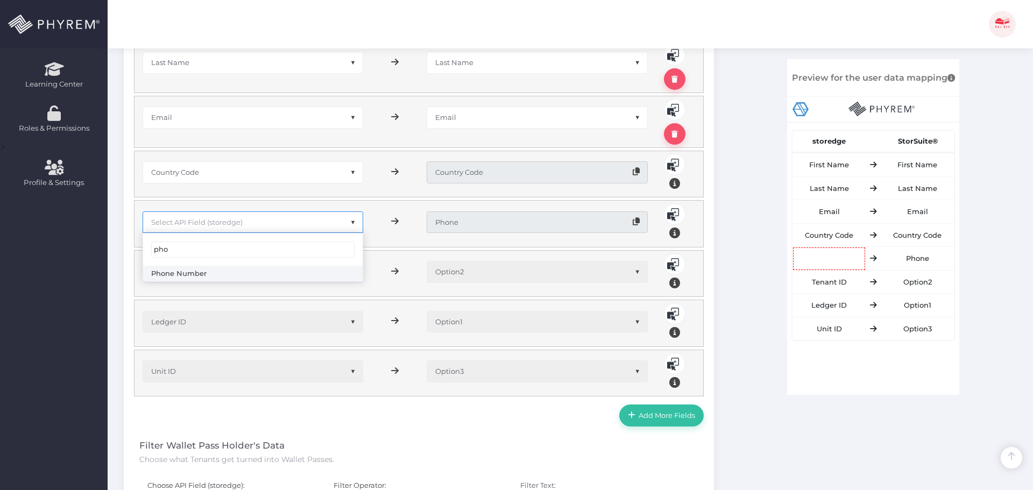
type input "pho"
select select "pr_storage_[DOMAIN_NAME]_number"
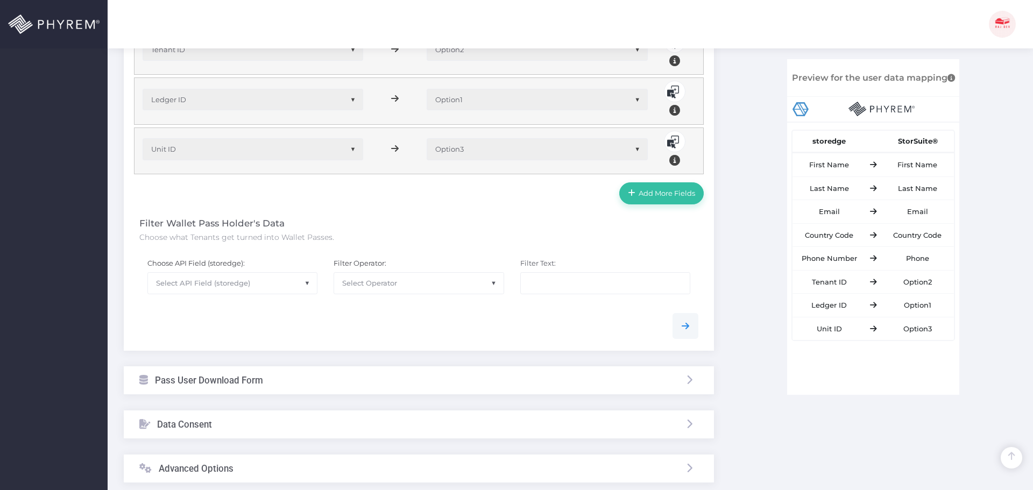
scroll to position [640, 0]
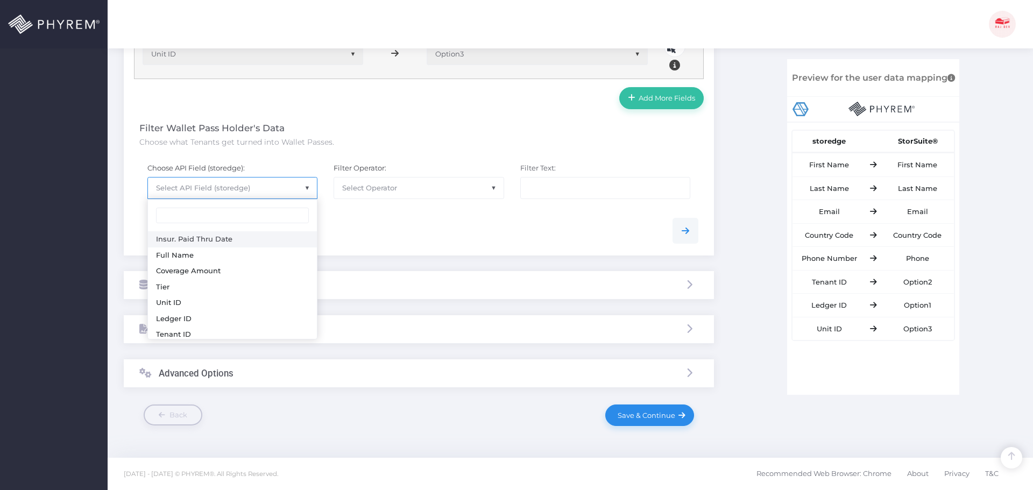
click at [223, 183] on span "Select API Field (storedge)" at bounding box center [203, 187] width 94 height 9
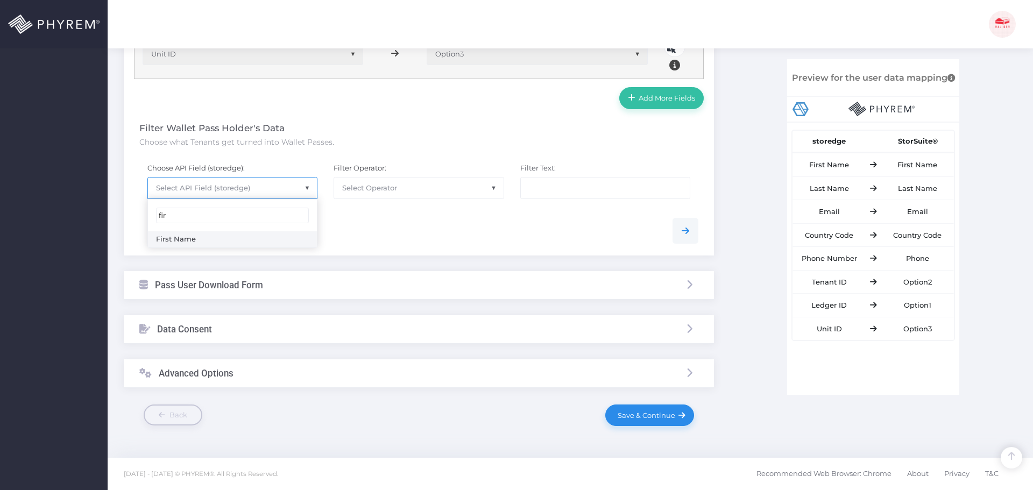
type input "fir"
select select "pr_storage_tenant.first_name"
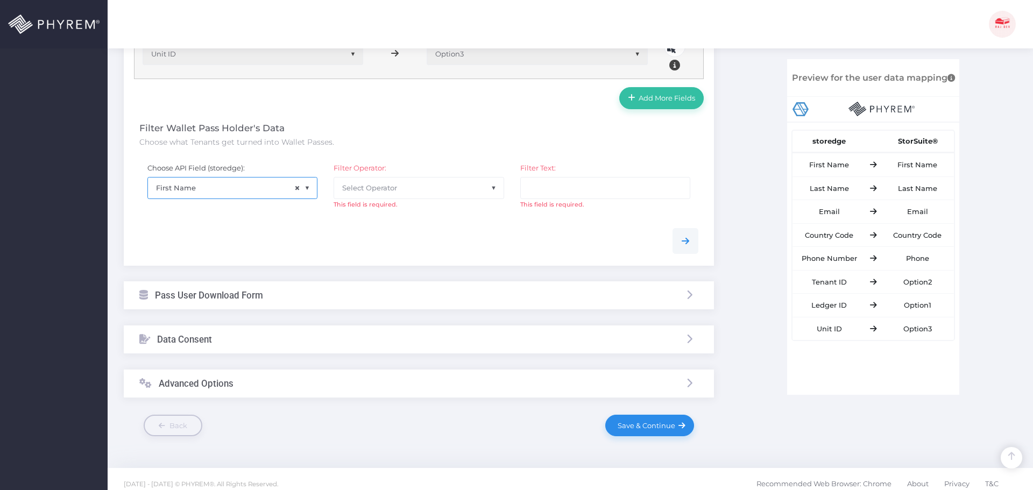
click at [421, 218] on div "Filter Operator: None Equal to Greater than Less than Greater than or equal to …" at bounding box center [419, 187] width 186 height 65
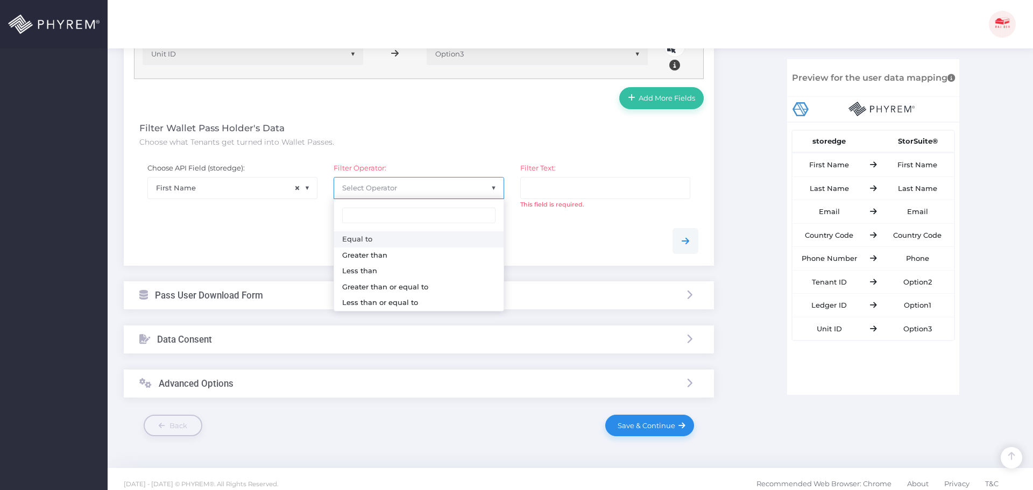
click at [414, 182] on span "Select Operator" at bounding box center [418, 188] width 169 height 20
select select "0"
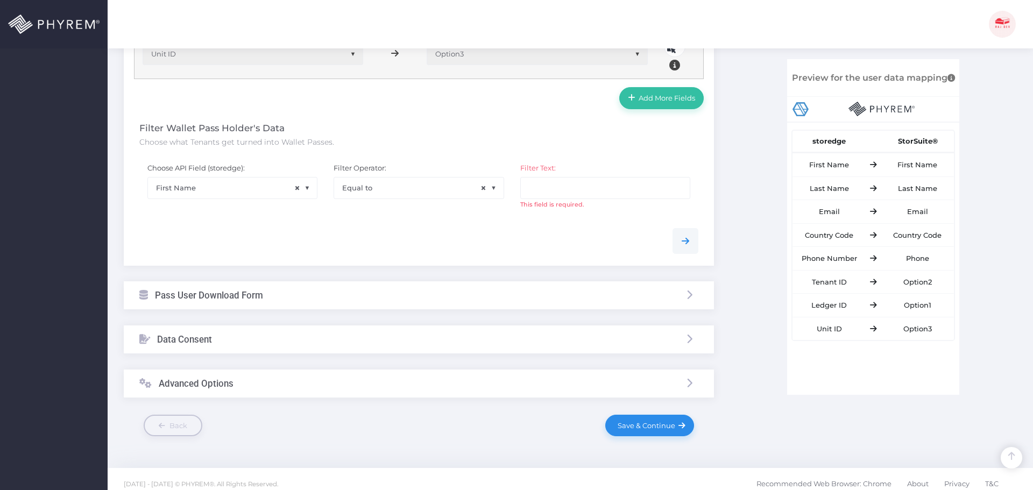
drag, startPoint x: 531, startPoint y: 246, endPoint x: 537, endPoint y: 235, distance: 12.5
click at [532, 244] on div at bounding box center [418, 241] width 575 height 26
click at [554, 186] on input "text" at bounding box center [605, 188] width 170 height 22
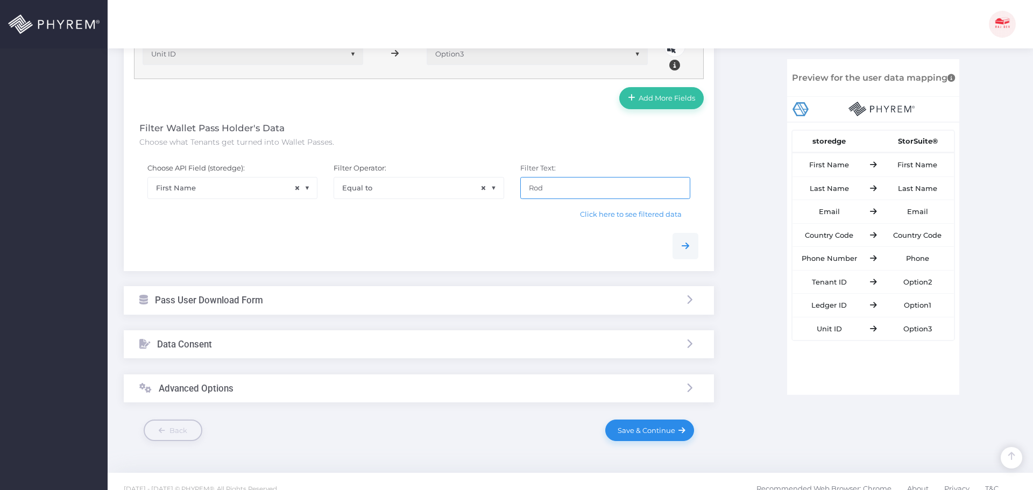
type input "Rod"
click at [525, 215] on div "Click here to see filtered data" at bounding box center [418, 217] width 559 height 16
click at [671, 204] on div "Filter Text: Rod" at bounding box center [605, 182] width 186 height 54
click at [649, 217] on span "Click here to see filtered data" at bounding box center [631, 214] width 102 height 9
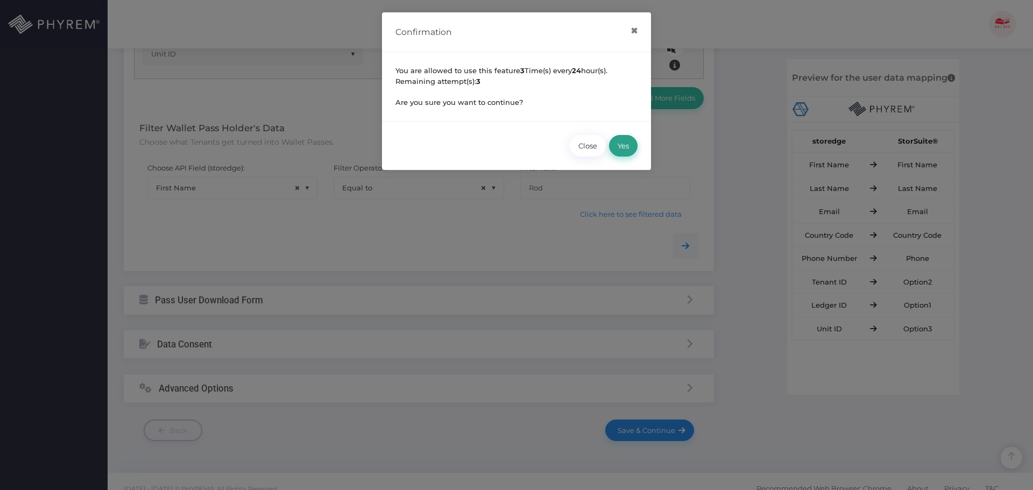
click at [626, 149] on button "Yes" at bounding box center [623, 146] width 29 height 22
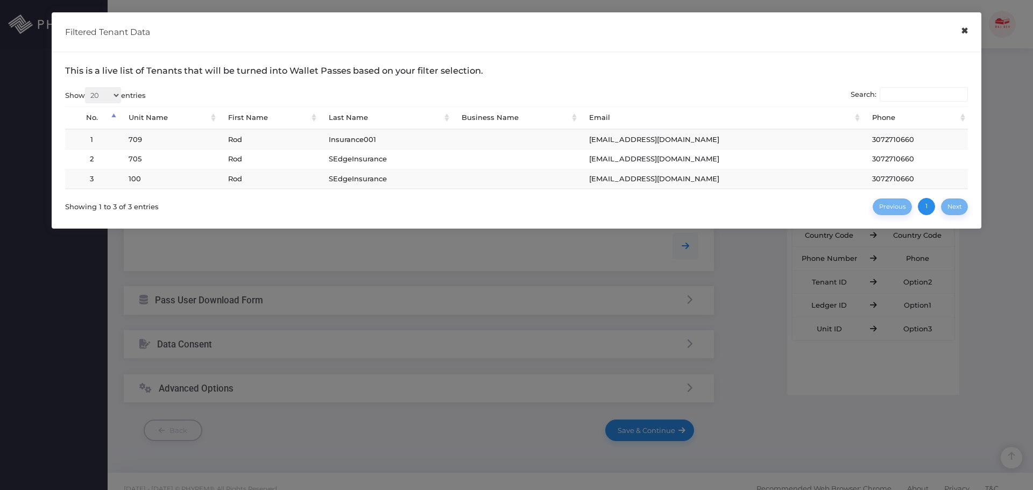
click at [961, 33] on button "×" at bounding box center [964, 31] width 21 height 24
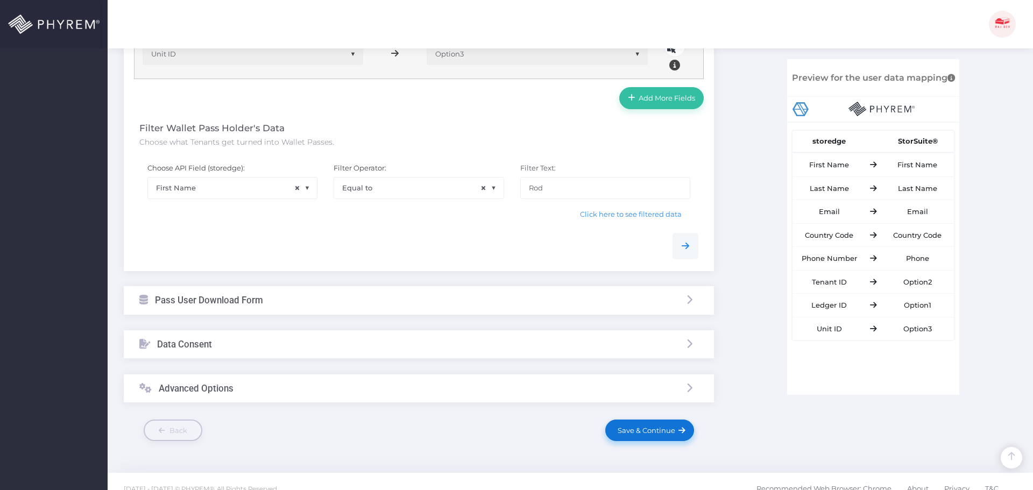
click at [648, 430] on span "Save & Continue" at bounding box center [644, 430] width 61 height 9
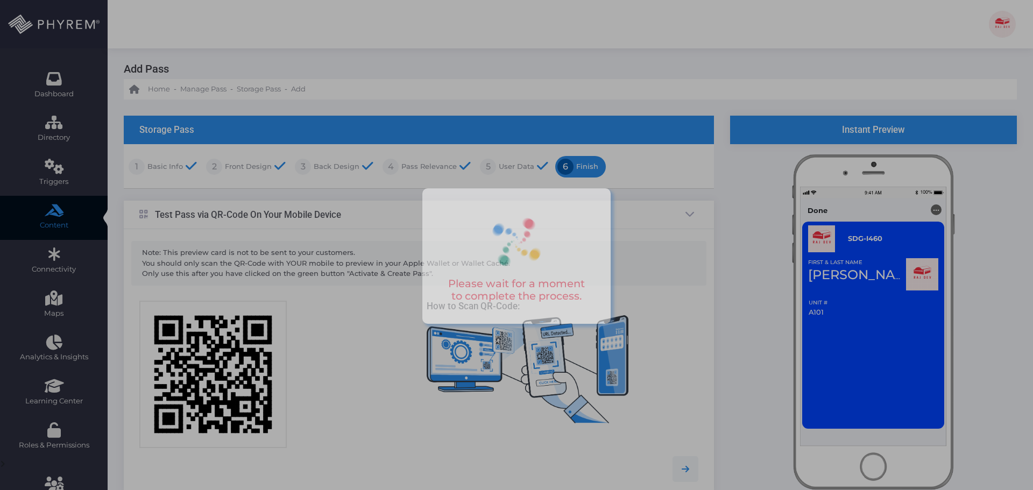
scroll to position [0, 0]
